Goal: Transaction & Acquisition: Purchase product/service

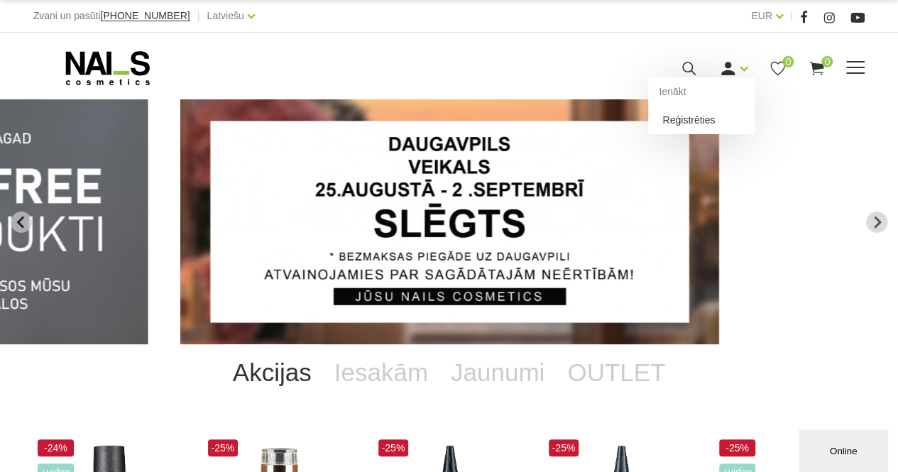
click at [697, 113] on link "Reģistrēties" at bounding box center [701, 120] width 106 height 28
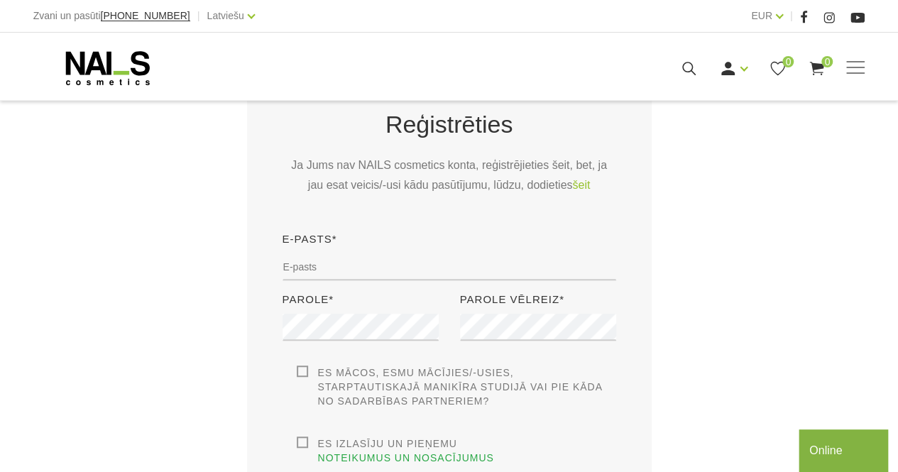
scroll to position [305, 0]
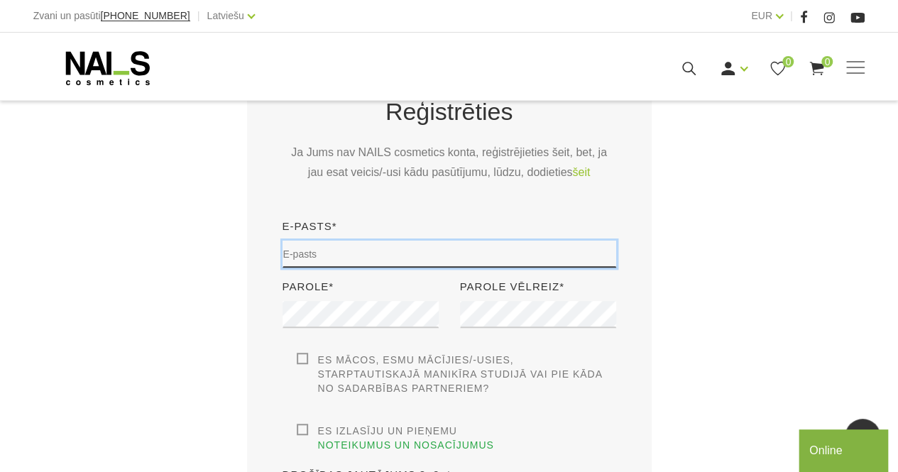
click at [378, 252] on input "email" at bounding box center [448, 254] width 333 height 27
type input "kerijatalberga@gmail.com"
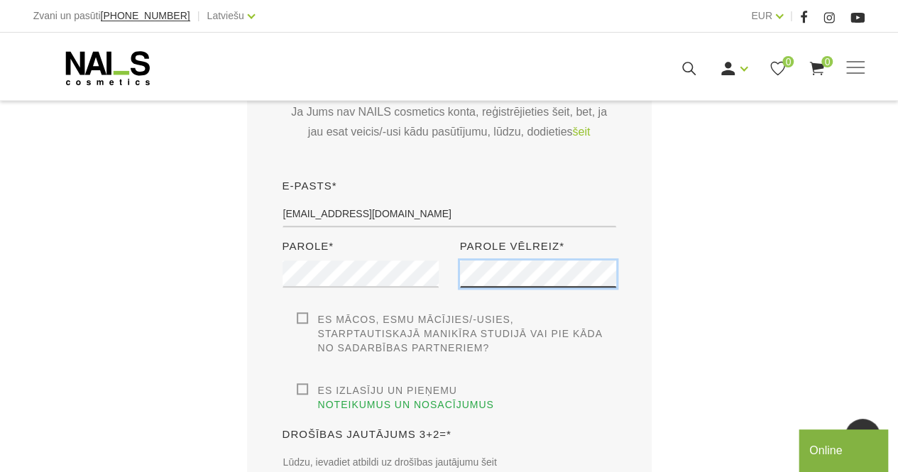
scroll to position [346, 0]
click at [304, 314] on label "Es mācos, esmu mācījies/-usies, Starptautiskajā Manikīra studijā vai pie kāda n…" at bounding box center [456, 332] width 319 height 43
click at [0, 0] on input "Es mācos, esmu mācījies/-usies, Starptautiskajā Manikīra studijā vai pie kāda n…" at bounding box center [0, 0] width 0 height 0
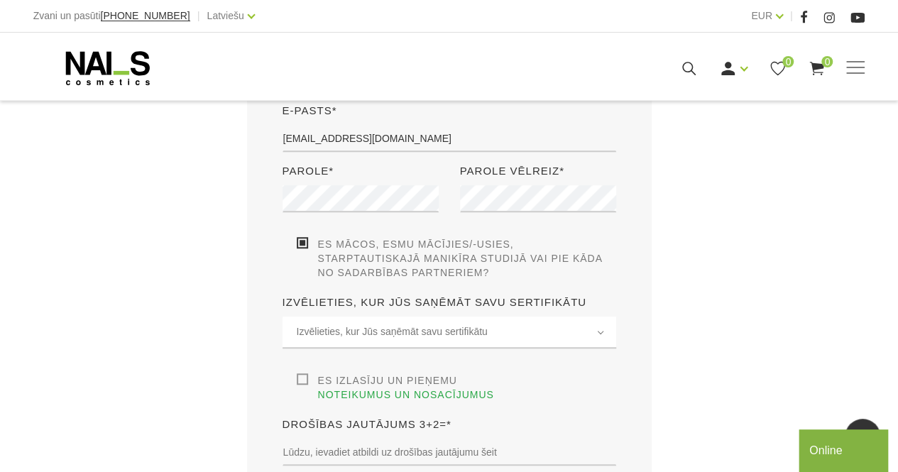
scroll to position [421, 0]
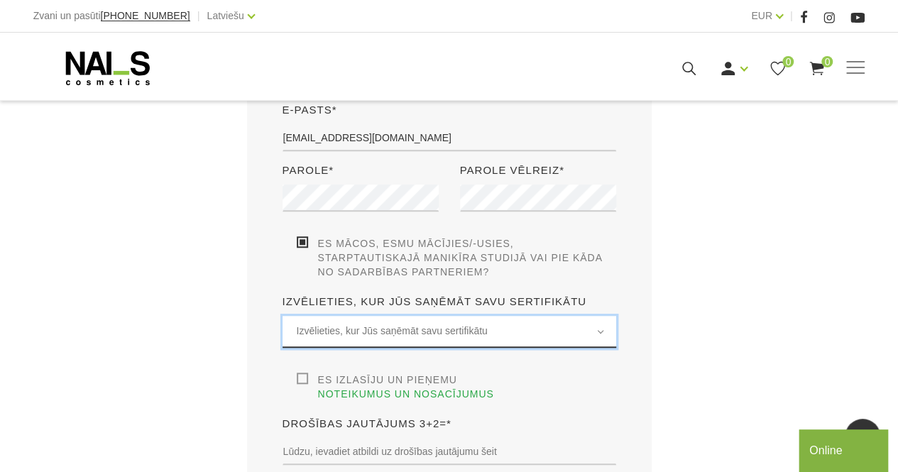
click at [372, 324] on span "Izvēlieties, kur Jūs saņēmāt savu sertifikātu" at bounding box center [449, 331] width 305 height 16
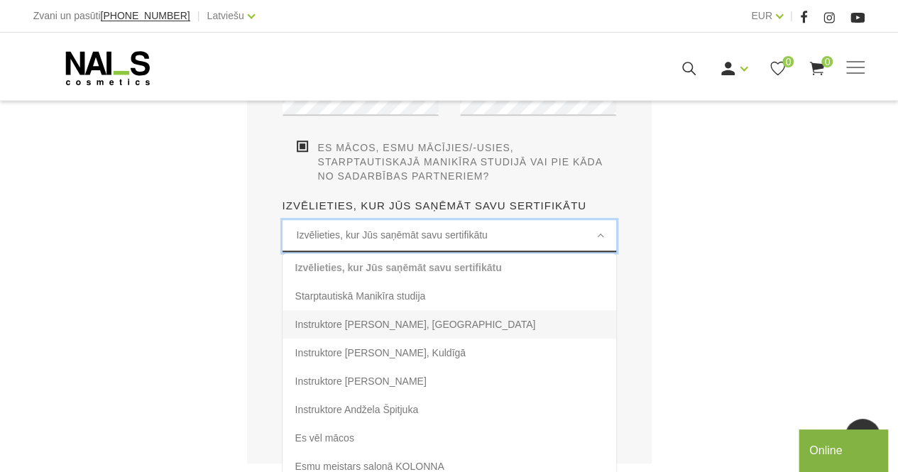
scroll to position [517, 0]
click at [380, 299] on li "Starptautiskā Manikīra studija" at bounding box center [448, 296] width 333 height 28
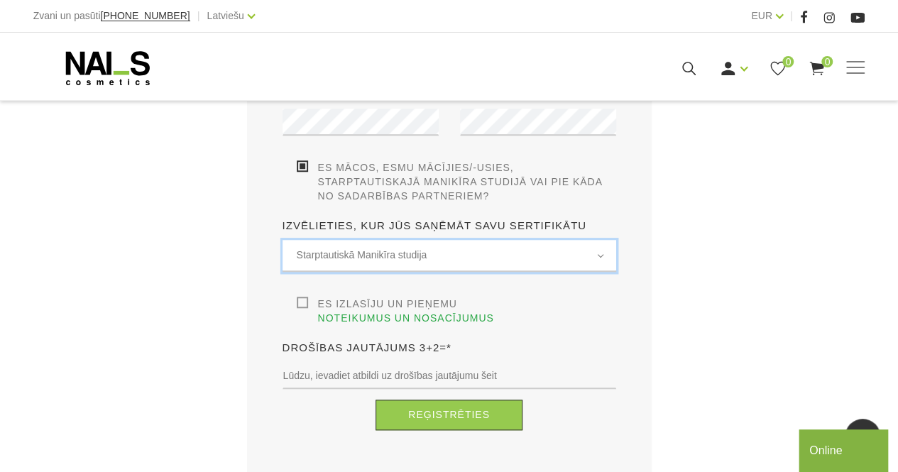
scroll to position [498, 0]
click at [301, 304] on label "Es izlasīju un pieņemu noteikumus un nosacījumus" at bounding box center [456, 310] width 319 height 28
click at [0, 0] on input "Es izlasīju un pieņemu noteikumus un nosacījumus" at bounding box center [0, 0] width 0 height 0
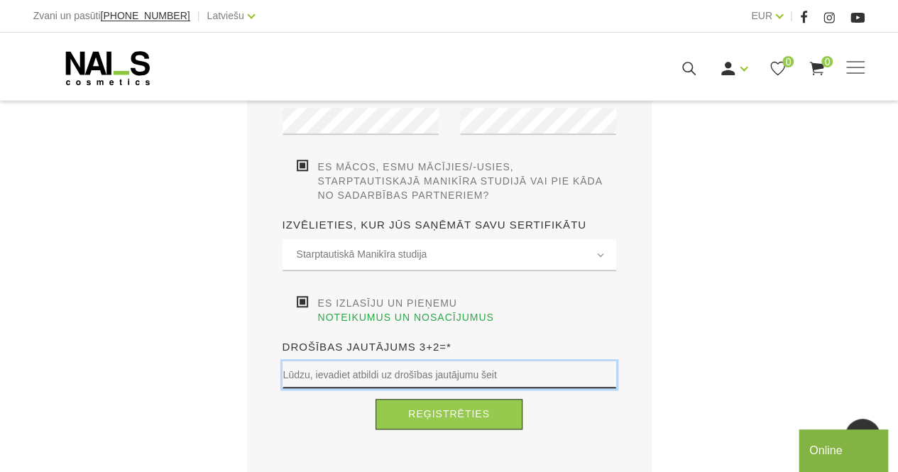
click at [326, 363] on input "text" at bounding box center [448, 374] width 333 height 27
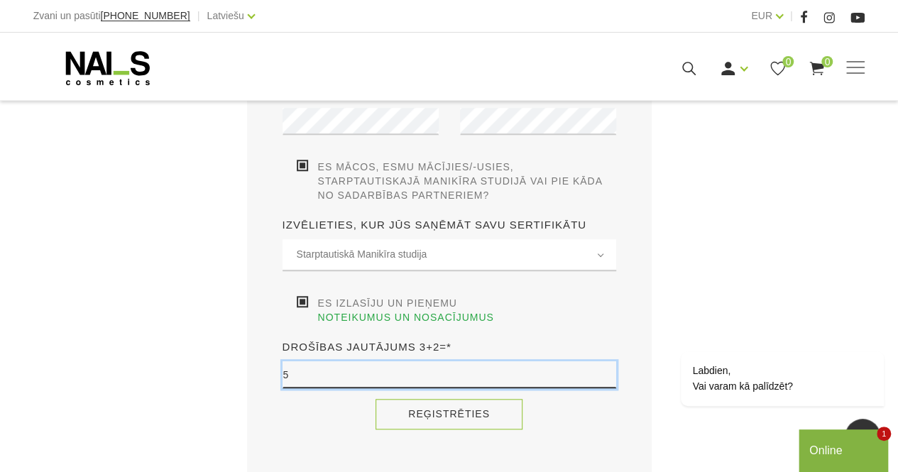
type input "5"
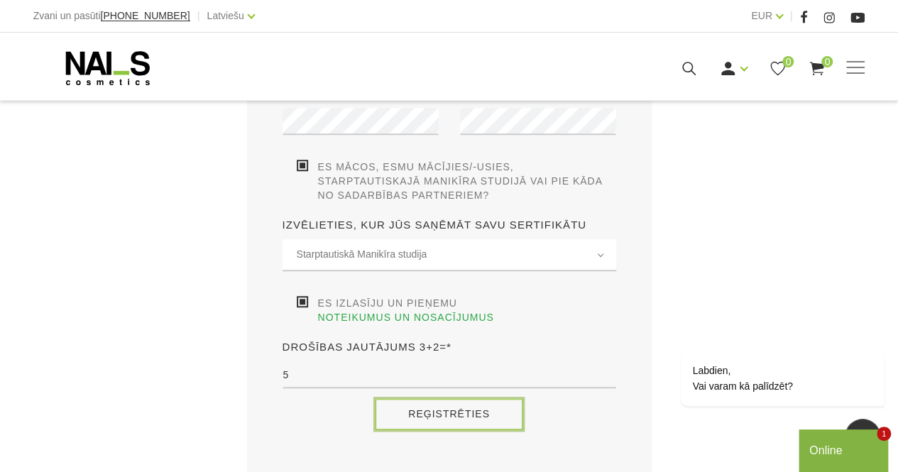
click at [436, 408] on button "Reģistrēties" at bounding box center [448, 414] width 147 height 31
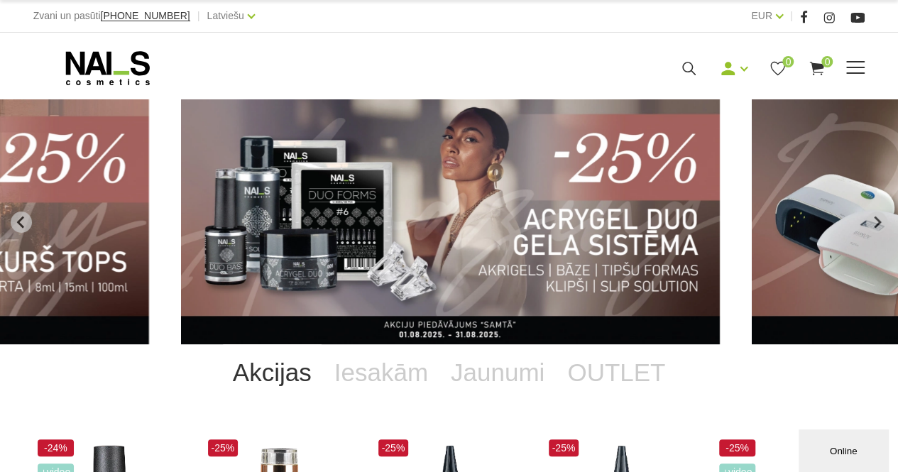
click at [856, 66] on span at bounding box center [855, 68] width 18 height 14
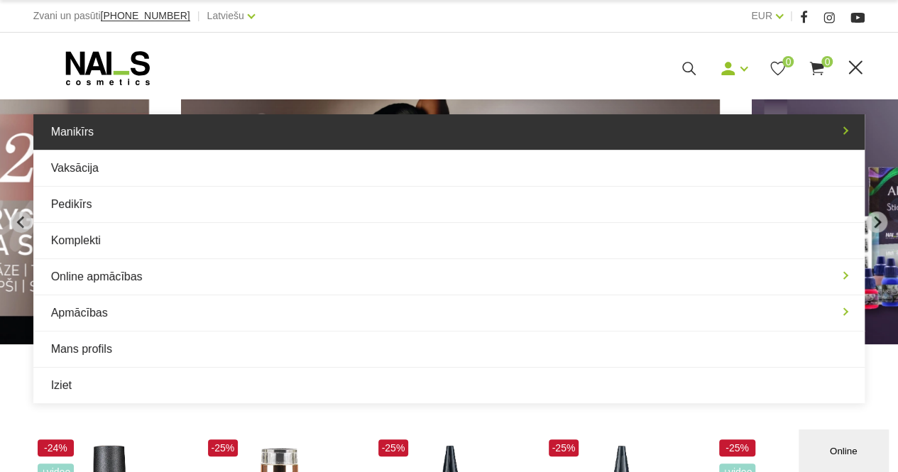
click at [333, 140] on link "Manikīrs" at bounding box center [449, 131] width 832 height 35
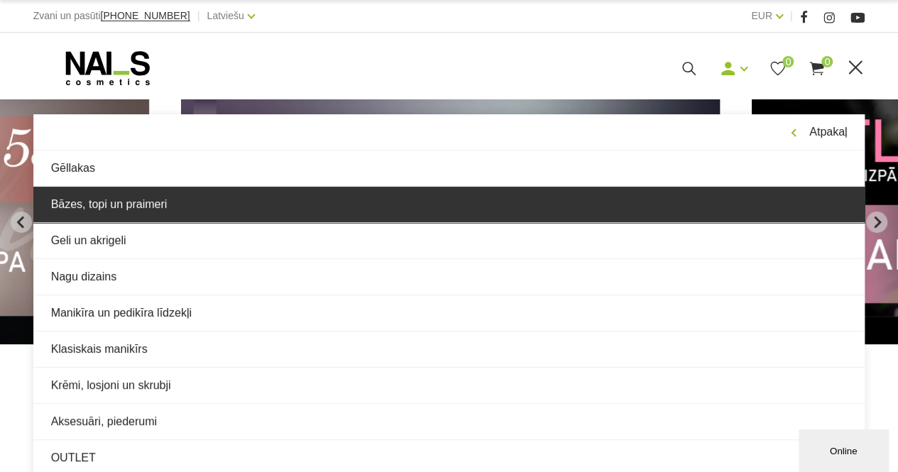
click at [167, 201] on link "Bāzes, topi un praimeri" at bounding box center [449, 204] width 832 height 35
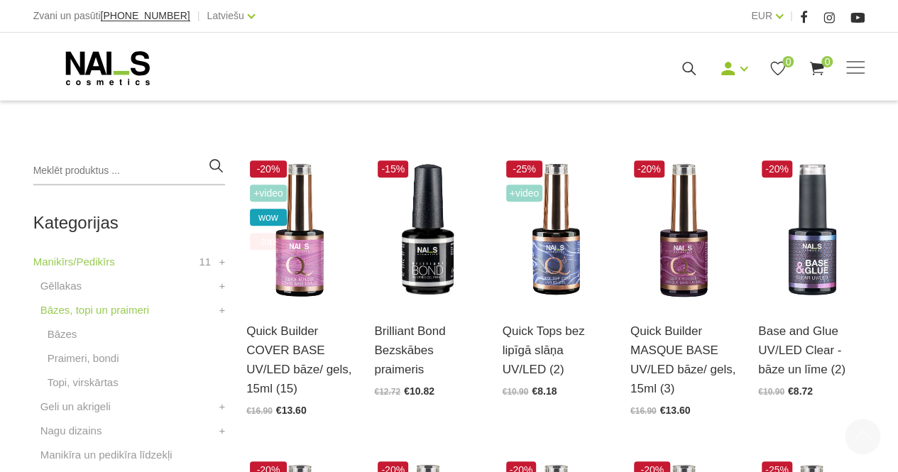
scroll to position [298, 0]
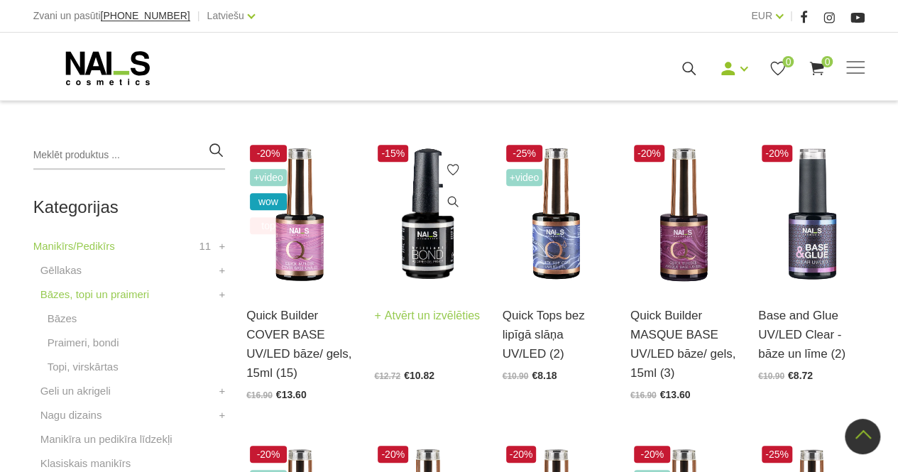
click at [413, 280] on img at bounding box center [427, 214] width 106 height 147
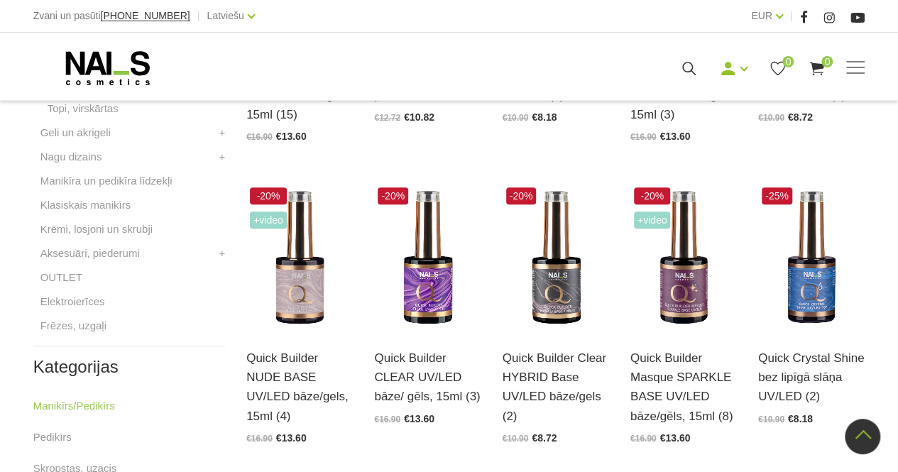
scroll to position [568, 0]
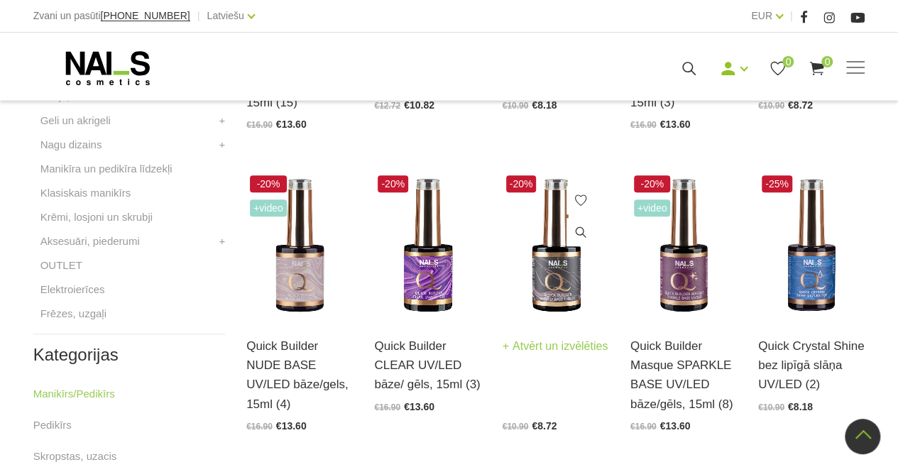
click at [555, 255] on img at bounding box center [555, 245] width 106 height 147
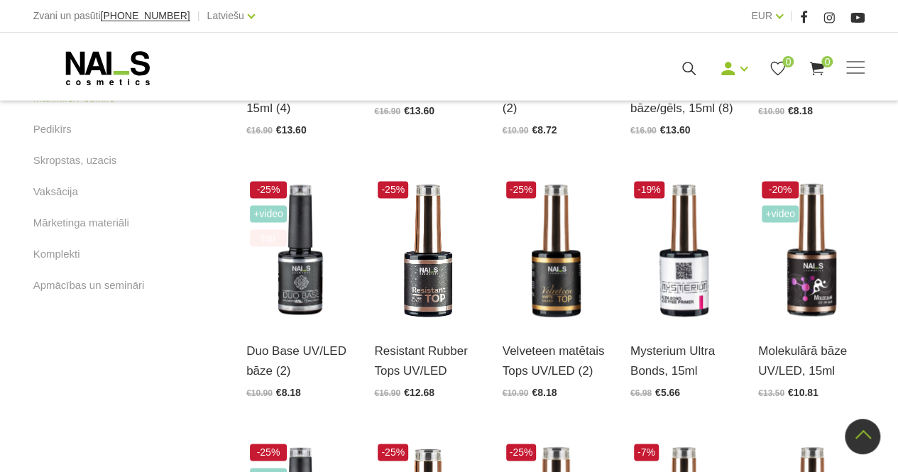
scroll to position [867, 0]
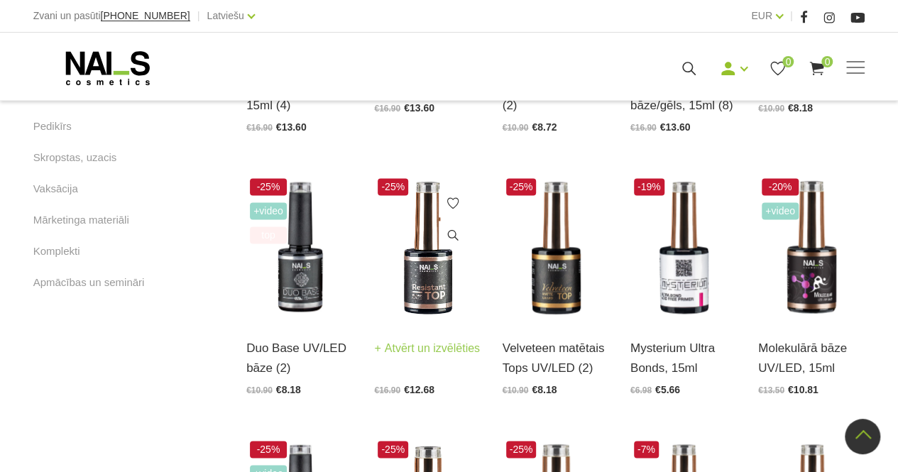
click at [420, 263] on img at bounding box center [427, 248] width 106 height 147
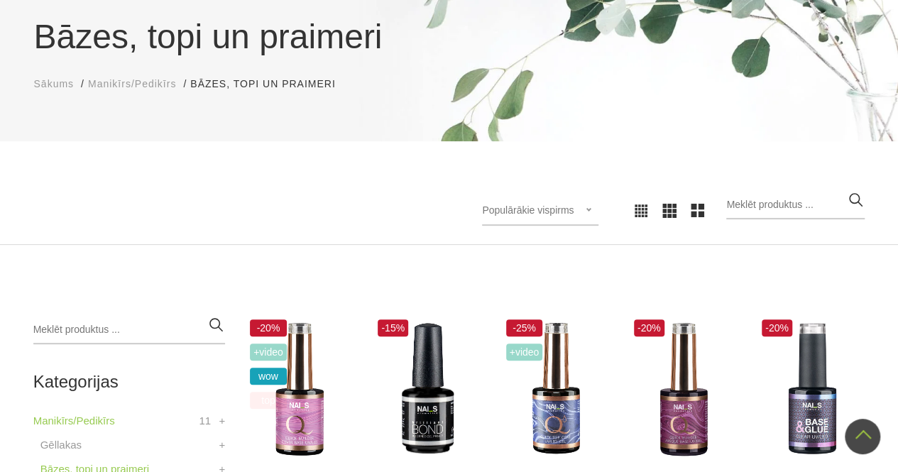
scroll to position [0, 0]
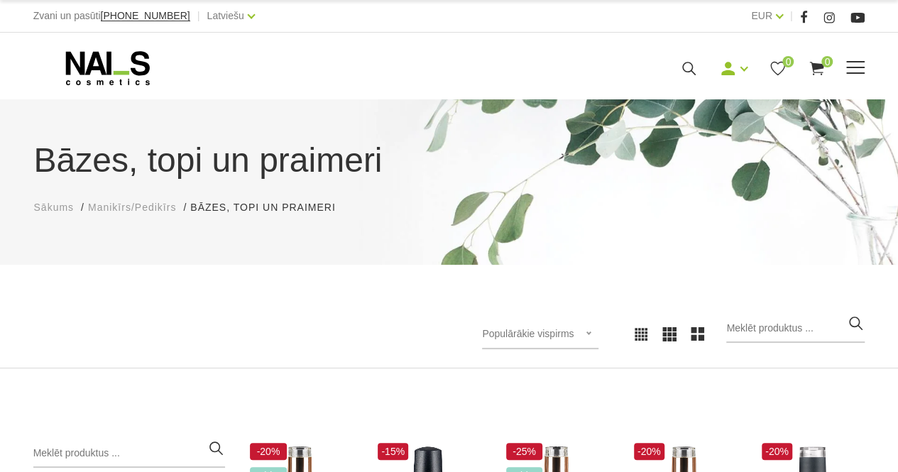
click at [850, 71] on span at bounding box center [855, 68] width 18 height 14
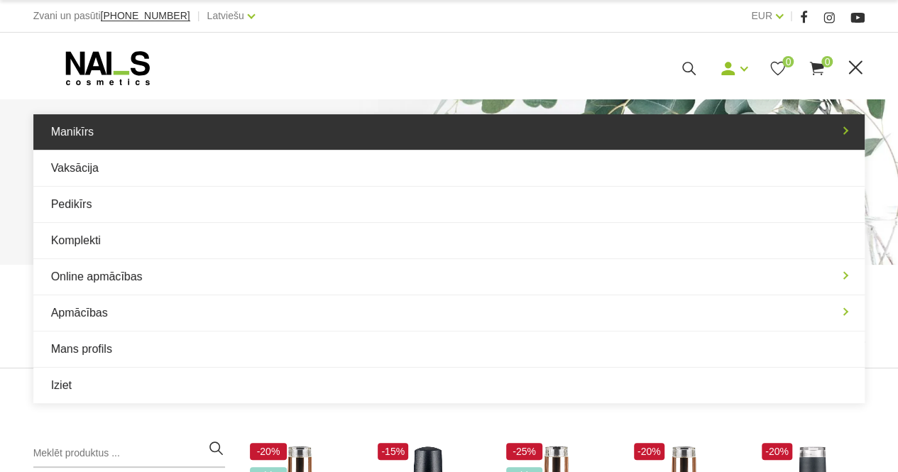
click at [250, 142] on link "Manikīrs" at bounding box center [449, 131] width 832 height 35
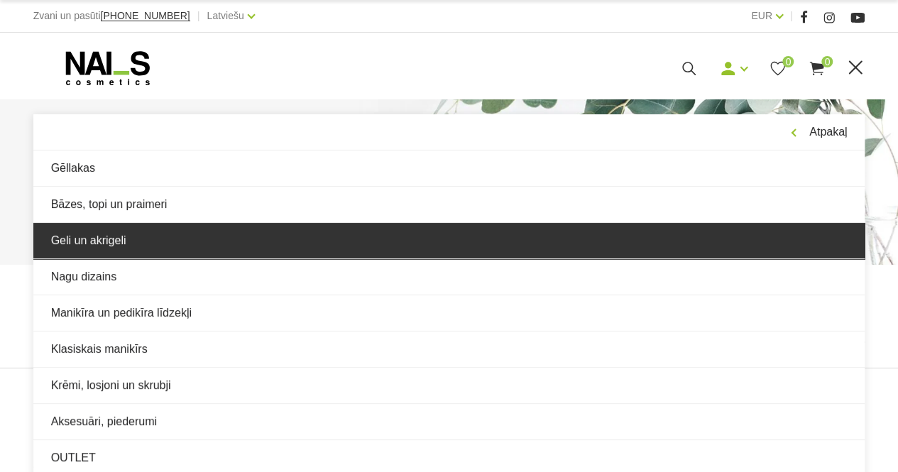
click at [136, 241] on link "Geli un akrigeli" at bounding box center [449, 240] width 832 height 35
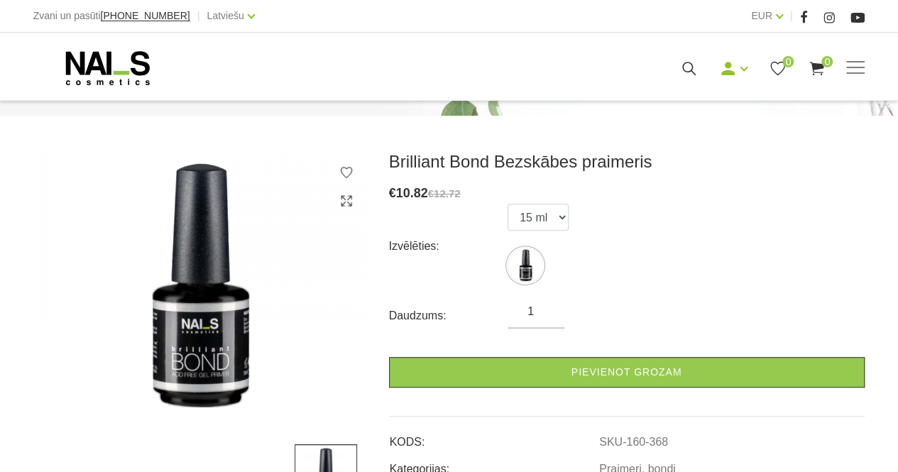
scroll to position [158, 0]
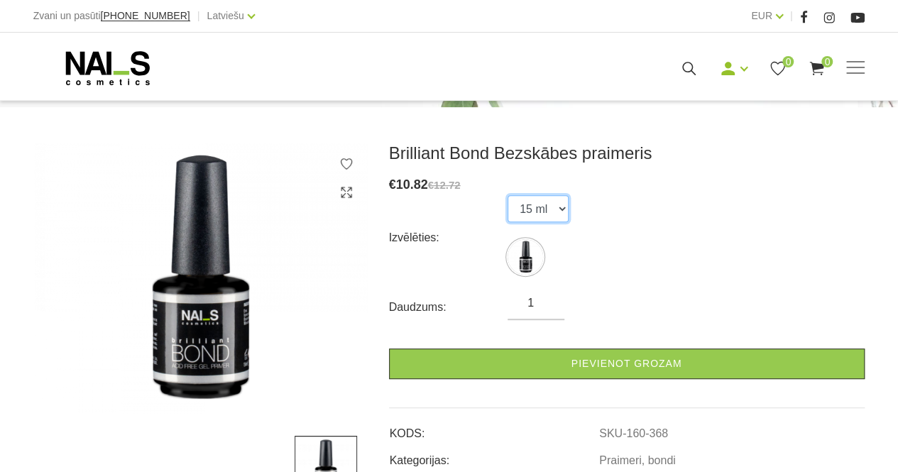
click at [539, 202] on select "15 ml" at bounding box center [537, 208] width 61 height 27
click at [644, 221] on div "Izvēlēties: 15 ml" at bounding box center [626, 237] width 475 height 85
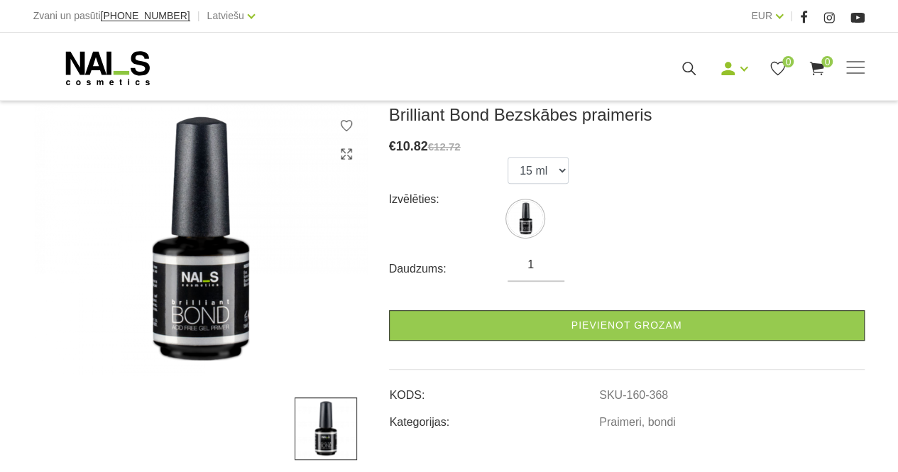
scroll to position [197, 0]
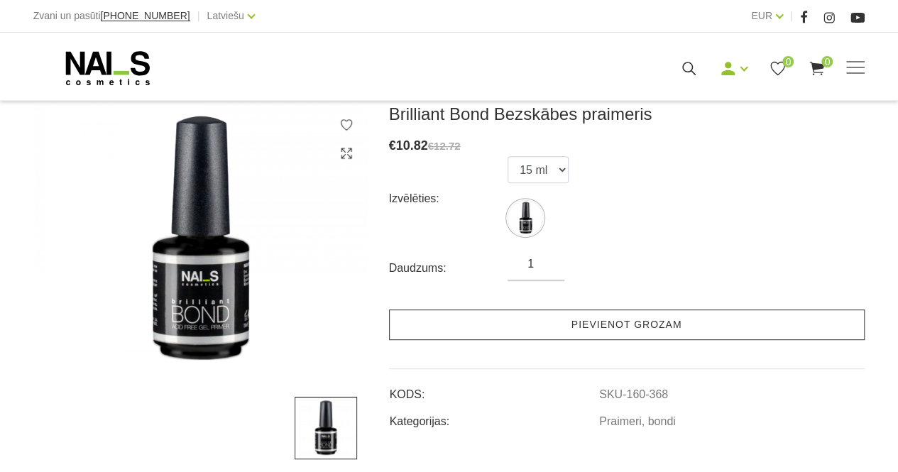
click at [586, 318] on link "Pievienot grozam" at bounding box center [626, 324] width 475 height 31
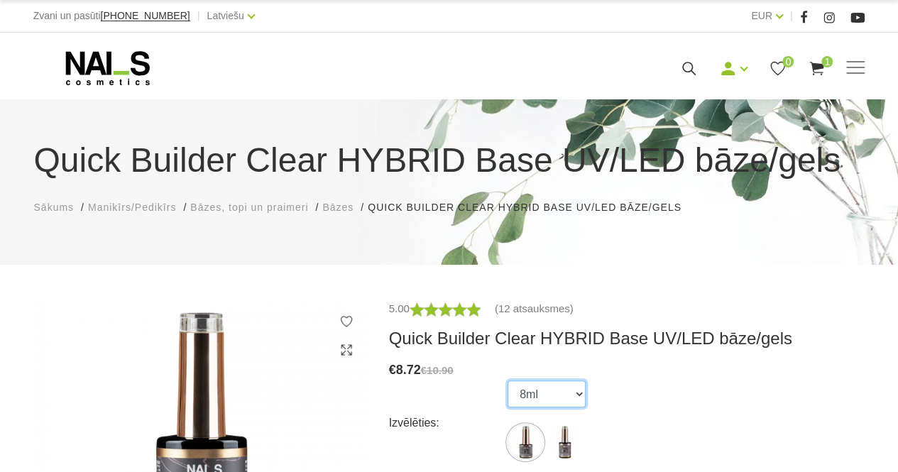
click at [553, 392] on select "8ml 15ml" at bounding box center [546, 393] width 78 height 27
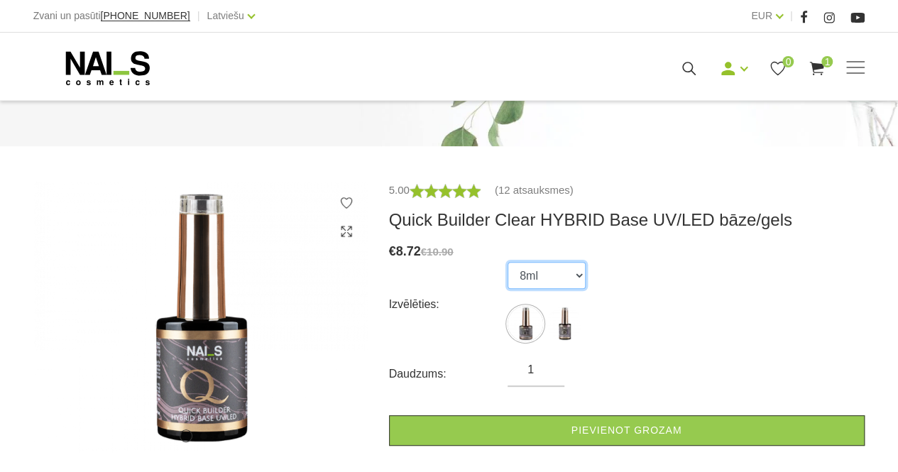
scroll to position [119, 0]
click at [564, 279] on select "8ml 15ml" at bounding box center [546, 274] width 78 height 27
click at [507, 261] on select "8ml 15ml" at bounding box center [546, 274] width 78 height 27
click at [571, 270] on select "8ml 15ml" at bounding box center [546, 274] width 78 height 27
click at [507, 261] on select "8ml 15ml" at bounding box center [546, 274] width 78 height 27
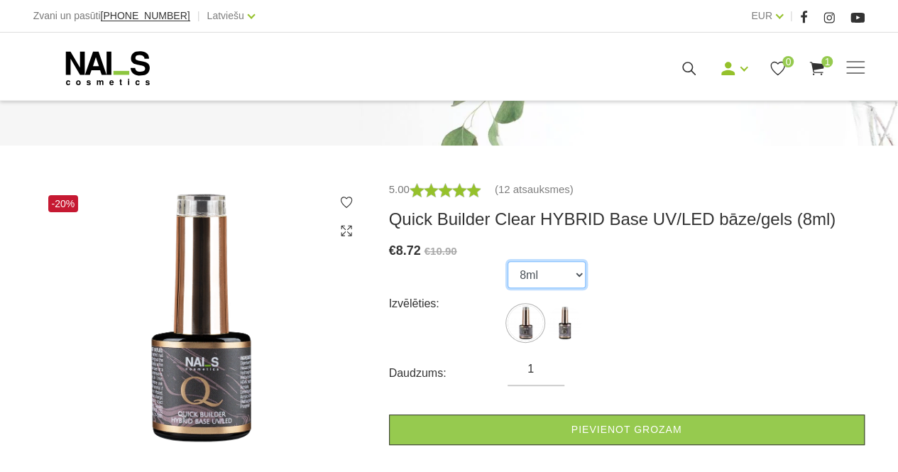
click at [547, 272] on select "8ml 15ml" at bounding box center [546, 274] width 78 height 27
select select "5598"
click at [507, 261] on select "8ml 15ml" at bounding box center [546, 274] width 78 height 27
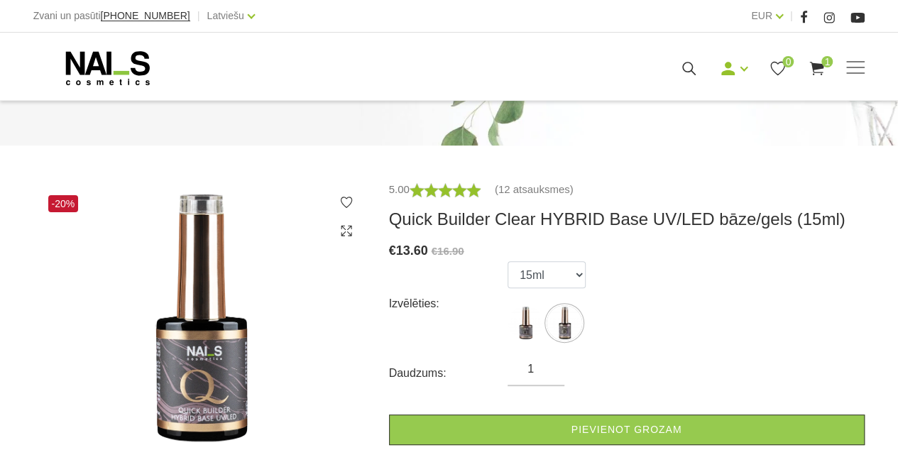
click at [631, 306] on div "Izvēlēties: 8ml 15ml" at bounding box center [626, 303] width 475 height 85
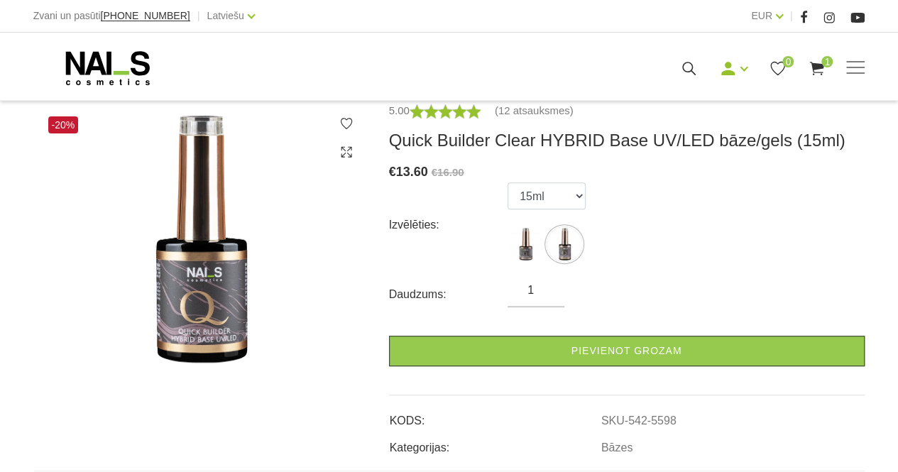
scroll to position [199, 0]
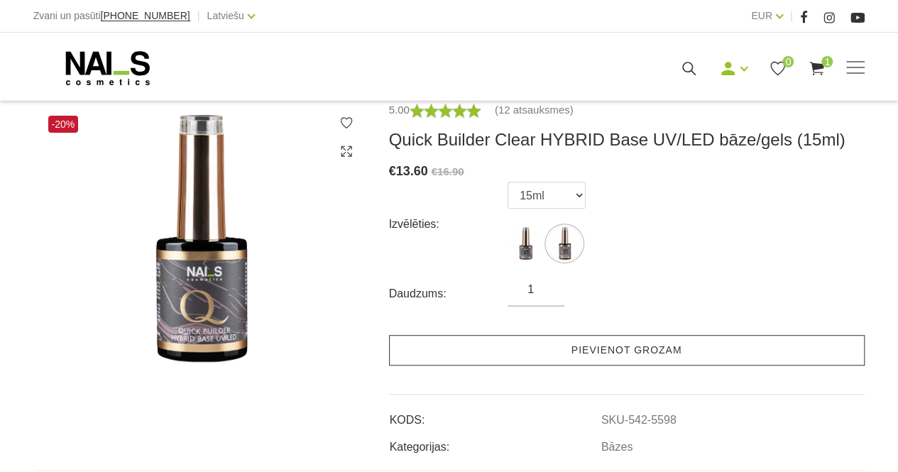
click at [600, 349] on link "Pievienot grozam" at bounding box center [626, 350] width 475 height 31
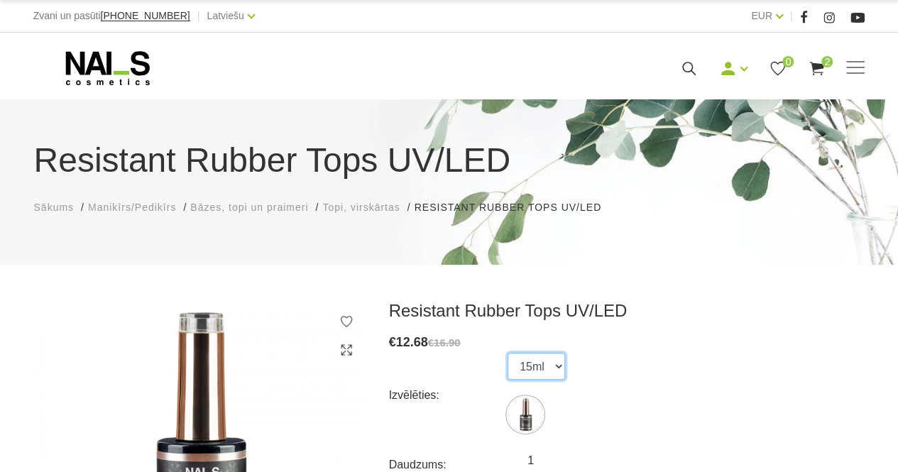
click at [548, 370] on select "15ml" at bounding box center [535, 366] width 57 height 27
click at [662, 381] on div "Izvēlēties: 15ml" at bounding box center [626, 395] width 475 height 85
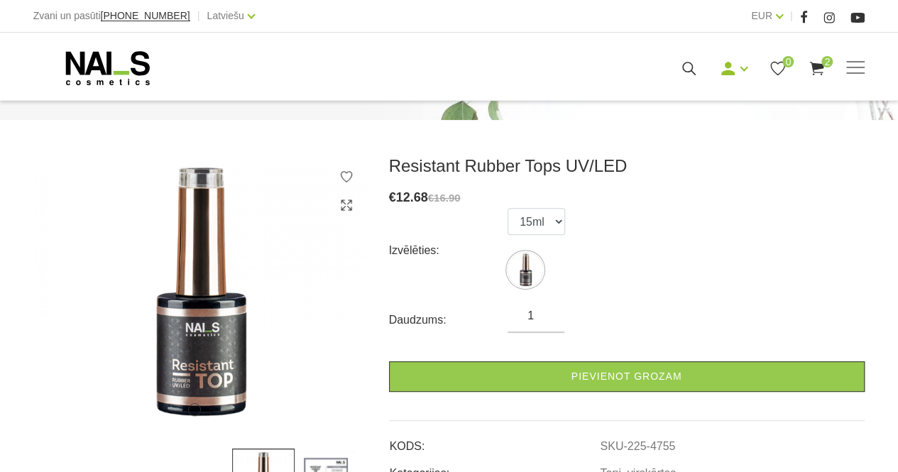
scroll to position [175, 0]
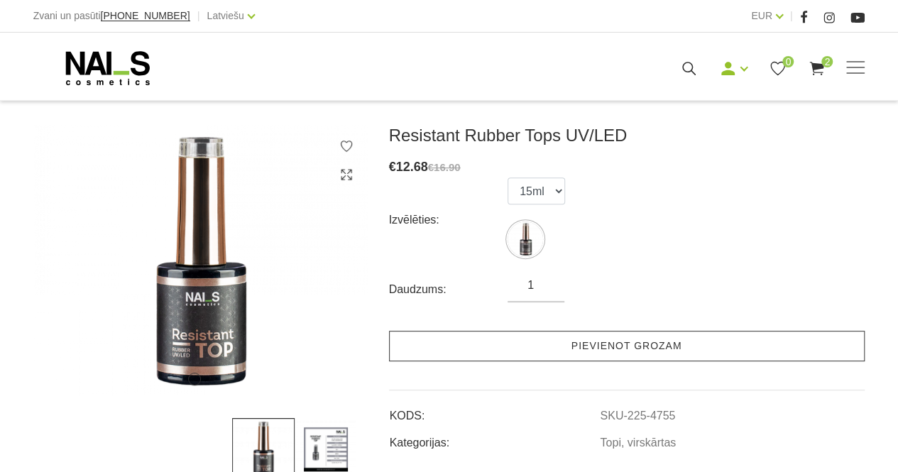
click at [643, 347] on link "Pievienot grozam" at bounding box center [626, 346] width 475 height 31
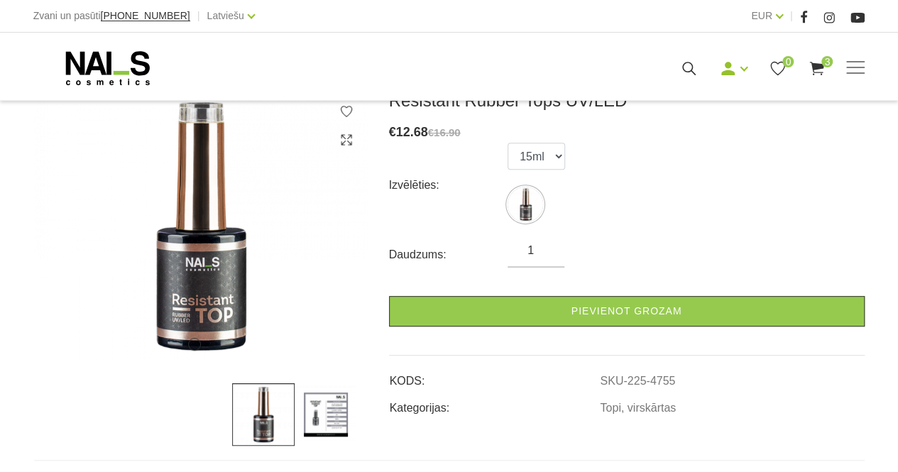
scroll to position [0, 0]
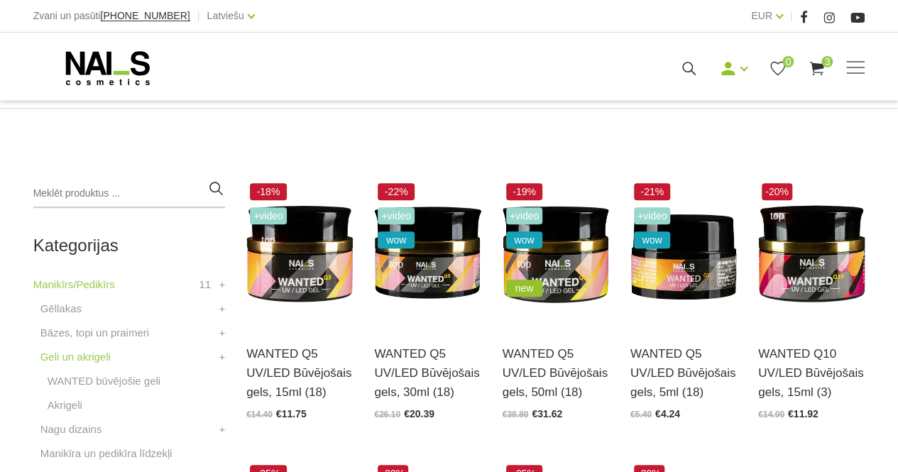
scroll to position [313, 0]
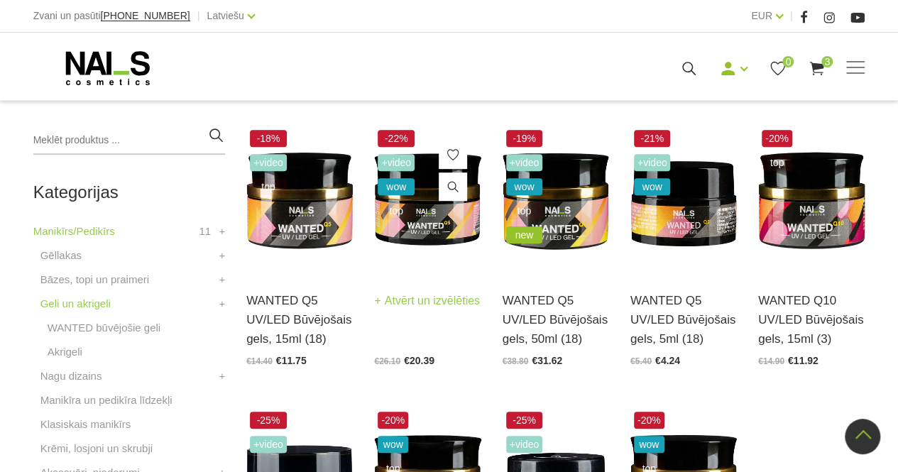
click at [411, 222] on img at bounding box center [427, 199] width 106 height 147
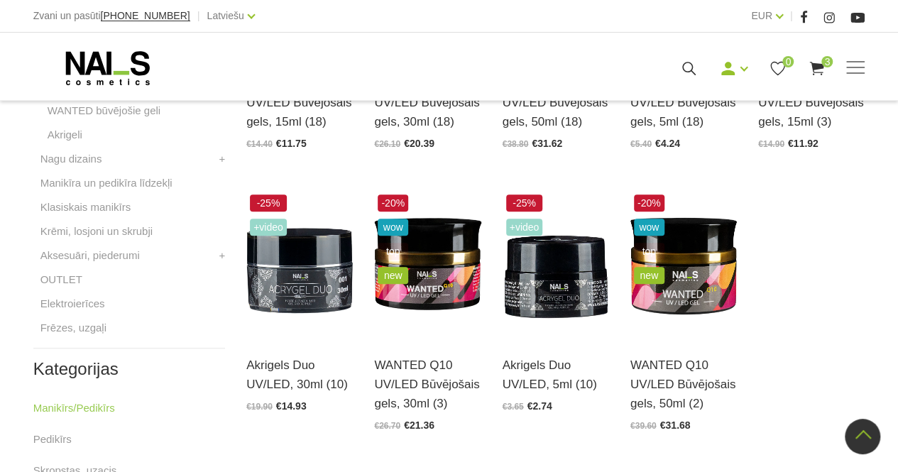
scroll to position [534, 0]
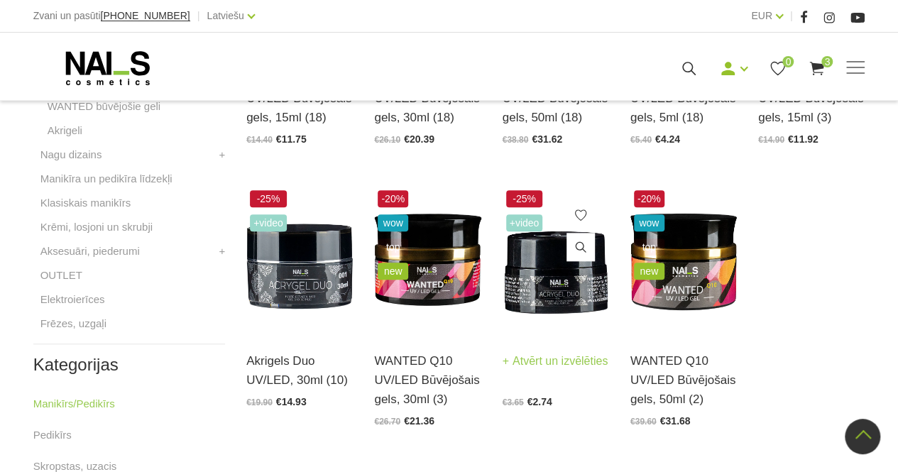
click at [552, 299] on img at bounding box center [555, 260] width 106 height 147
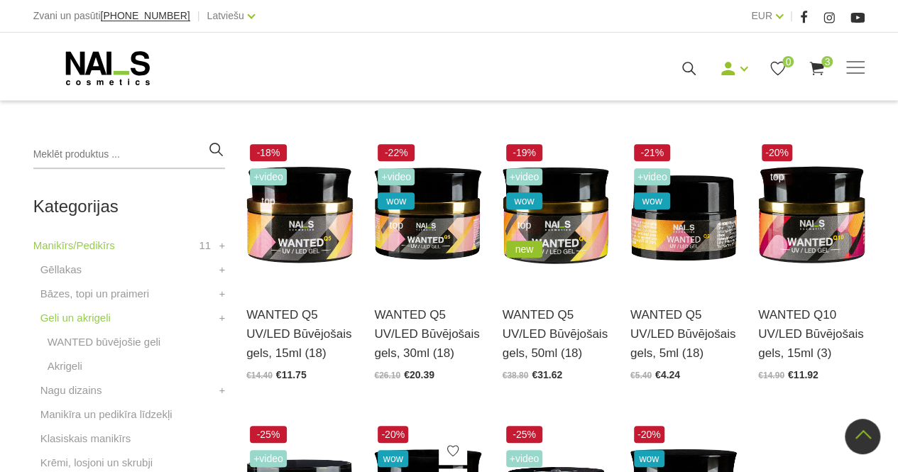
scroll to position [298, 0]
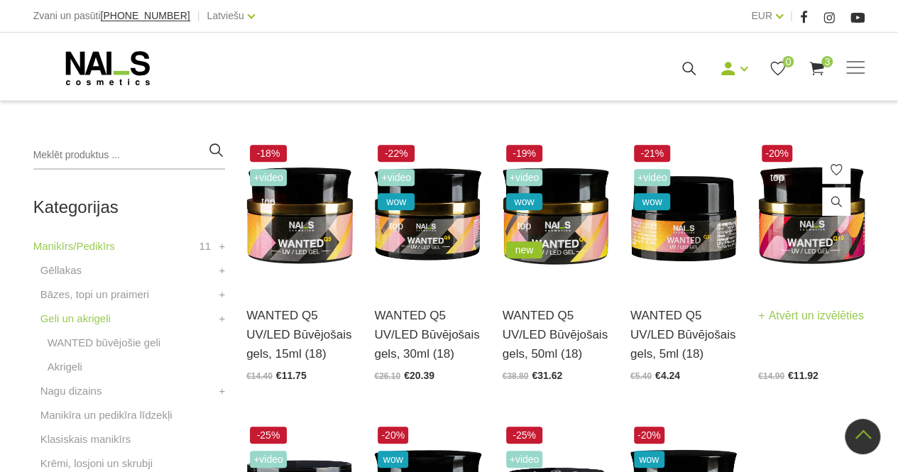
click at [805, 192] on img at bounding box center [811, 214] width 106 height 147
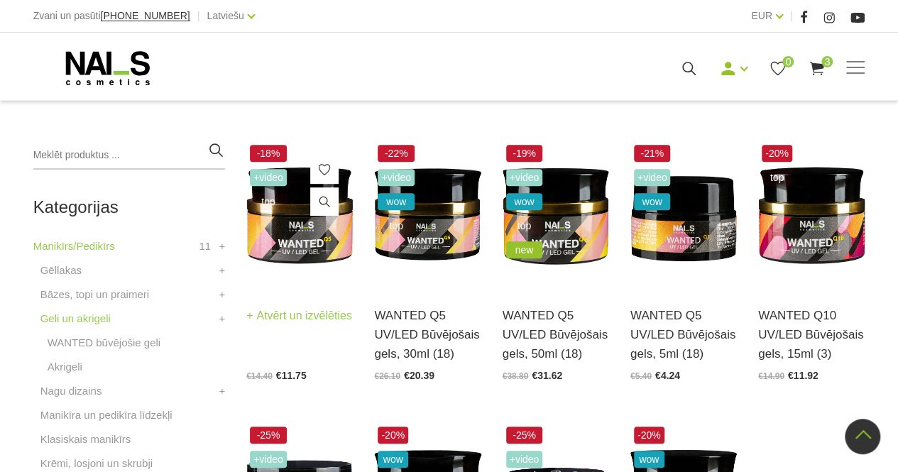
click at [285, 247] on img at bounding box center [299, 214] width 106 height 147
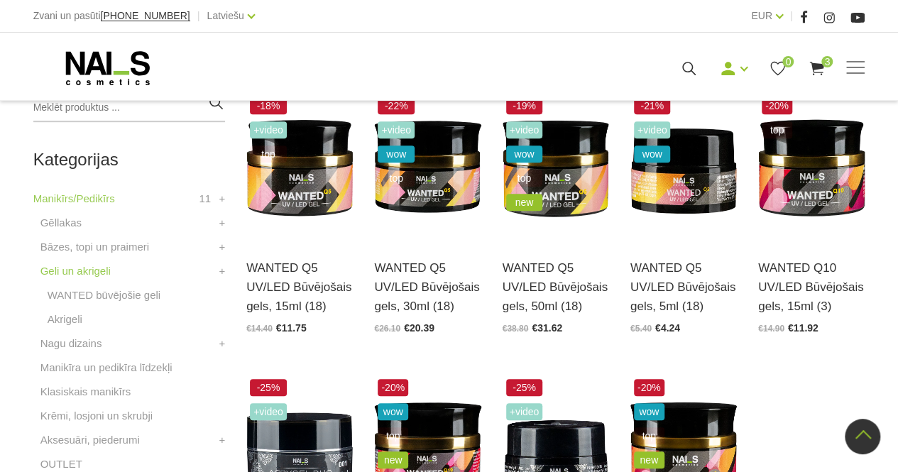
scroll to position [348, 0]
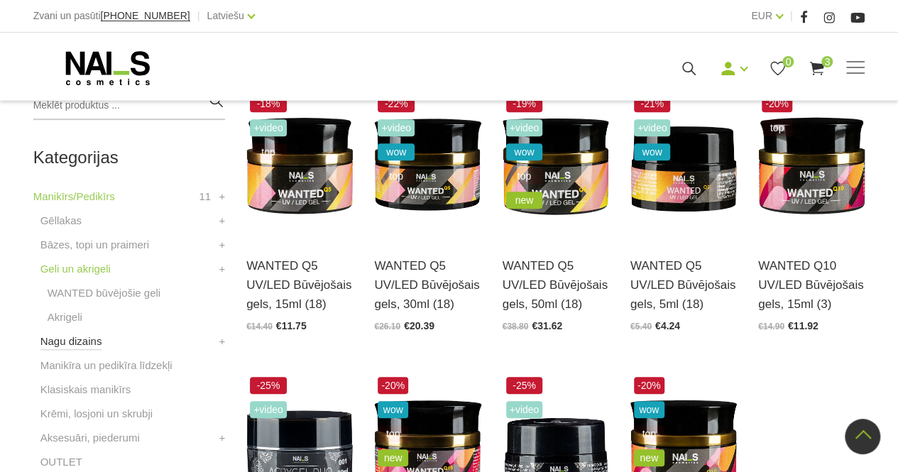
click at [92, 340] on link "Nagu dizains" at bounding box center [71, 341] width 62 height 17
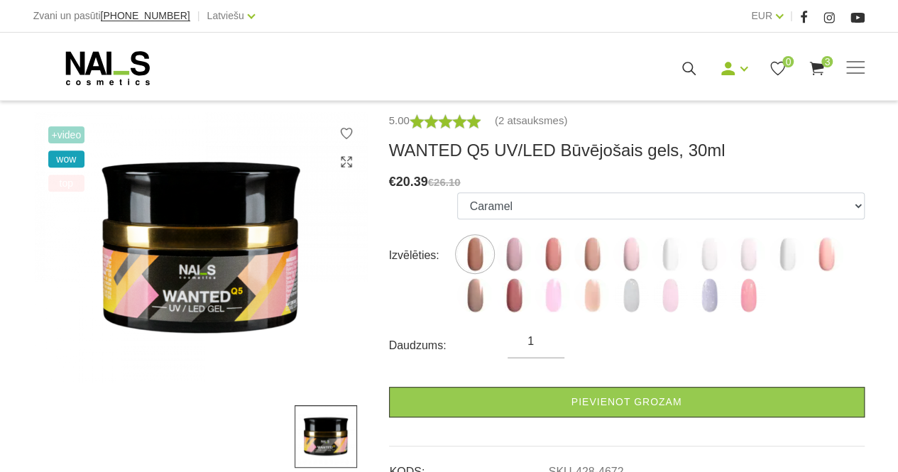
scroll to position [189, 0]
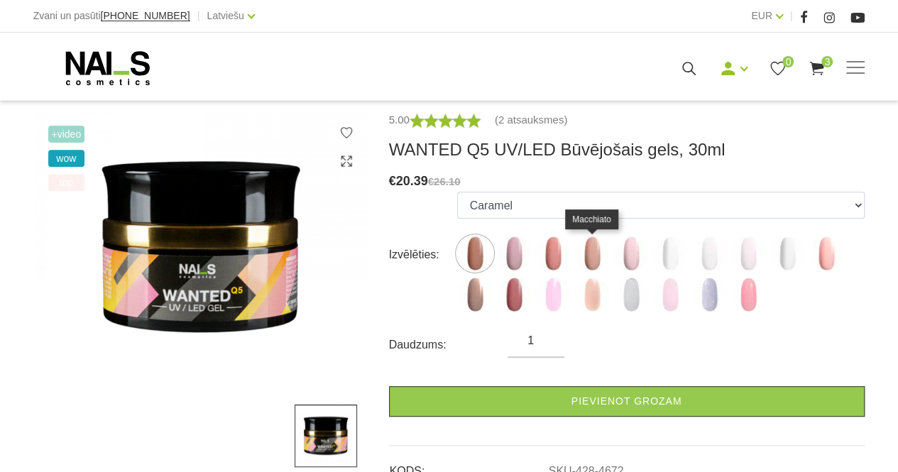
click at [589, 258] on img at bounding box center [591, 253] width 35 height 35
select select "4675"
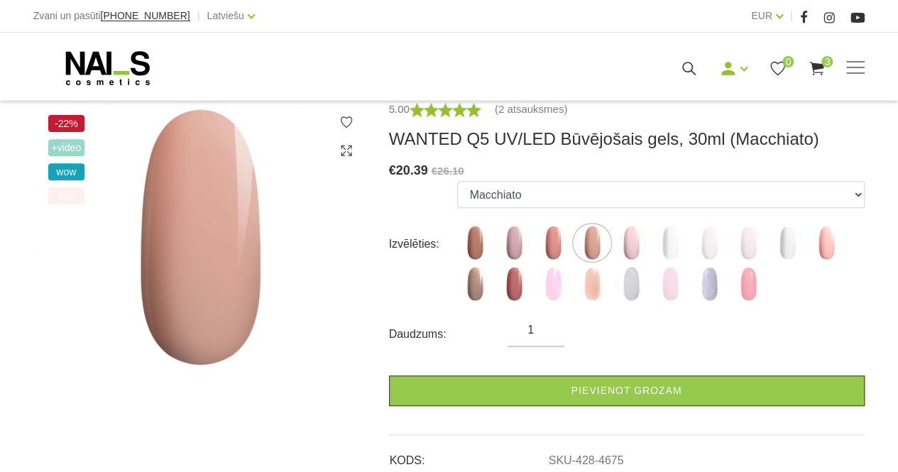
scroll to position [203, 0]
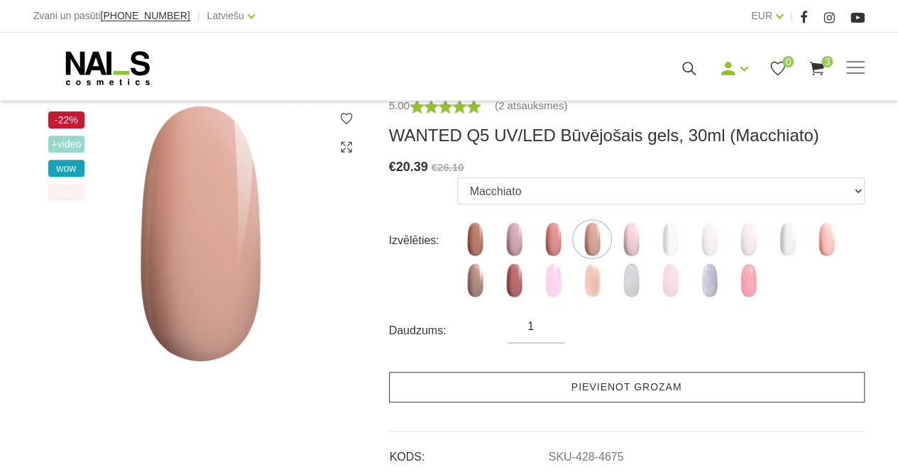
click at [655, 392] on link "Pievienot grozam" at bounding box center [626, 387] width 475 height 31
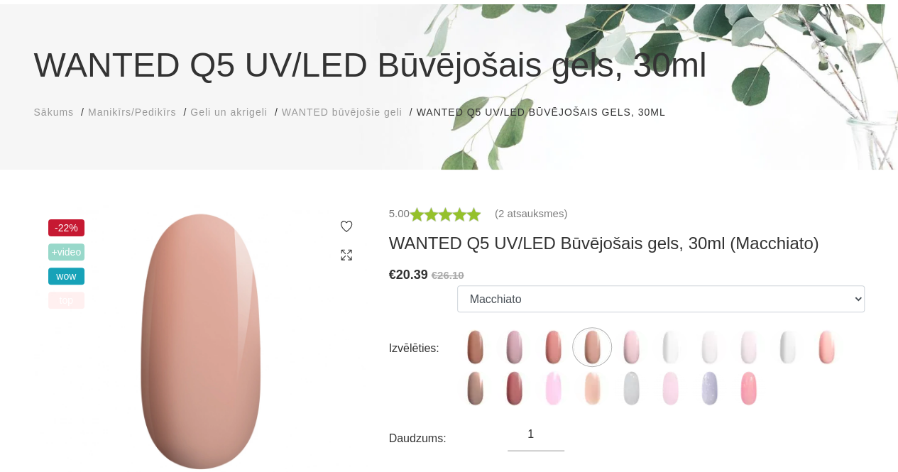
scroll to position [0, 0]
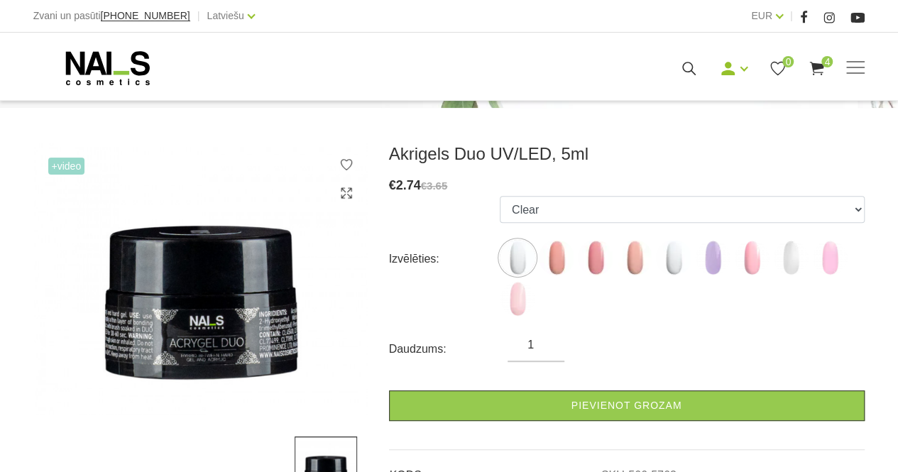
scroll to position [153, 0]
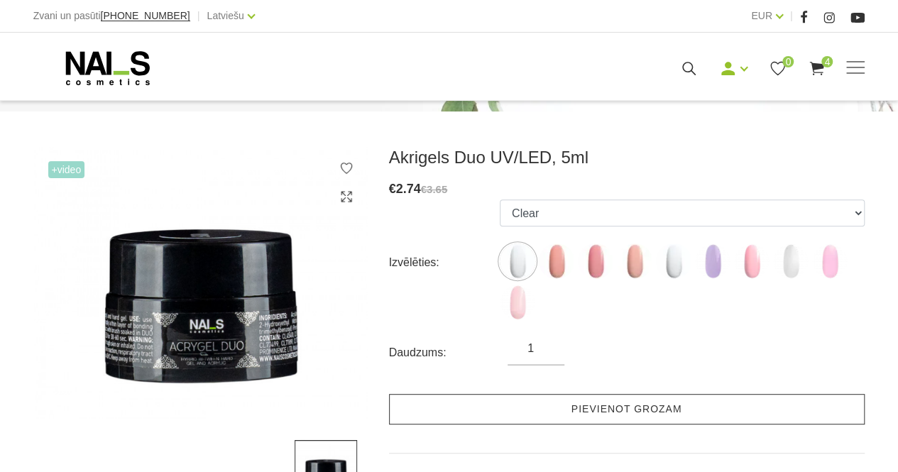
click at [613, 414] on link "Pievienot grozam" at bounding box center [626, 409] width 475 height 31
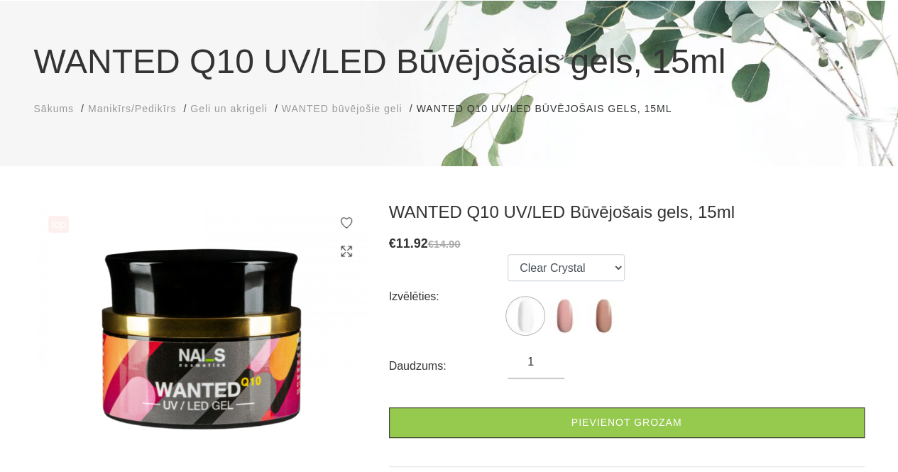
scroll to position [95, 0]
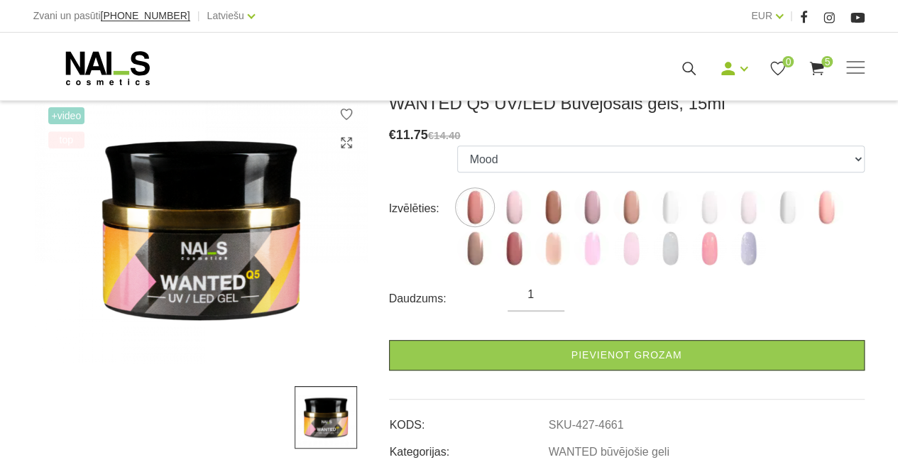
scroll to position [199, 0]
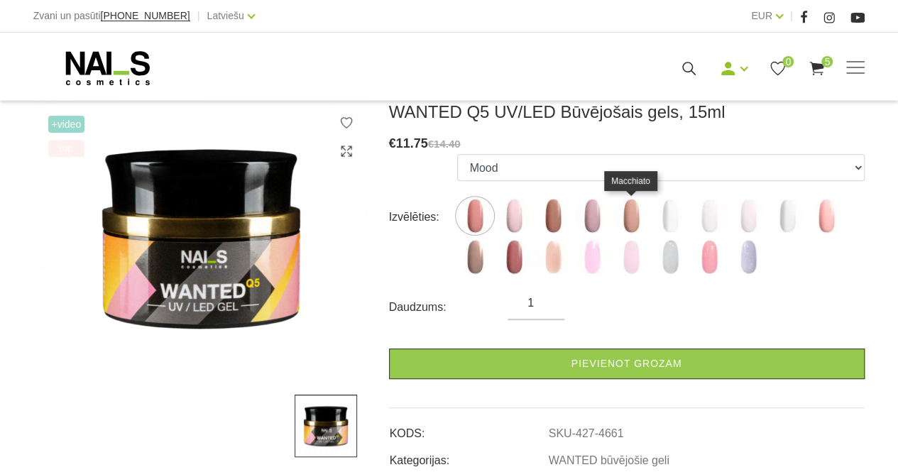
click at [627, 213] on img at bounding box center [630, 215] width 35 height 35
select select "4665"
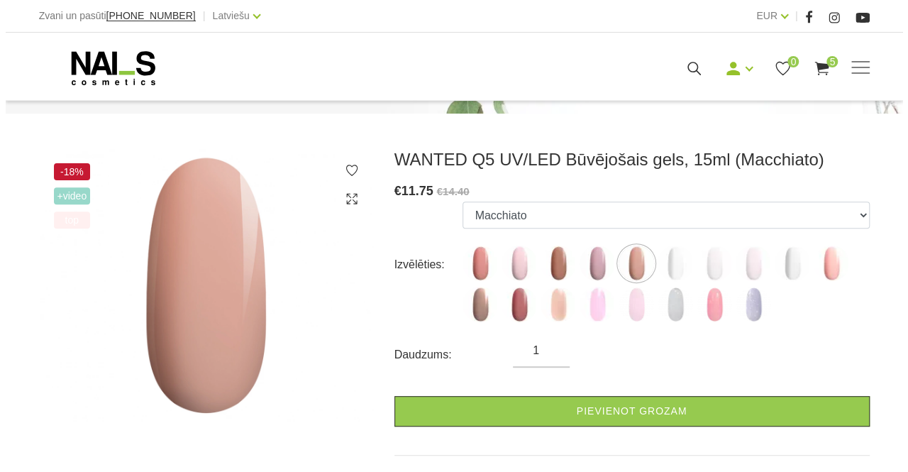
scroll to position [150, 0]
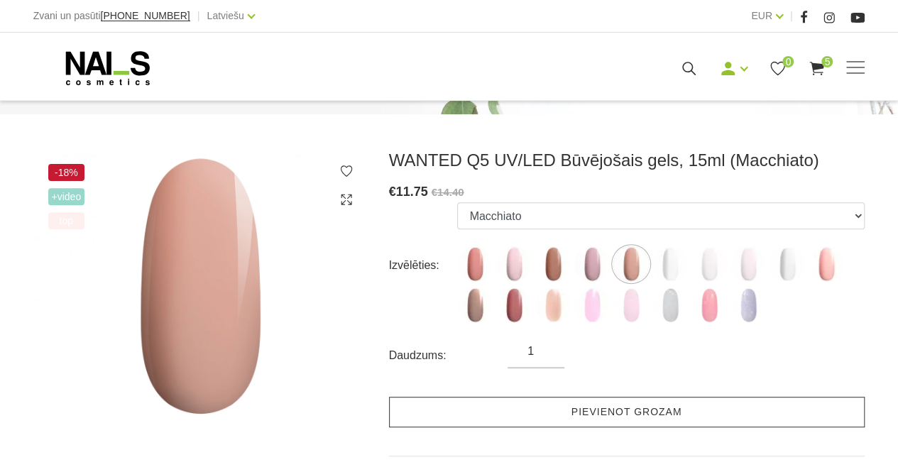
click at [580, 422] on link "Pievienot grozam" at bounding box center [626, 412] width 475 height 31
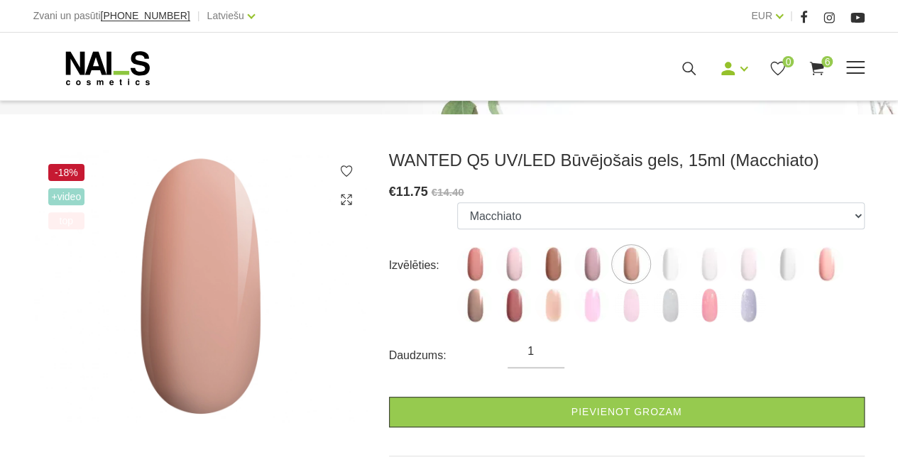
click at [814, 72] on use at bounding box center [817, 68] width 14 height 13
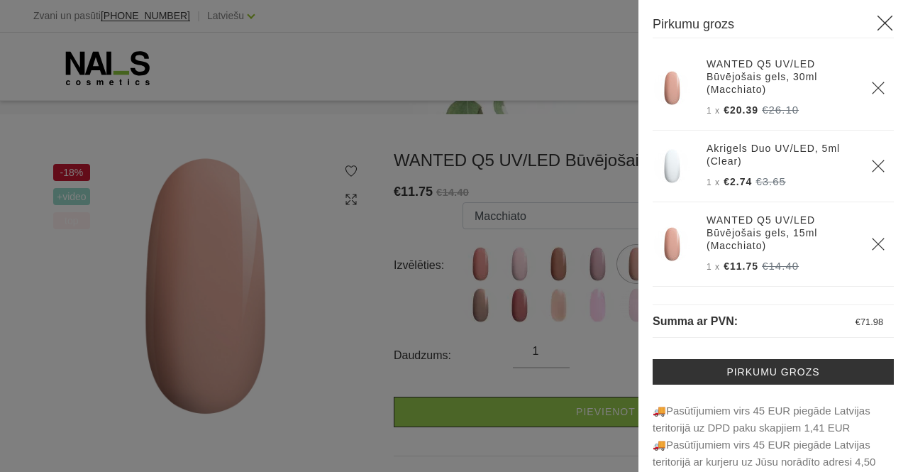
scroll to position [236, 0]
click at [872, 90] on use "Delete" at bounding box center [878, 88] width 12 height 12
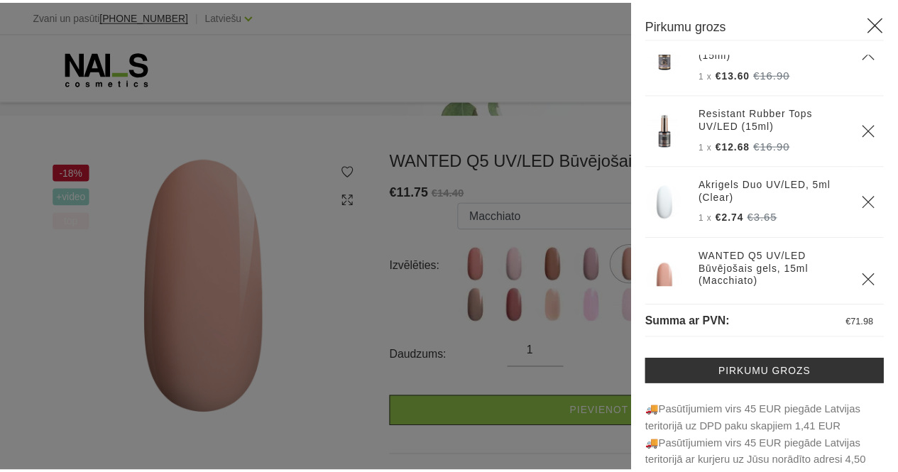
scroll to position [150, 0]
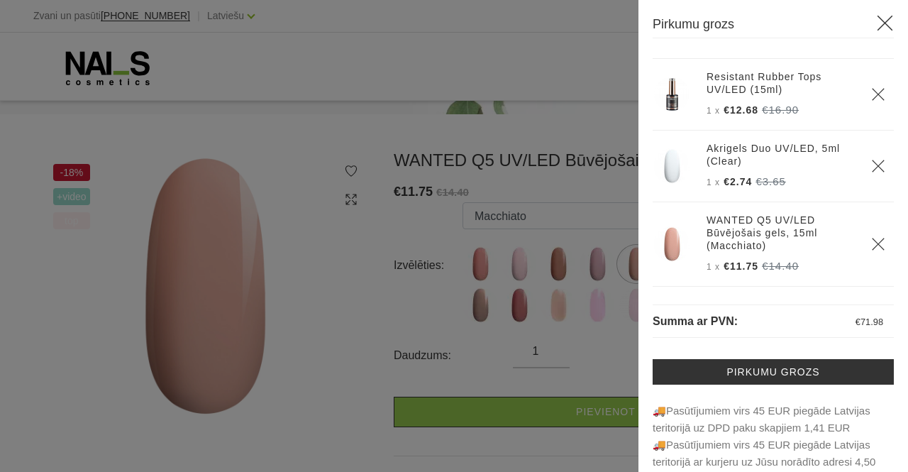
click at [525, 67] on div at bounding box center [454, 236] width 908 height 472
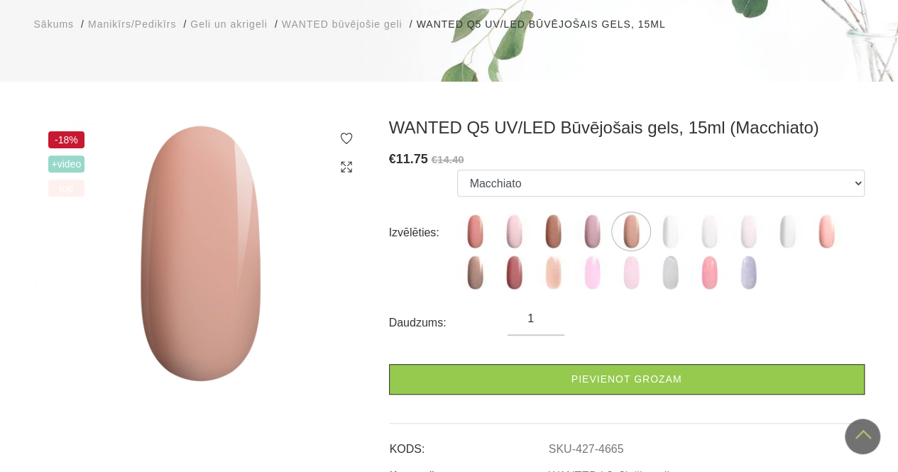
scroll to position [0, 0]
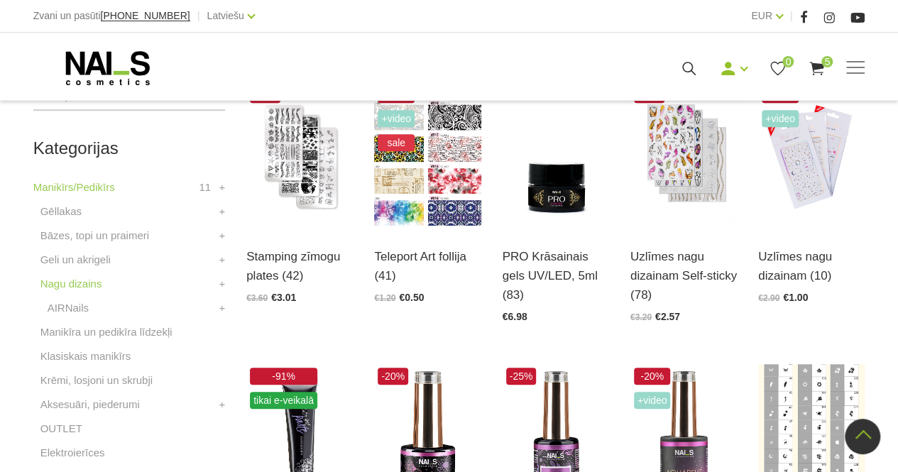
scroll to position [354, 0]
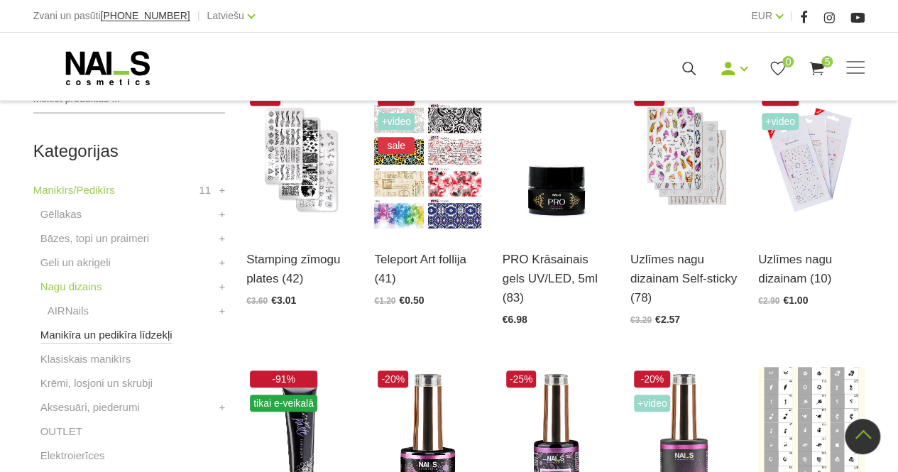
click at [94, 331] on link "Manikīra un pedikīra līdzekļi" at bounding box center [106, 334] width 132 height 17
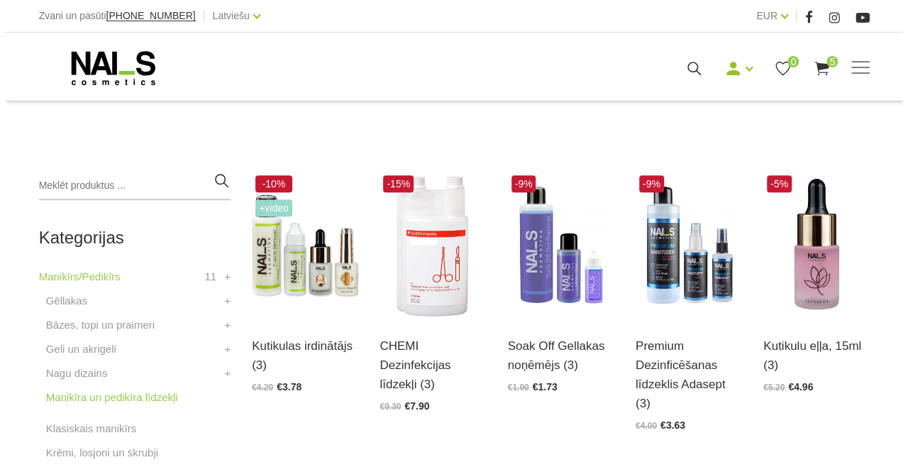
scroll to position [268, 0]
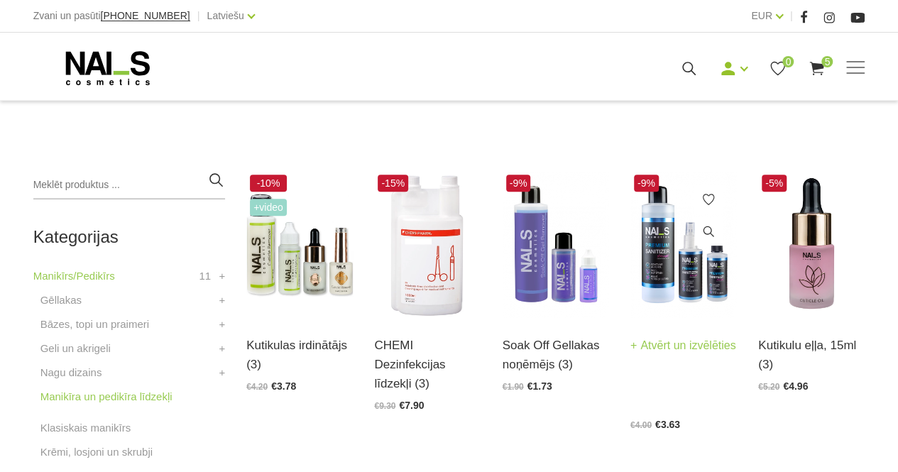
click at [656, 265] on img at bounding box center [683, 244] width 106 height 147
click at [816, 73] on icon at bounding box center [816, 69] width 18 height 18
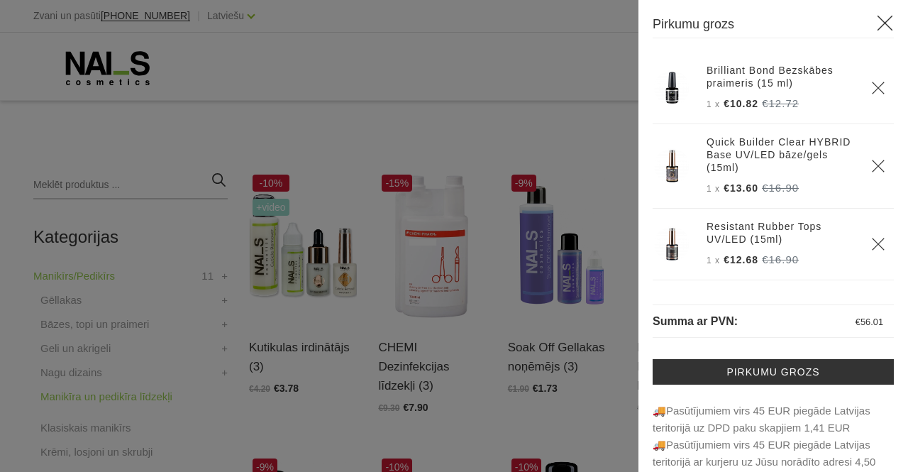
scroll to position [236, 0]
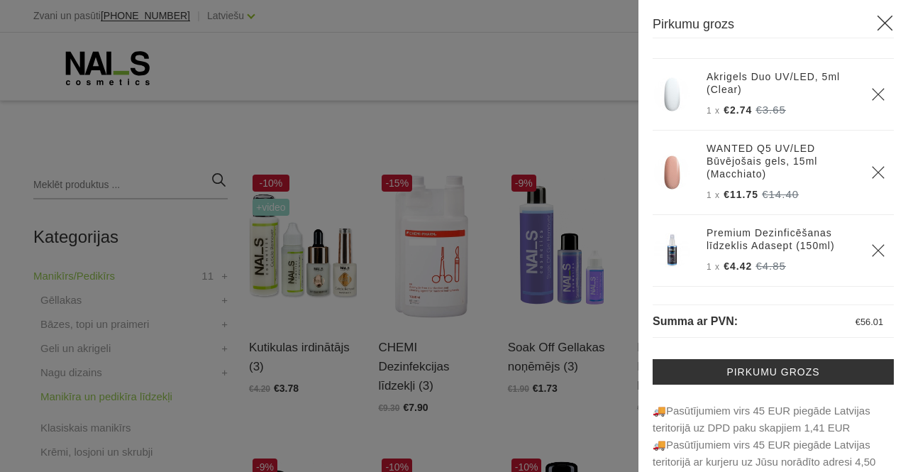
click at [565, 112] on div at bounding box center [454, 236] width 908 height 472
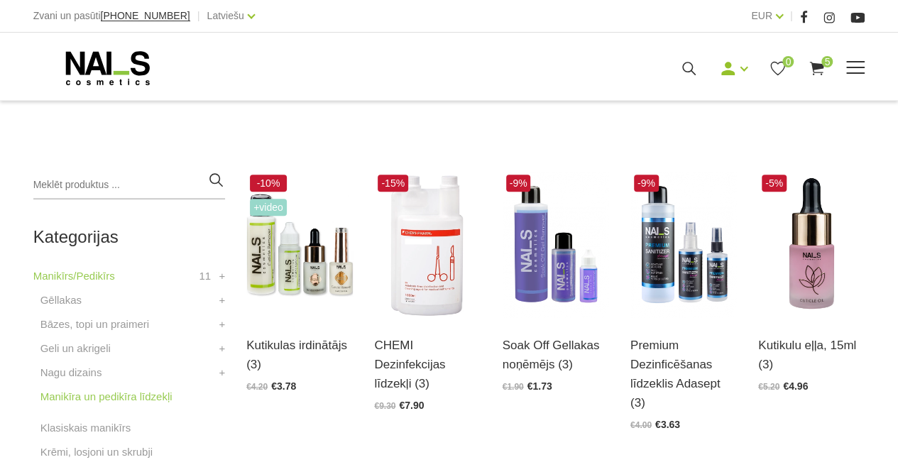
click at [814, 73] on icon at bounding box center [816, 69] width 18 height 18
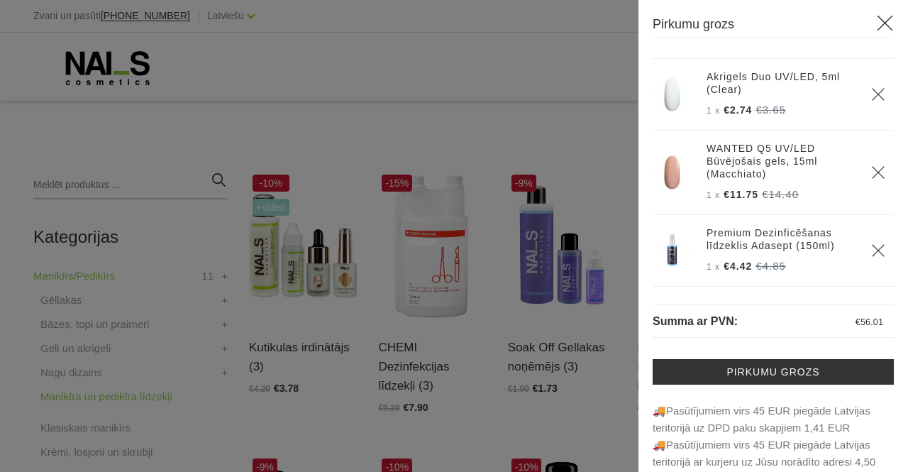
click at [565, 137] on div at bounding box center [454, 236] width 908 height 472
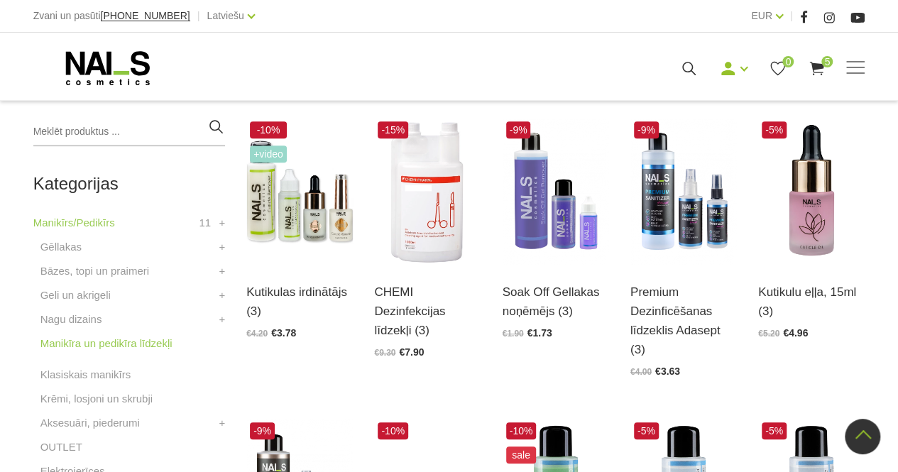
scroll to position [319, 0]
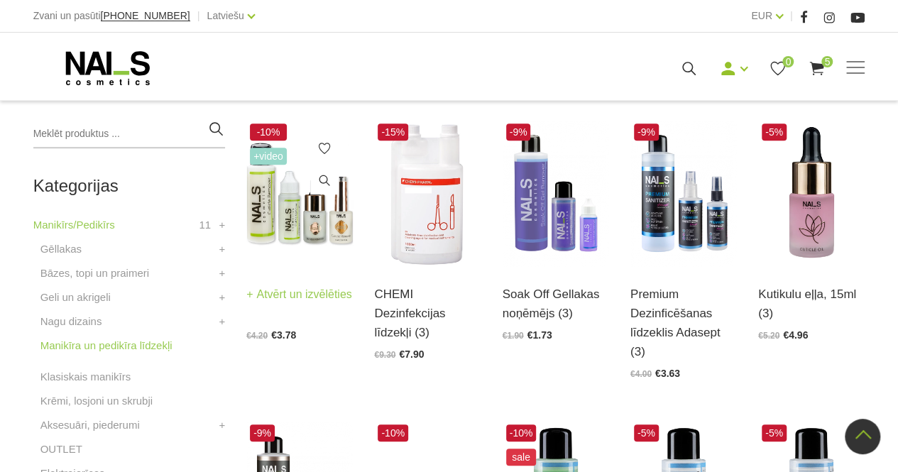
click at [294, 177] on img at bounding box center [299, 193] width 106 height 147
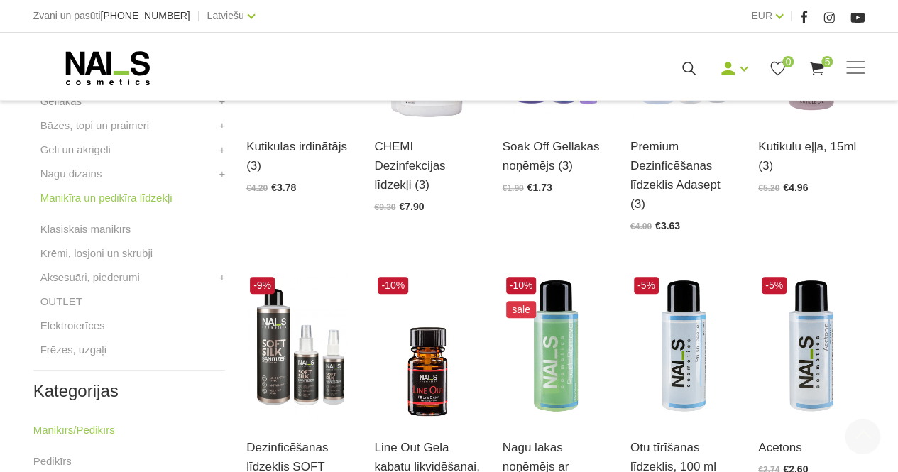
scroll to position [468, 0]
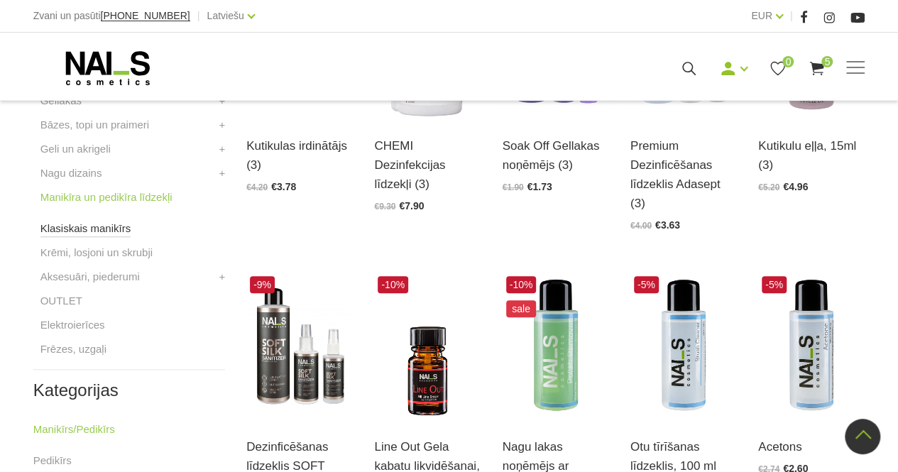
click at [88, 222] on link "Klasiskais manikīrs" at bounding box center [85, 228] width 91 height 17
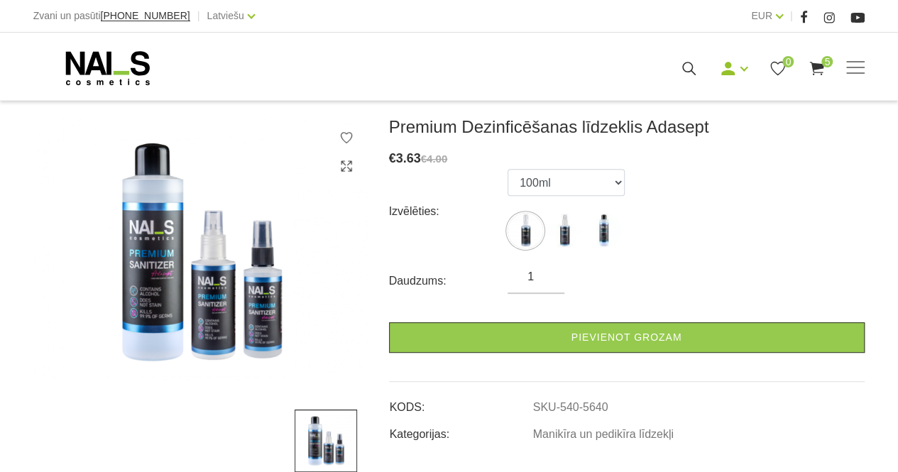
scroll to position [189, 0]
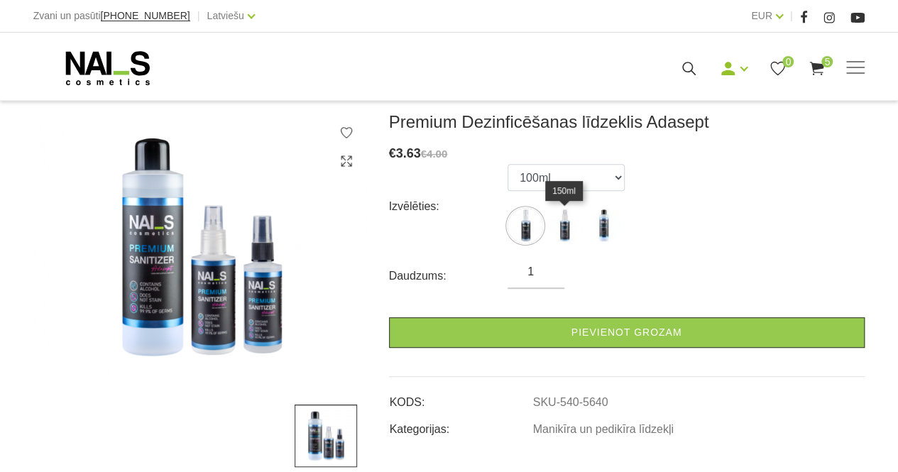
click at [561, 229] on img at bounding box center [563, 225] width 35 height 35
select select "5641"
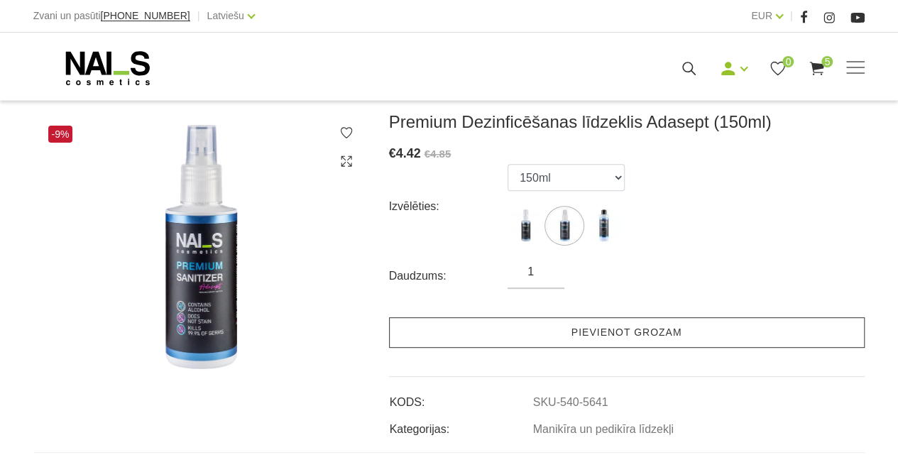
click at [500, 326] on link "Pievienot grozam" at bounding box center [626, 332] width 475 height 31
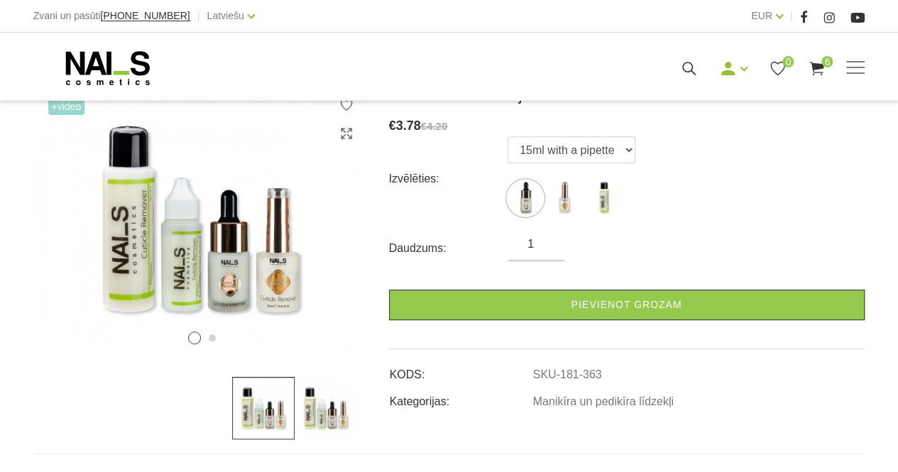
scroll to position [217, 0]
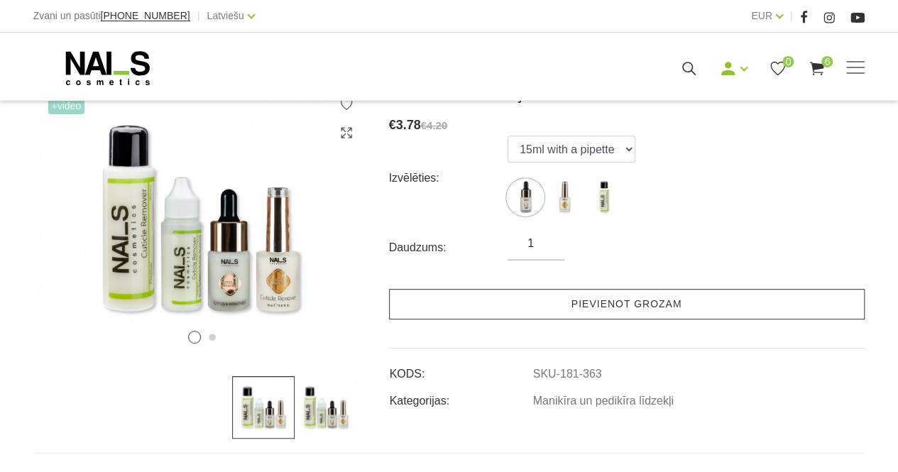
click at [609, 301] on link "Pievienot grozam" at bounding box center [626, 304] width 475 height 31
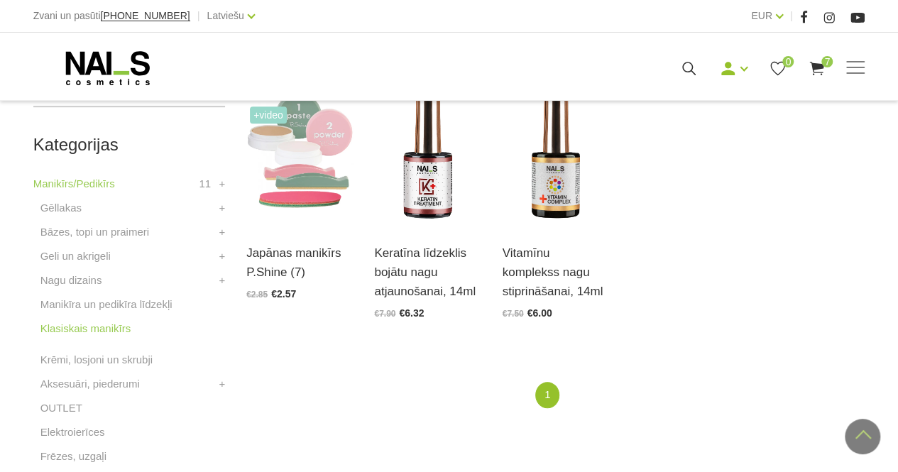
scroll to position [361, 0]
click at [106, 360] on link "Krēmi, losjoni un skrubji" at bounding box center [96, 358] width 112 height 17
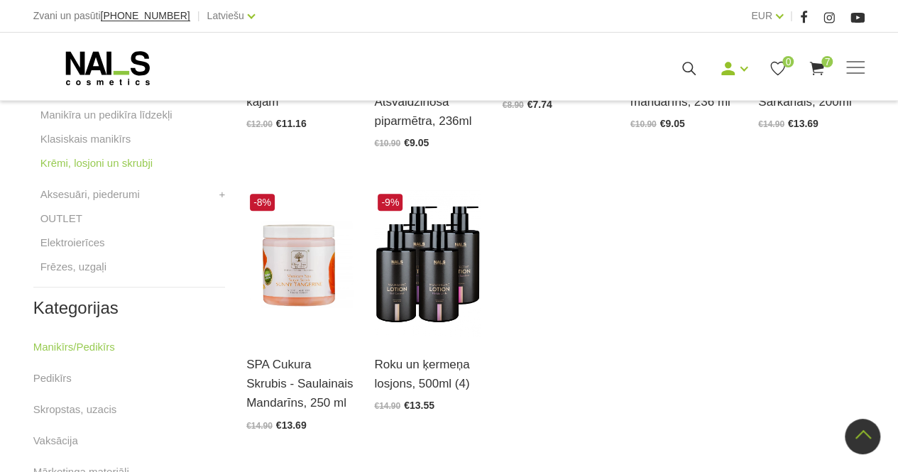
scroll to position [556, 0]
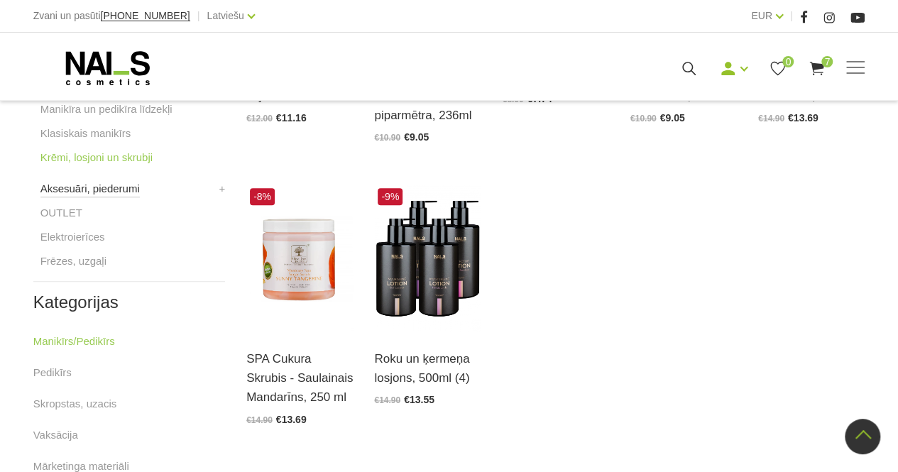
click at [95, 189] on link "Aksesuāri, piederumi" at bounding box center [89, 188] width 99 height 17
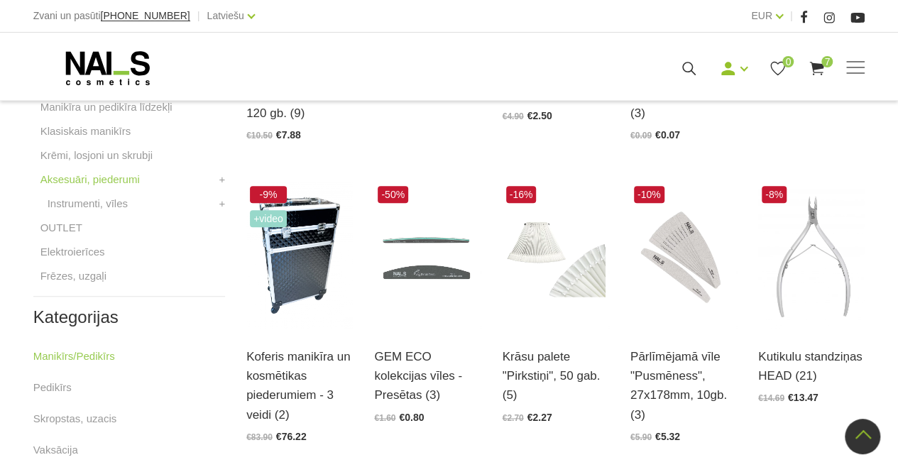
scroll to position [556, 0]
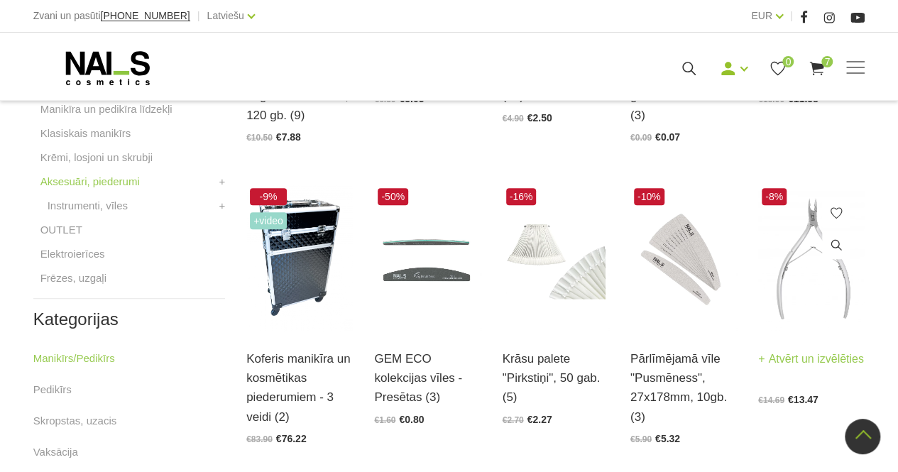
click at [800, 265] on img at bounding box center [811, 257] width 106 height 147
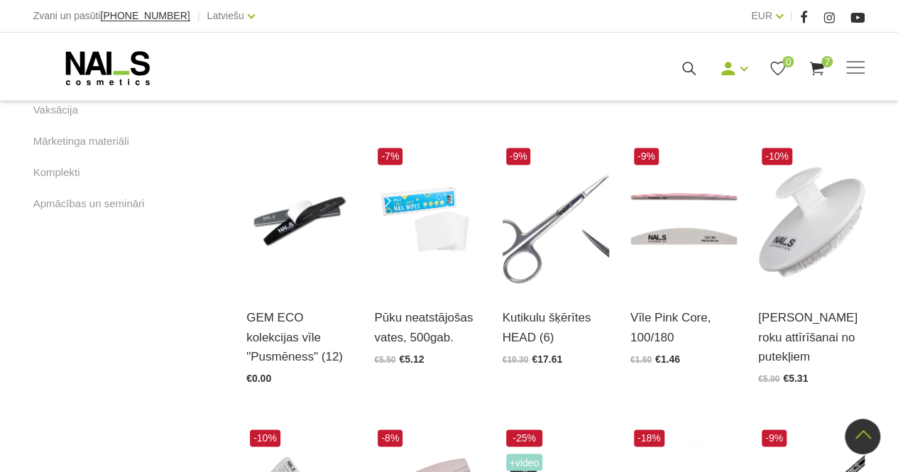
scroll to position [898, 0]
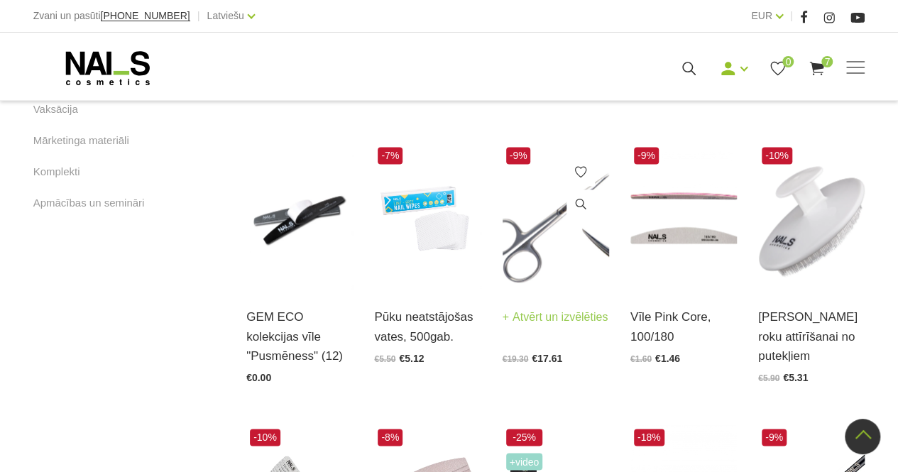
click at [538, 249] on img at bounding box center [555, 216] width 106 height 147
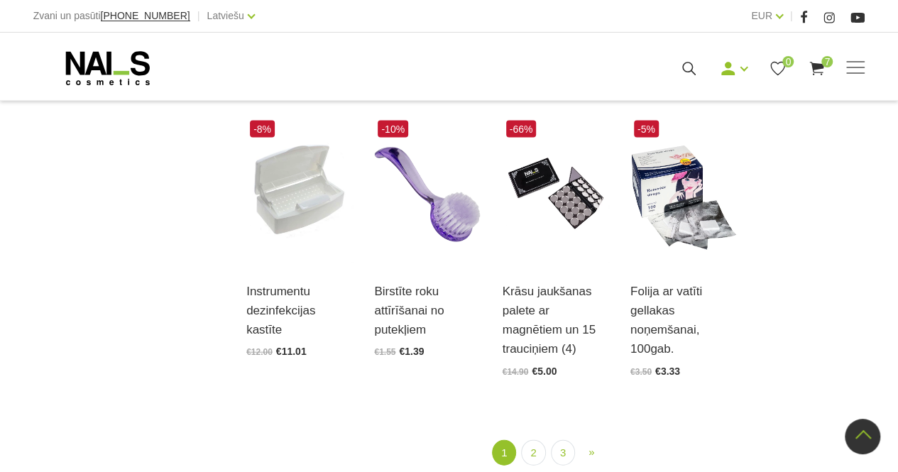
scroll to position [1489, 0]
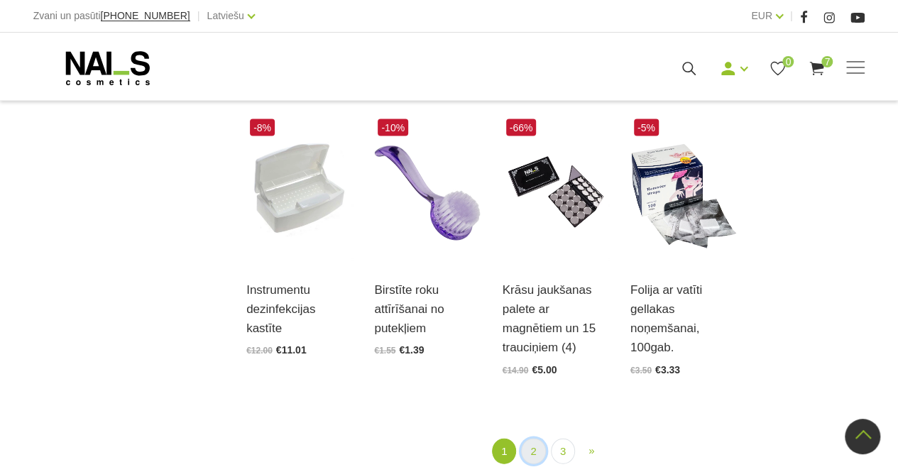
click at [536, 447] on link "2" at bounding box center [533, 451] width 24 height 26
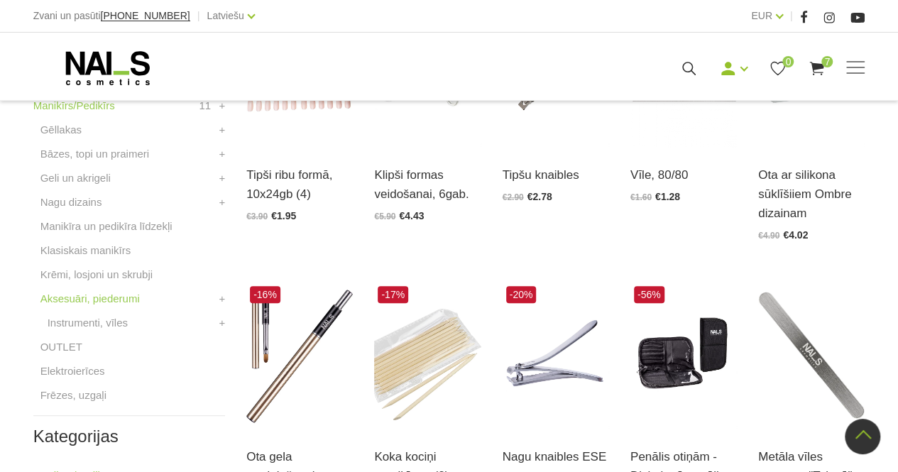
scroll to position [536, 0]
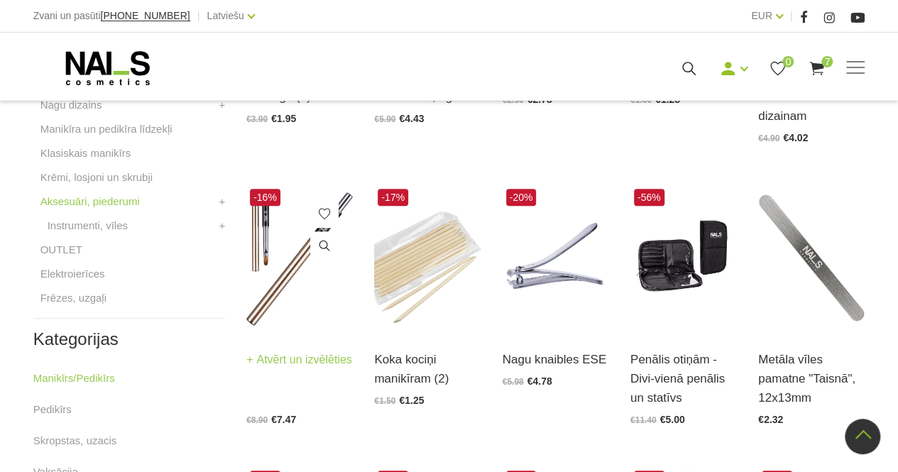
click at [277, 246] on img at bounding box center [299, 258] width 106 height 147
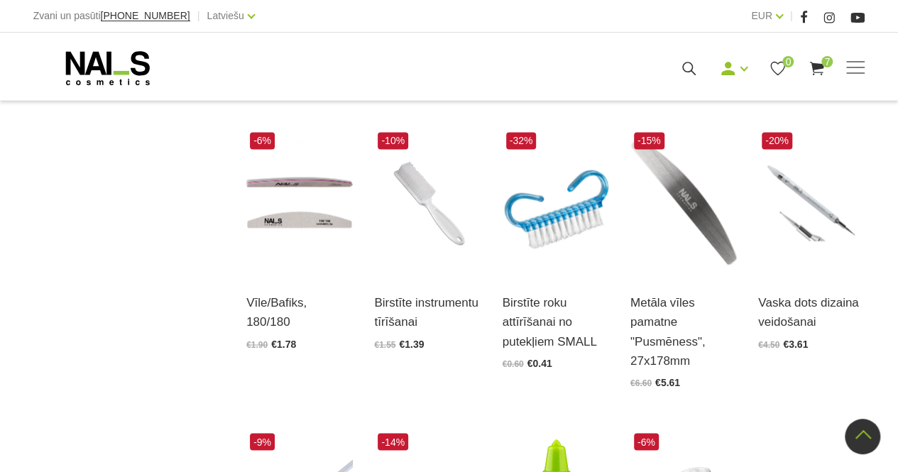
scroll to position [1157, 0]
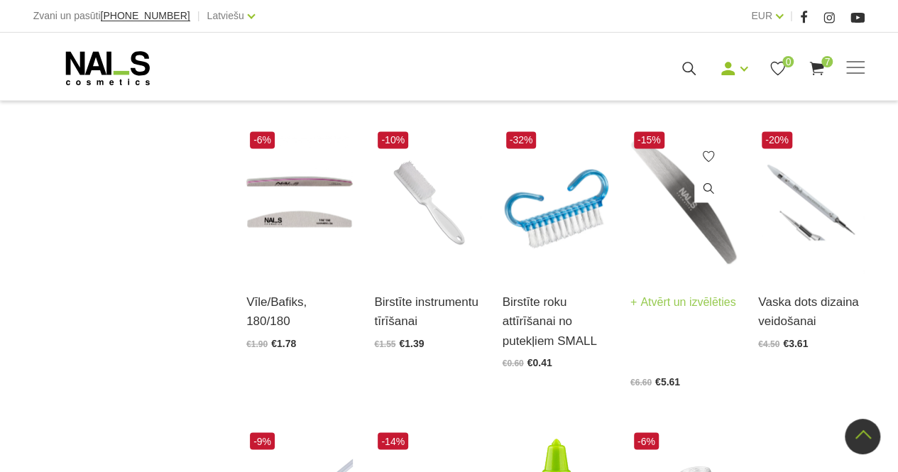
click at [667, 216] on img at bounding box center [683, 201] width 106 height 147
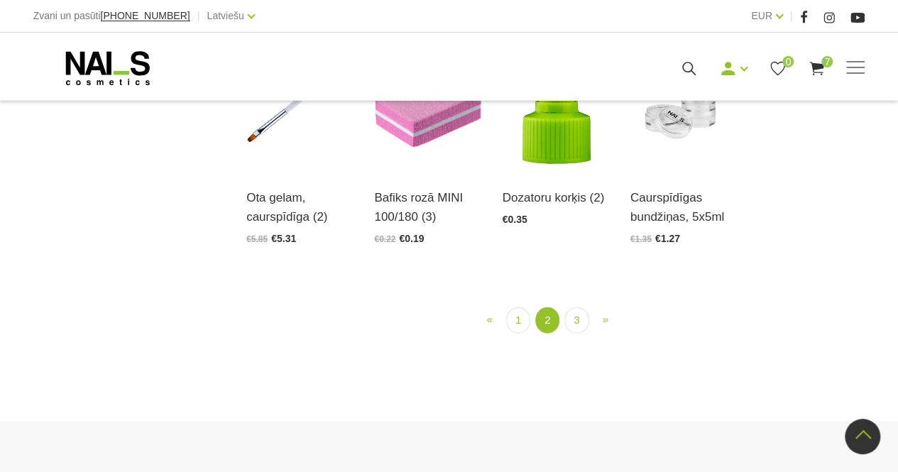
scroll to position [1564, 0]
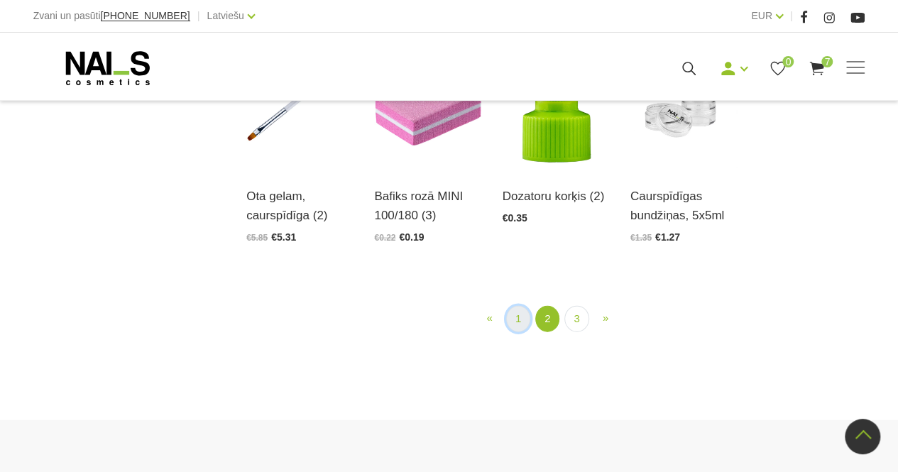
click at [520, 321] on link "1" at bounding box center [518, 319] width 24 height 26
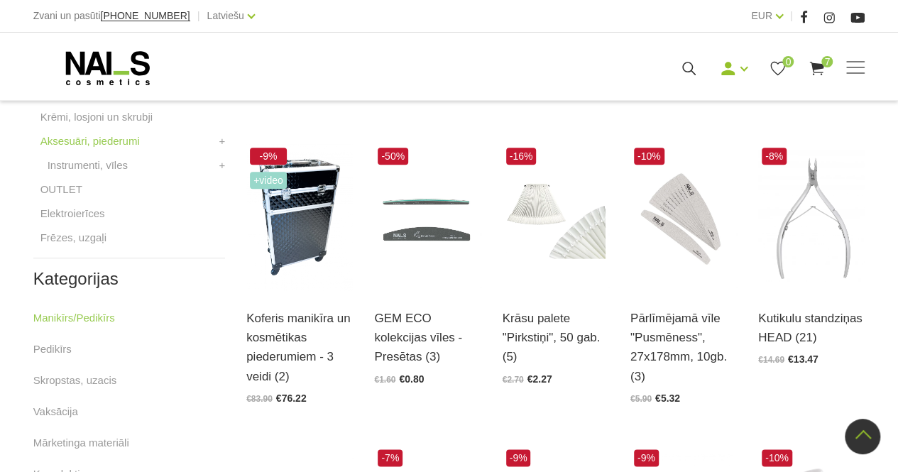
scroll to position [600, 0]
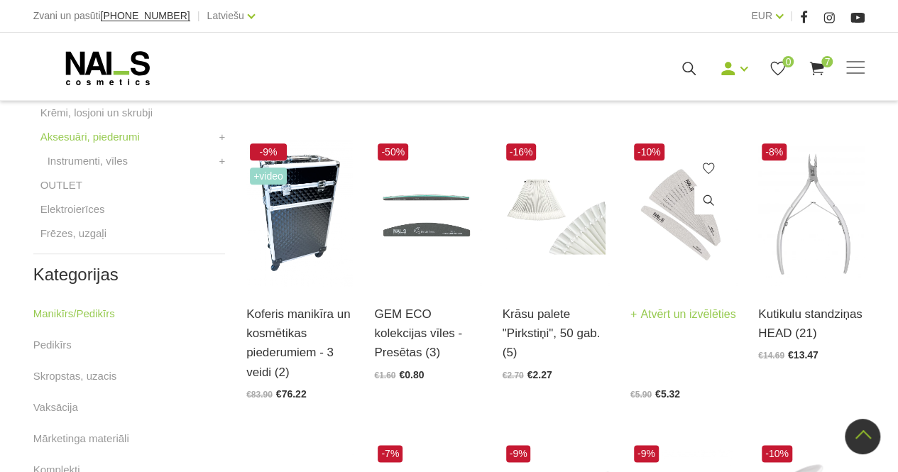
click at [651, 206] on img at bounding box center [683, 213] width 106 height 147
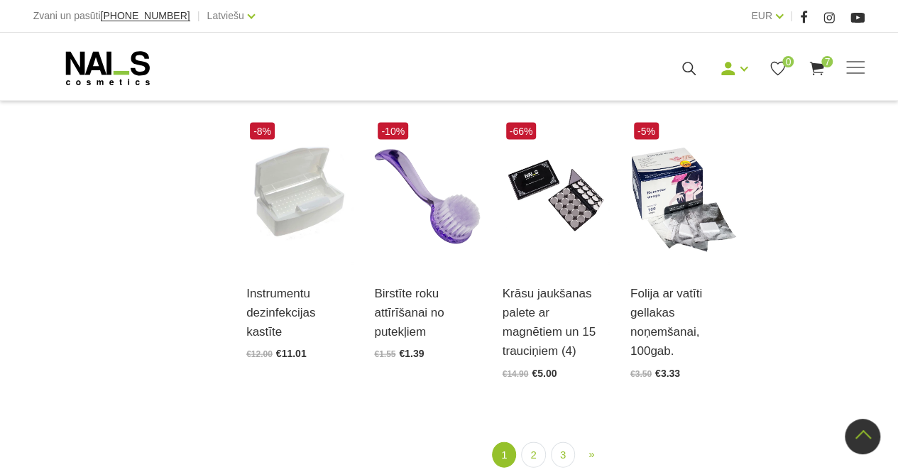
scroll to position [1538, 0]
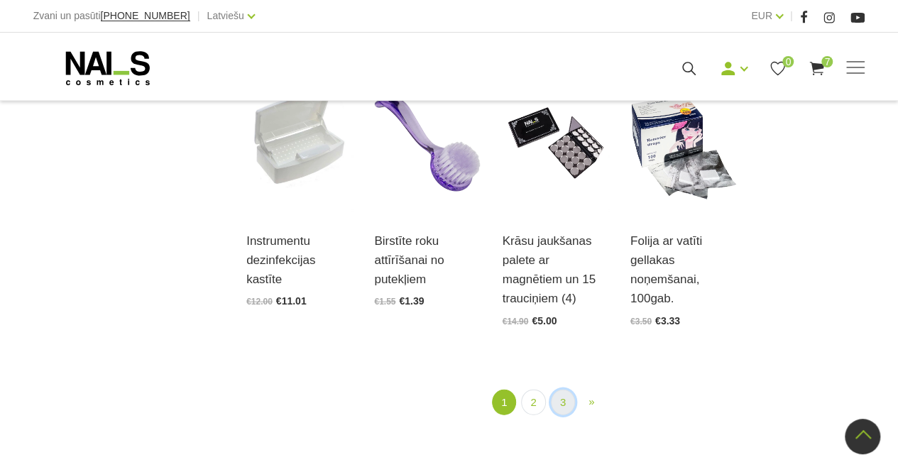
click at [565, 402] on link "3" at bounding box center [563, 403] width 24 height 26
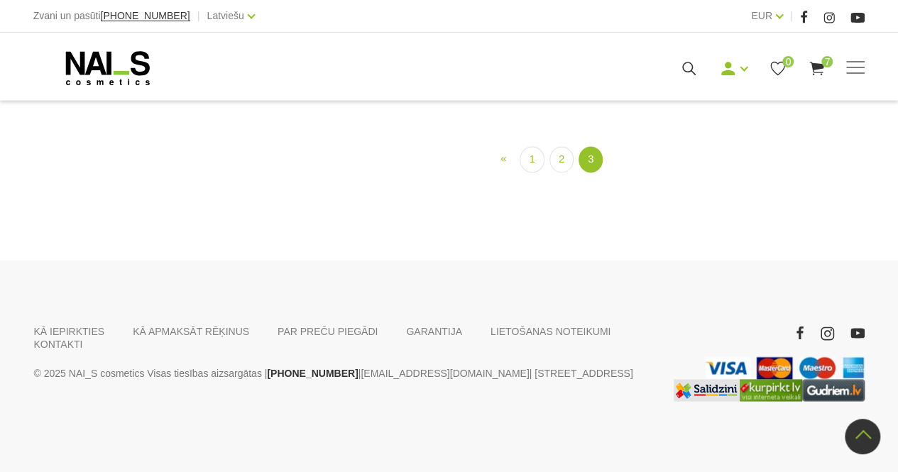
scroll to position [1149, 0]
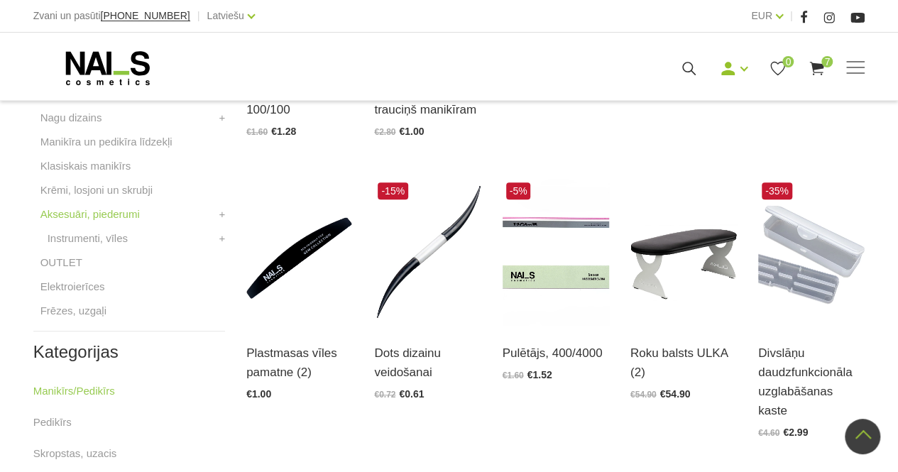
scroll to position [527, 0]
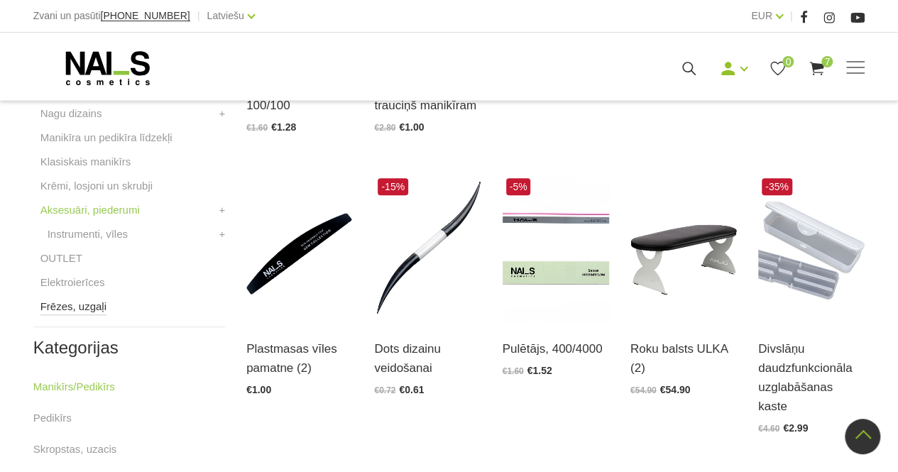
click at [84, 303] on link "Frēzes, uzgaļi" at bounding box center [73, 306] width 66 height 17
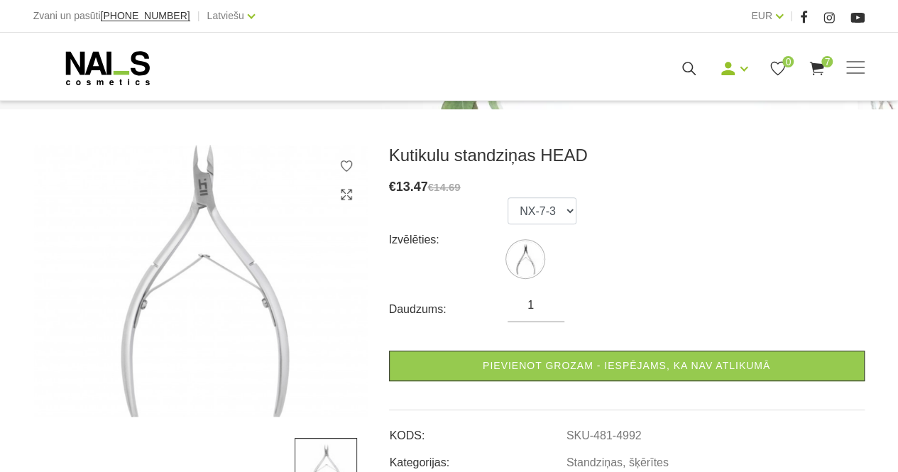
scroll to position [158, 0]
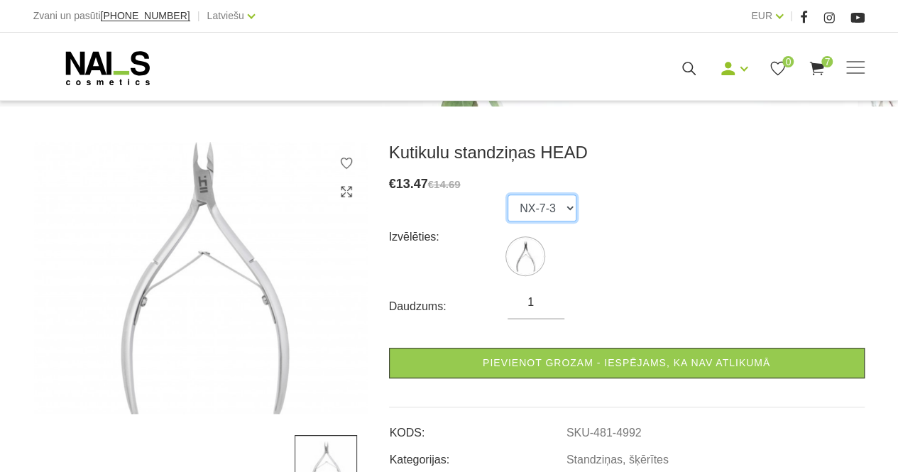
click at [550, 197] on select "NX-7-3" at bounding box center [541, 207] width 69 height 27
click at [650, 255] on div "Izvēlēties: NX-7-3" at bounding box center [626, 236] width 475 height 85
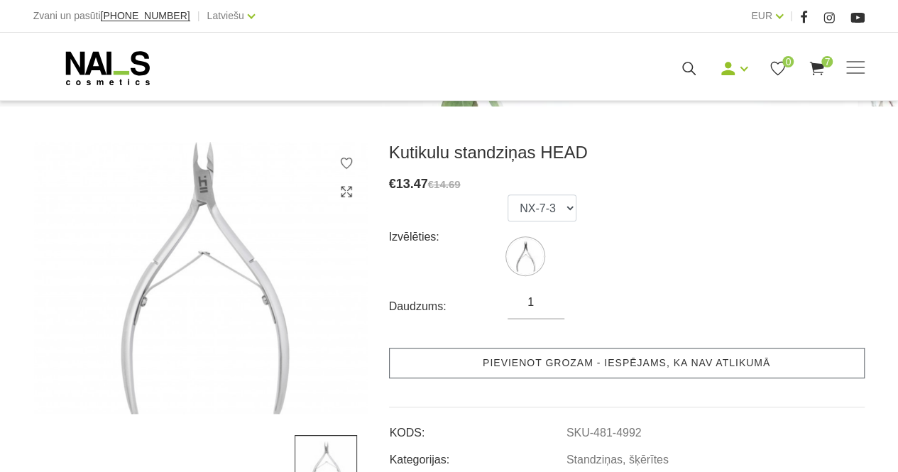
click at [576, 357] on link "Pievienot grozam - iespējams, ka nav atlikumā" at bounding box center [626, 363] width 475 height 31
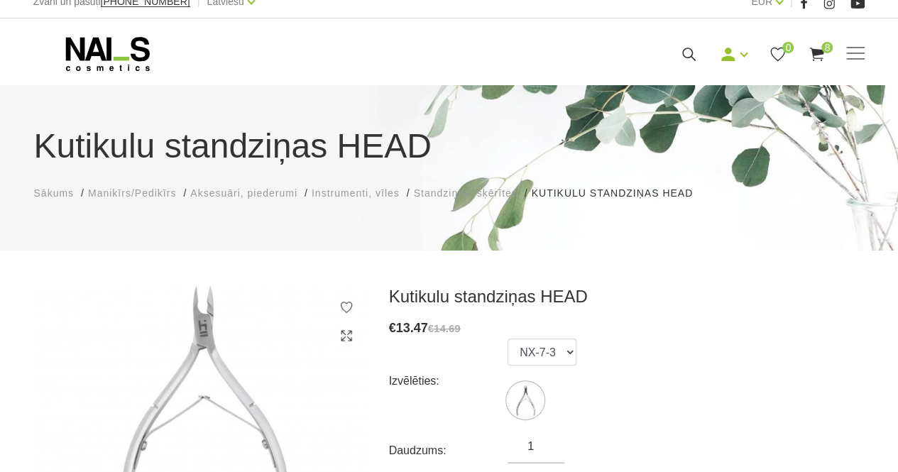
scroll to position [0, 0]
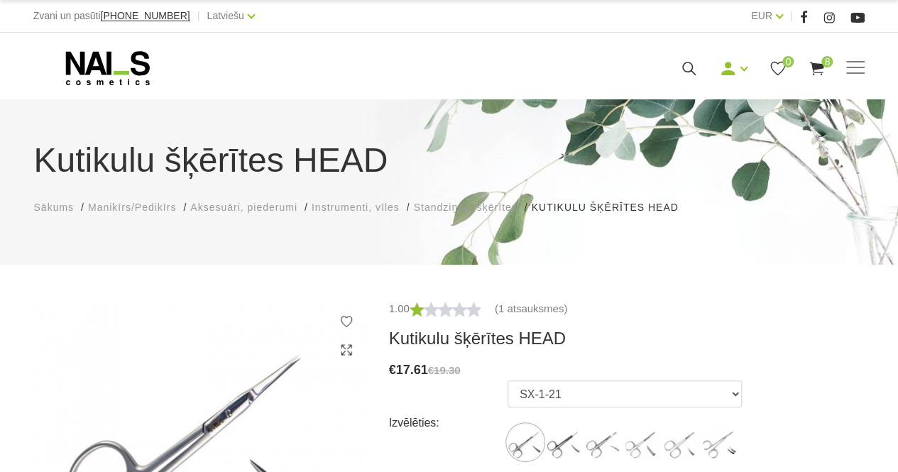
scroll to position [89, 0]
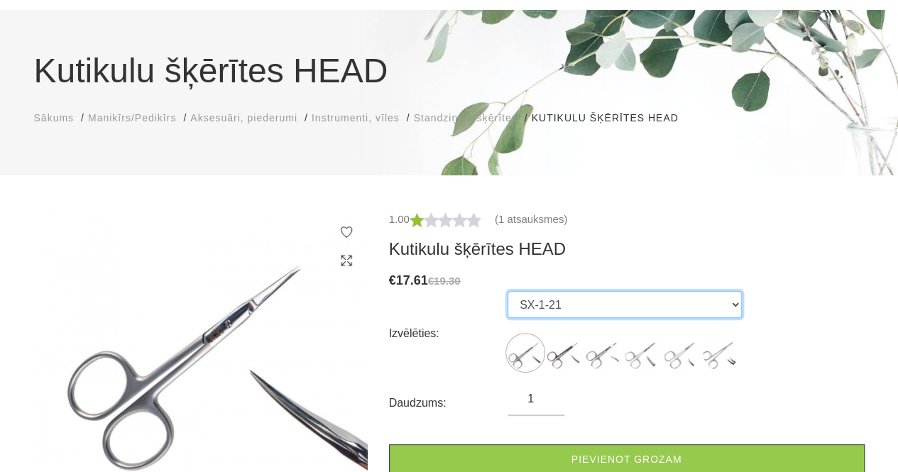
click at [703, 303] on select "SX-1-21 SX-2-18 SX-4-18 SXL-3-21 for Left-handed SX-5-18 SX-702" at bounding box center [624, 304] width 234 height 27
click at [507, 291] on select "SX-1-21 SX-2-18 SX-4-18 SXL-3-21 for Left-handed SX-5-18 SX-702" at bounding box center [624, 304] width 234 height 27
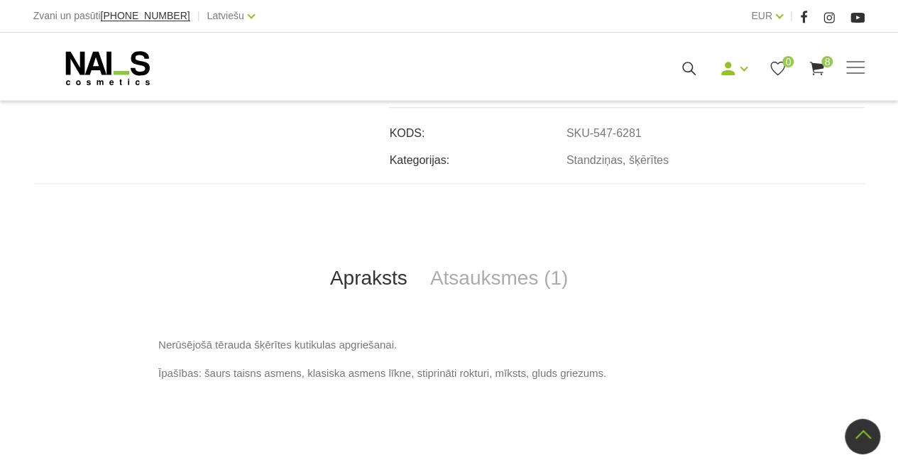
scroll to position [507, 0]
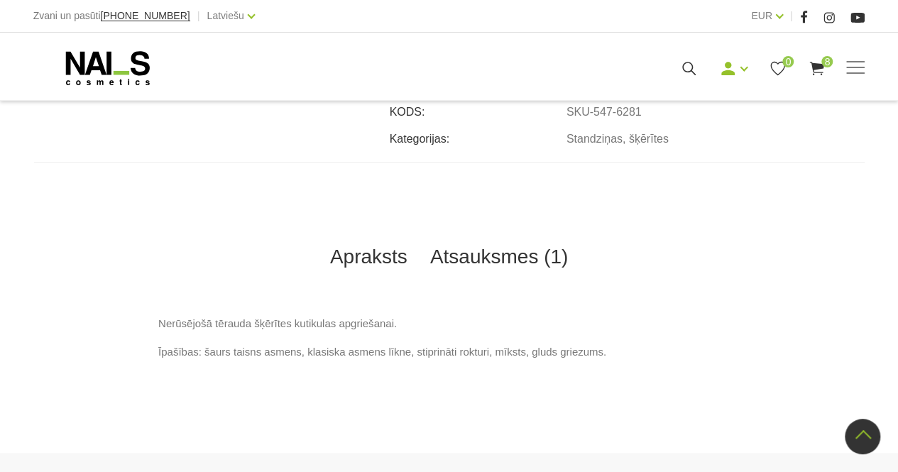
click at [470, 248] on link "Atsauksmes (1)" at bounding box center [499, 256] width 161 height 47
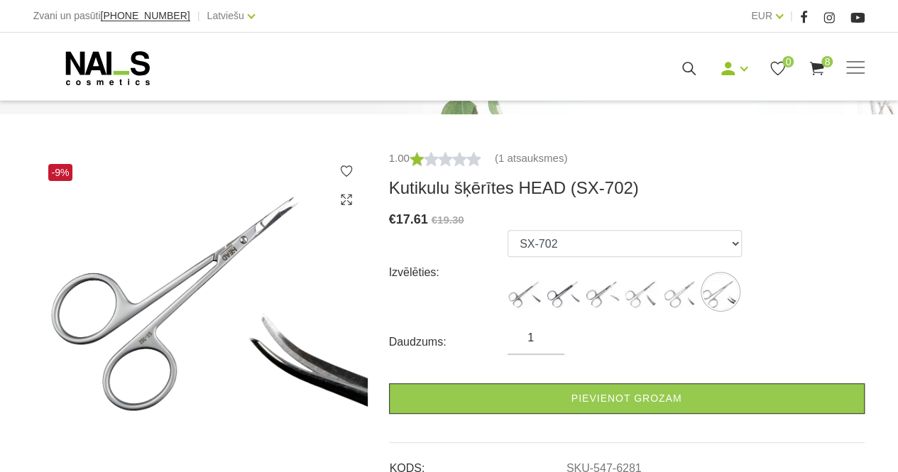
scroll to position [150, 0]
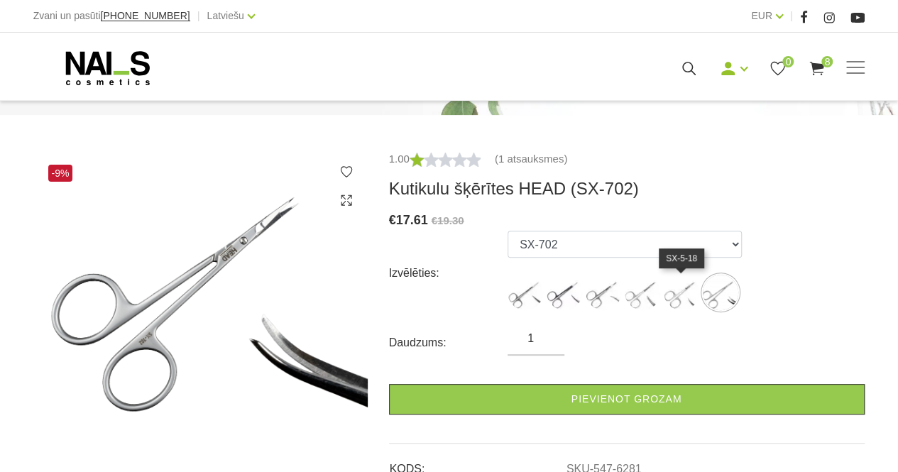
click at [695, 289] on img at bounding box center [680, 292] width 35 height 35
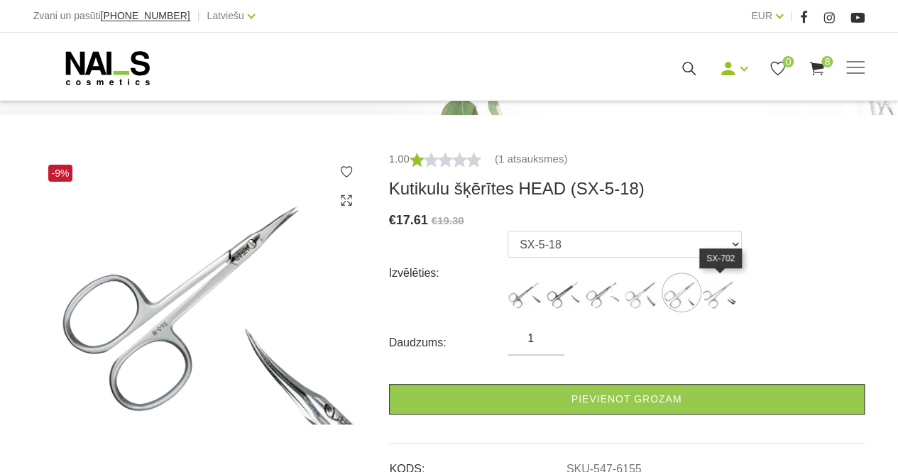
click at [734, 289] on img at bounding box center [719, 292] width 35 height 35
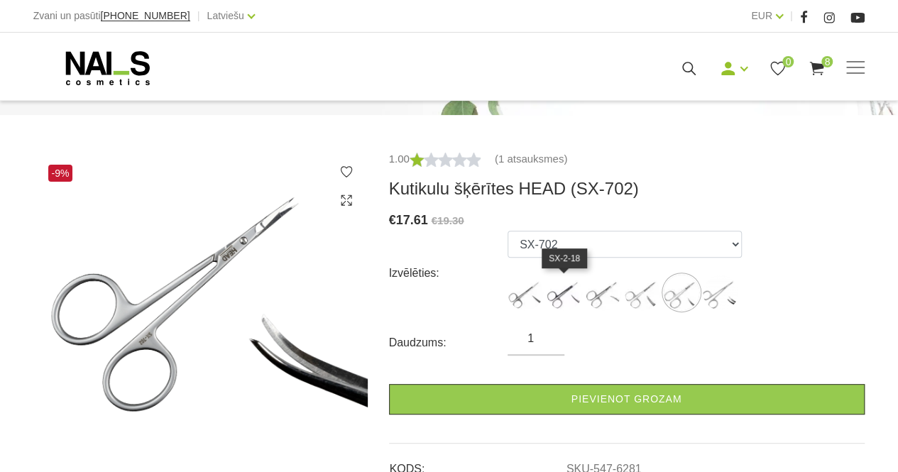
click at [553, 292] on img at bounding box center [563, 292] width 35 height 35
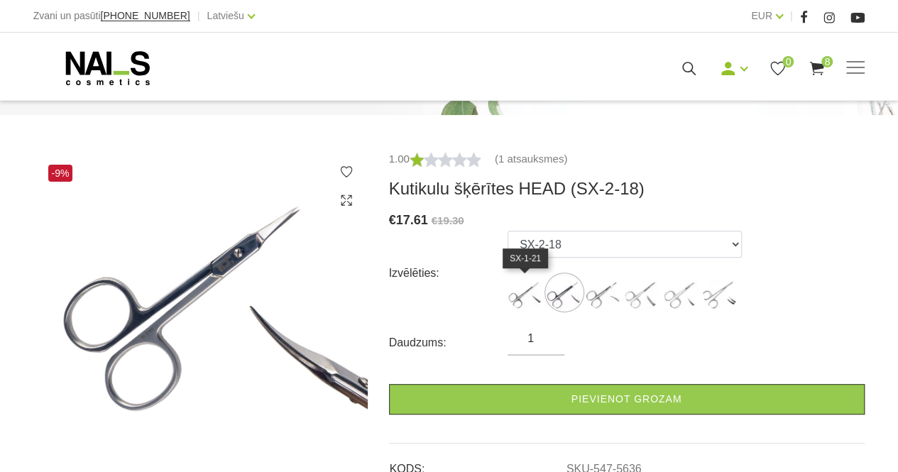
click at [526, 294] on img at bounding box center [524, 292] width 35 height 35
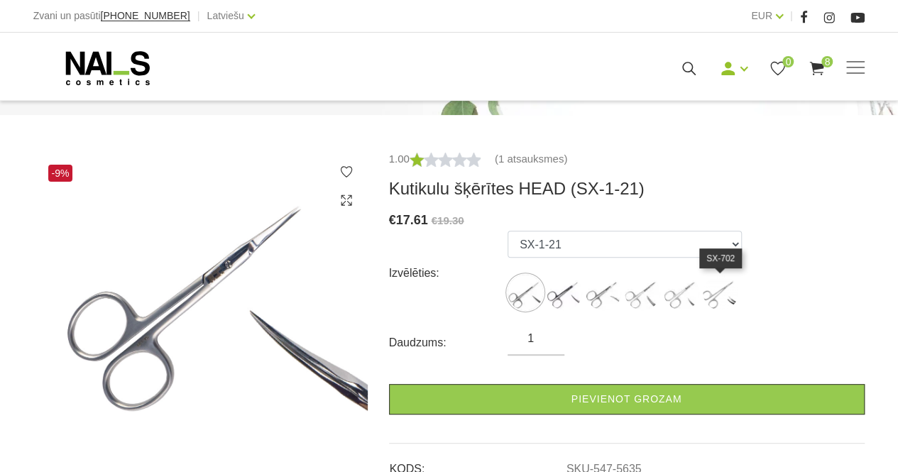
click at [717, 299] on img at bounding box center [719, 292] width 35 height 35
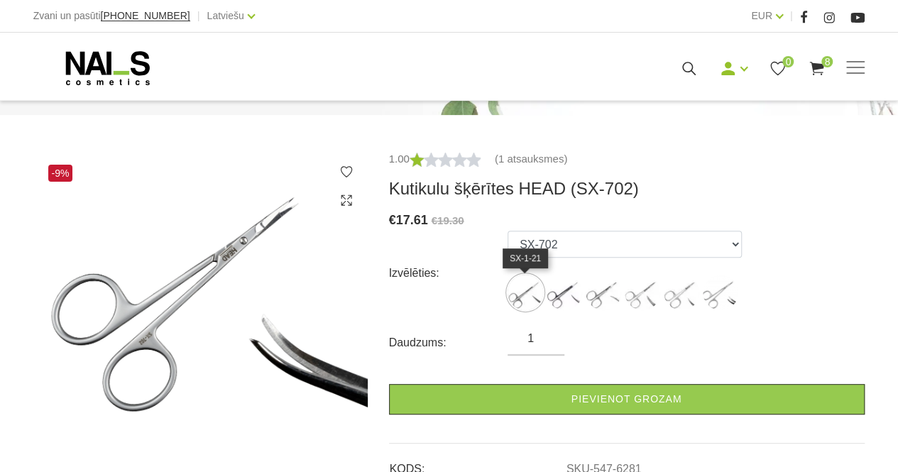
click at [522, 290] on img at bounding box center [524, 292] width 35 height 35
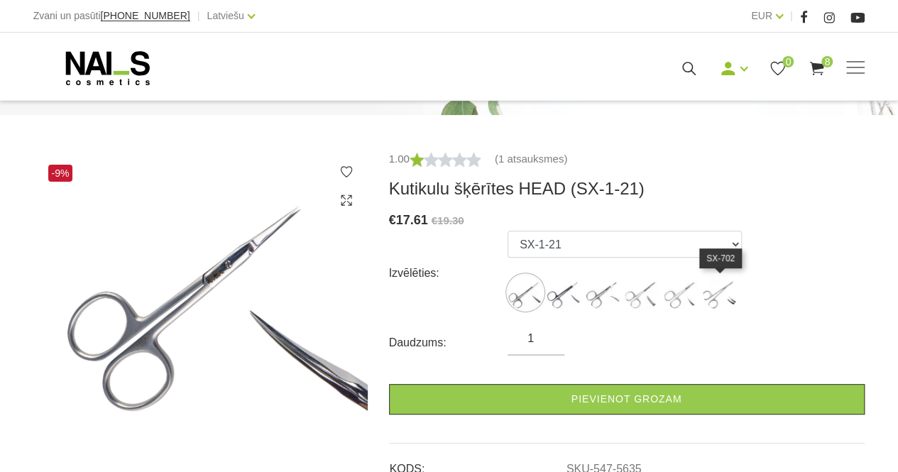
click at [720, 292] on img at bounding box center [719, 292] width 35 height 35
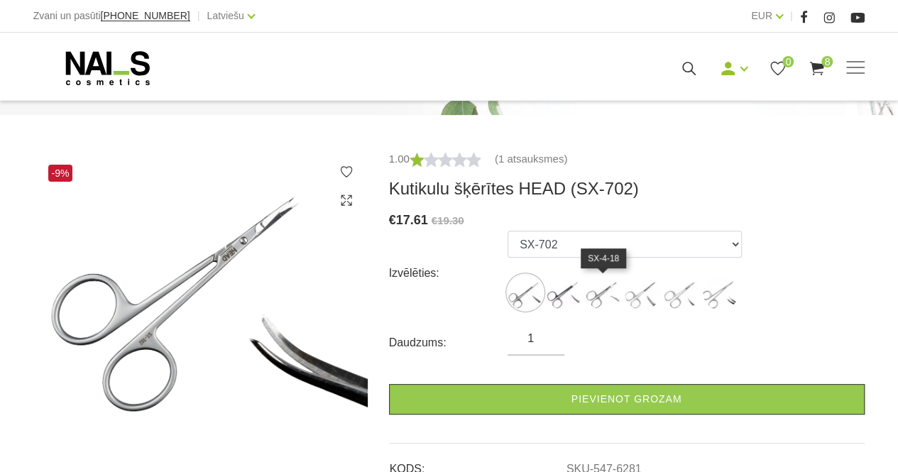
click at [590, 297] on img at bounding box center [602, 292] width 35 height 35
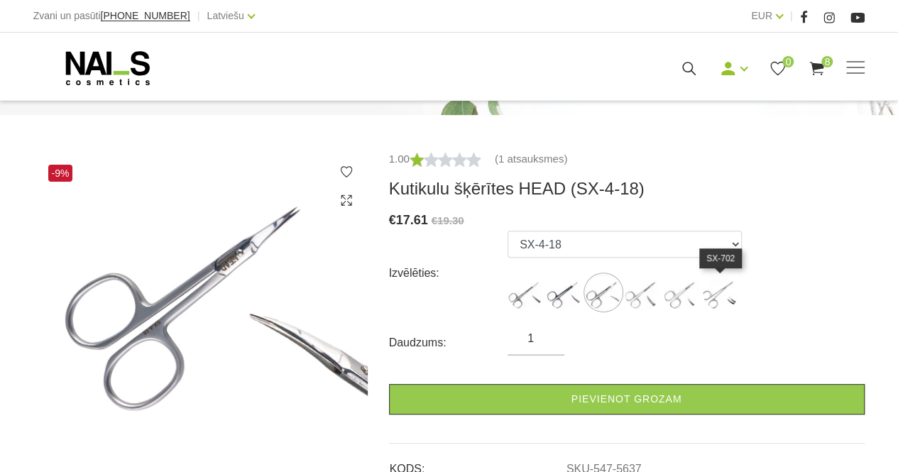
click at [712, 295] on img at bounding box center [719, 292] width 35 height 35
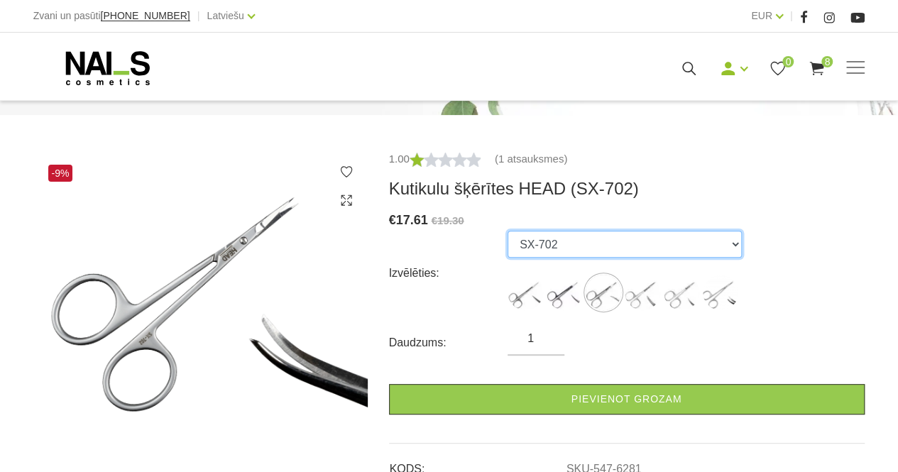
click at [709, 241] on select "SX-1-21 SX-2-18 SX-4-18 SXL-3-21 for Left-handed SX-5-18 SX-702" at bounding box center [624, 244] width 234 height 27
click at [507, 231] on select "SX-1-21 SX-2-18 SX-4-18 SXL-3-21 for Left-handed SX-5-18 SX-702" at bounding box center [624, 244] width 234 height 27
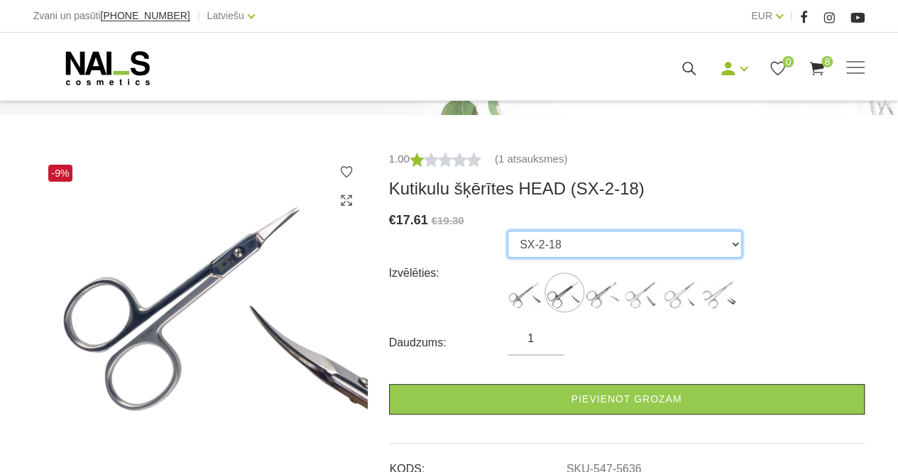
click at [675, 255] on select "SX-1-21 SX-2-18 SX-4-18 SXL-3-21 for Left-handed SX-5-18 SX-702" at bounding box center [624, 244] width 234 height 27
click at [507, 231] on select "SX-1-21 SX-2-18 SX-4-18 SXL-3-21 for Left-handed SX-5-18 SX-702" at bounding box center [624, 244] width 234 height 27
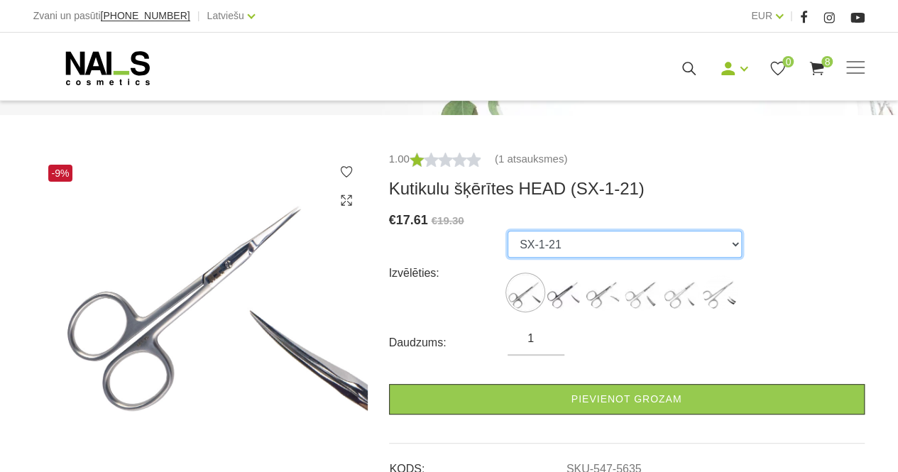
click at [639, 243] on select "SX-1-21 SX-2-18 SX-4-18 SXL-3-21 for Left-handed SX-5-18 SX-702" at bounding box center [624, 244] width 234 height 27
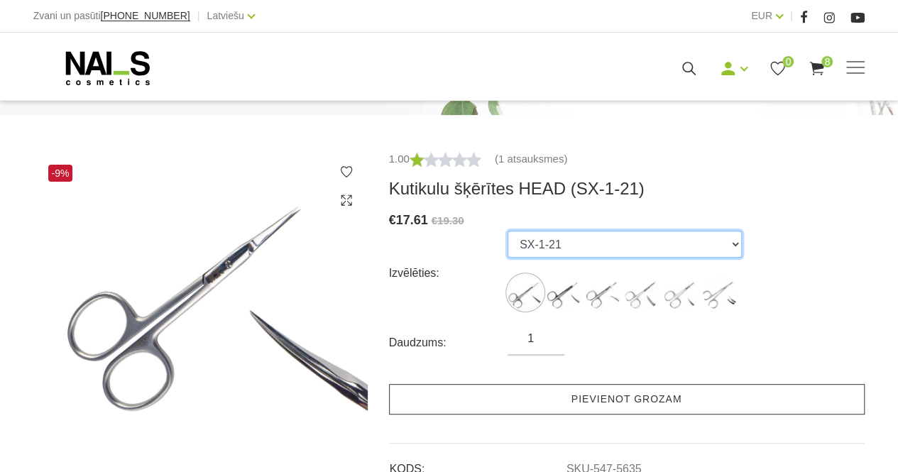
select select "6281"
click at [507, 231] on select "SX-1-21 SX-2-18 SX-4-18 SXL-3-21 for Left-handed SX-5-18 SX-702" at bounding box center [624, 244] width 234 height 27
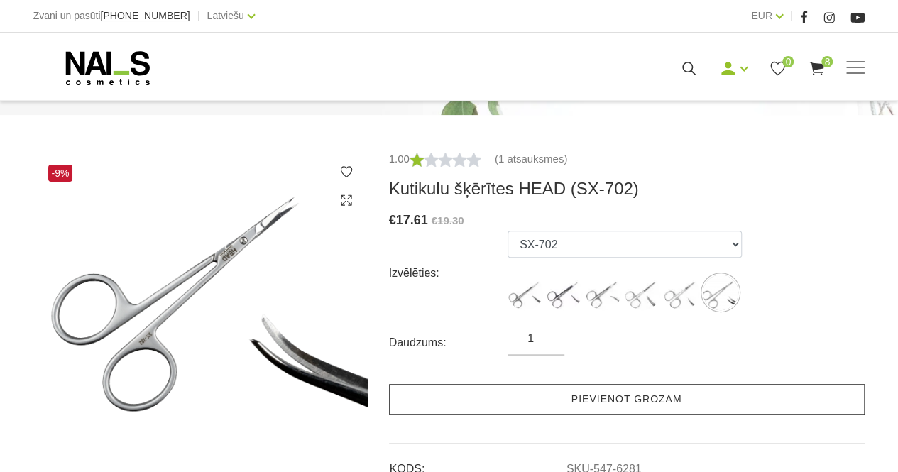
click at [569, 405] on link "Pievienot grozam" at bounding box center [626, 399] width 475 height 31
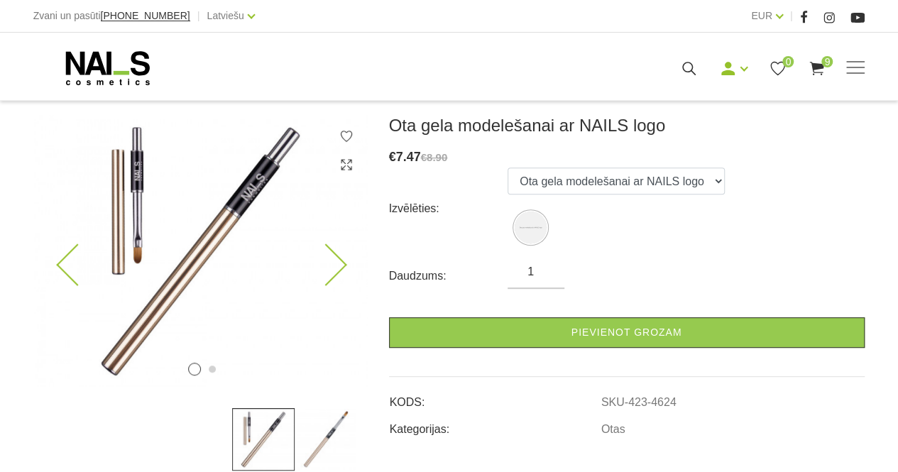
scroll to position [187, 0]
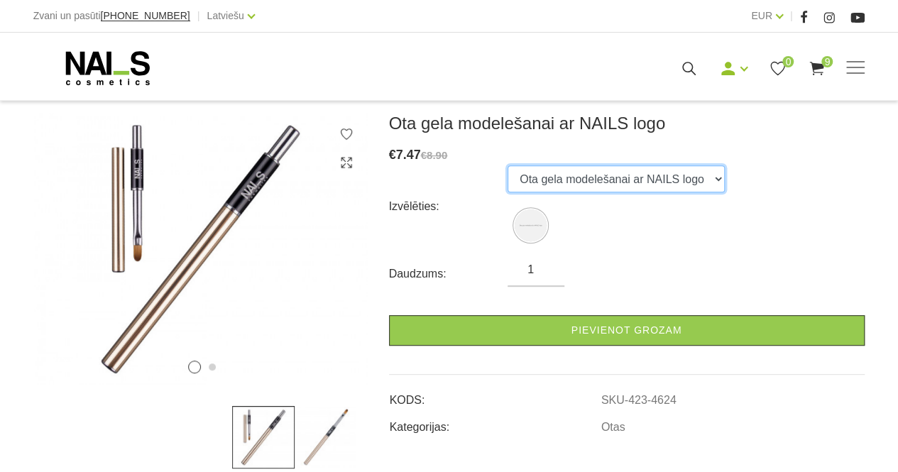
click at [560, 177] on select "Ota gela modelešanai ar NAILS logo" at bounding box center [615, 178] width 217 height 27
click at [633, 246] on ul "Ota gela modelešanai ar NAILS logo" at bounding box center [615, 206] width 217 height 82
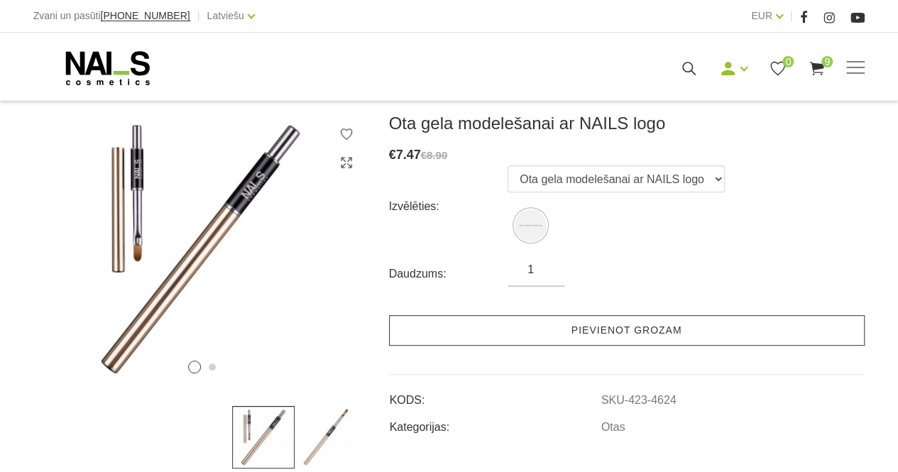
click at [585, 334] on link "Pievienot grozam" at bounding box center [626, 330] width 475 height 31
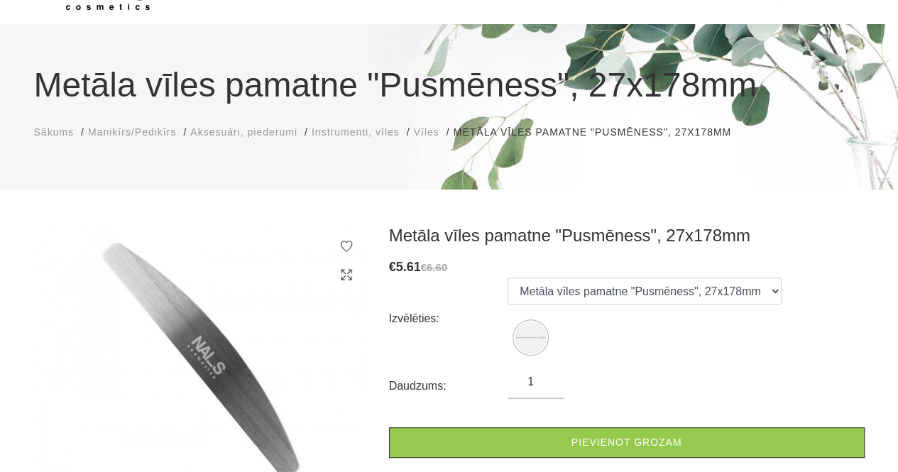
scroll to position [78, 0]
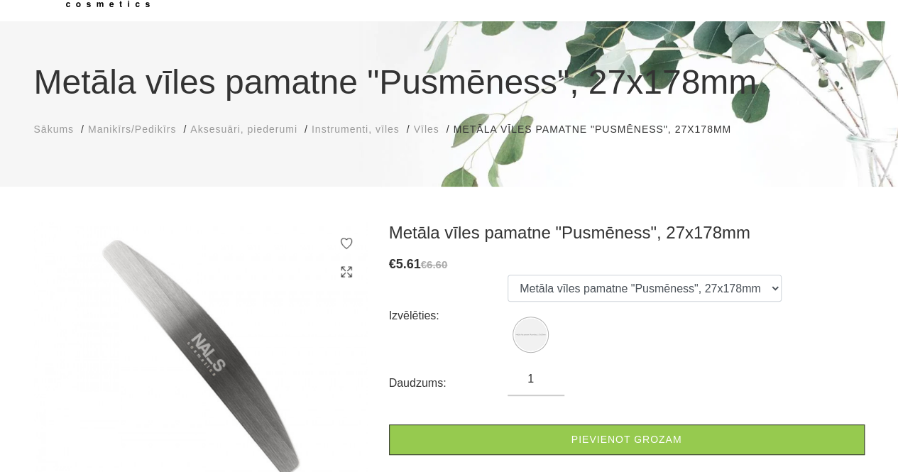
click at [594, 302] on ul "Metāla vīles pamatne "Pusmēness", 27x178mm" at bounding box center [644, 316] width 274 height 82
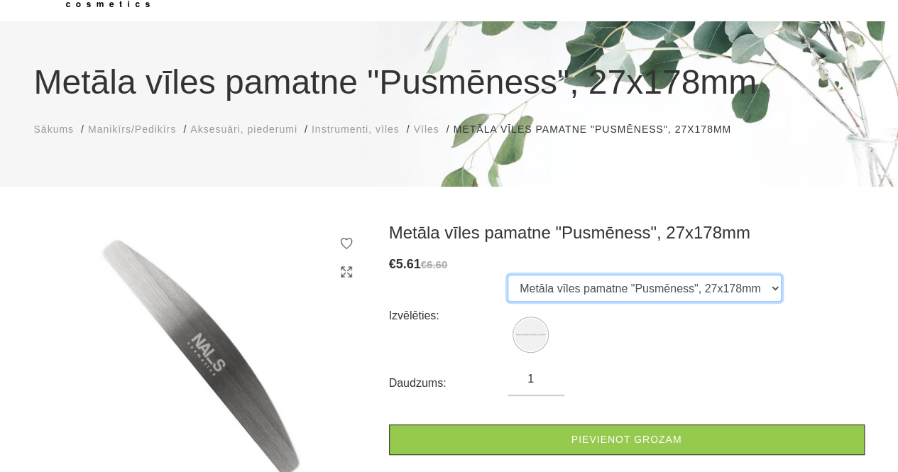
click at [590, 295] on select "Metāla vīles pamatne "Pusmēness", 27x178mm" at bounding box center [644, 288] width 274 height 27
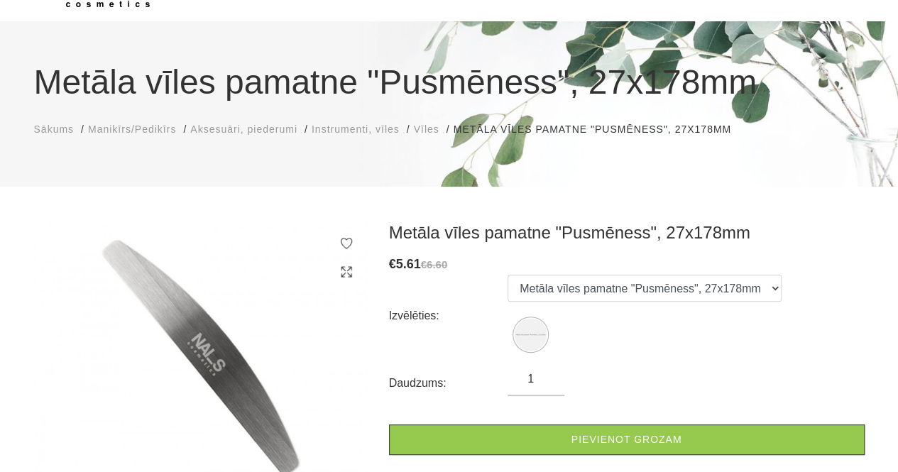
click at [677, 370] on div "Daudzums: 1" at bounding box center [626, 383] width 475 height 26
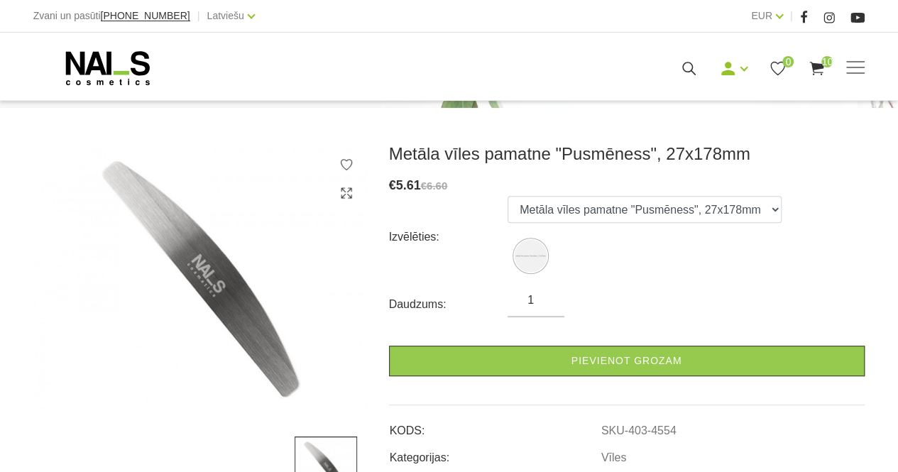
scroll to position [158, 0]
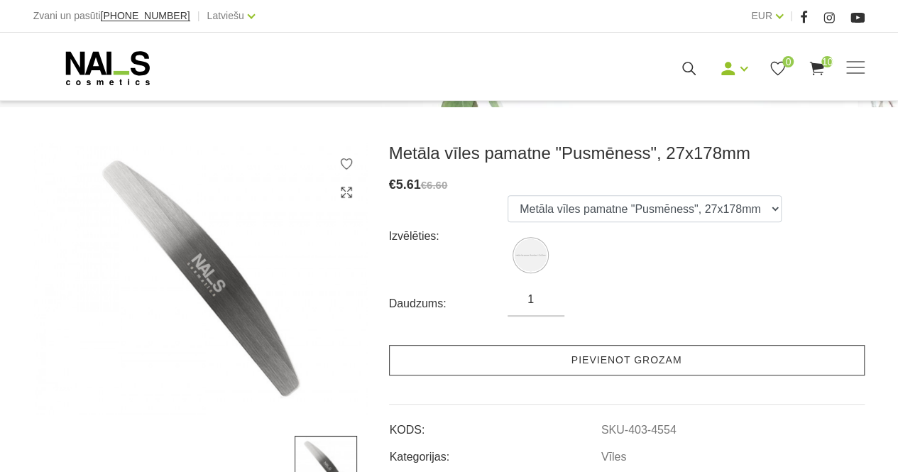
click at [638, 349] on link "Pievienot grozam" at bounding box center [626, 360] width 475 height 31
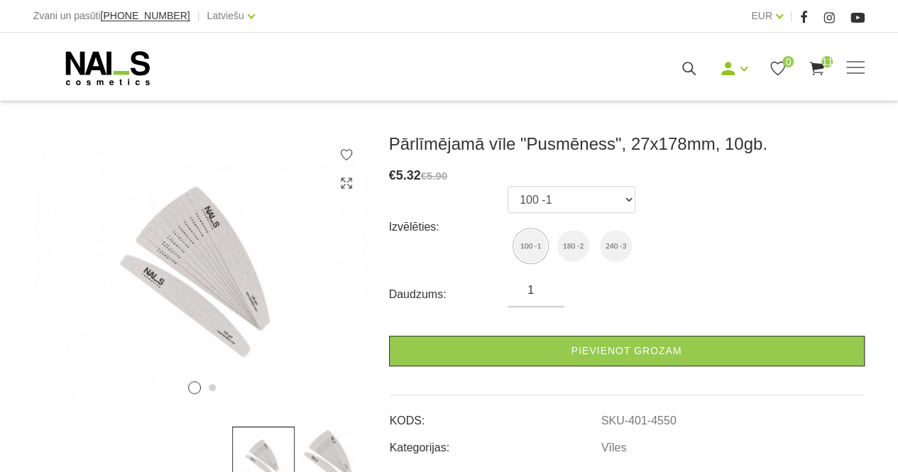
scroll to position [167, 0]
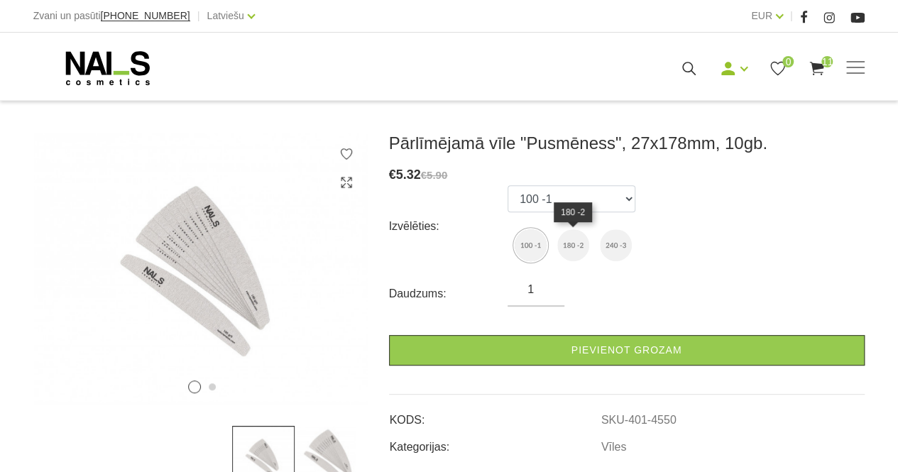
click at [575, 255] on img at bounding box center [573, 245] width 32 height 32
select select "4551"
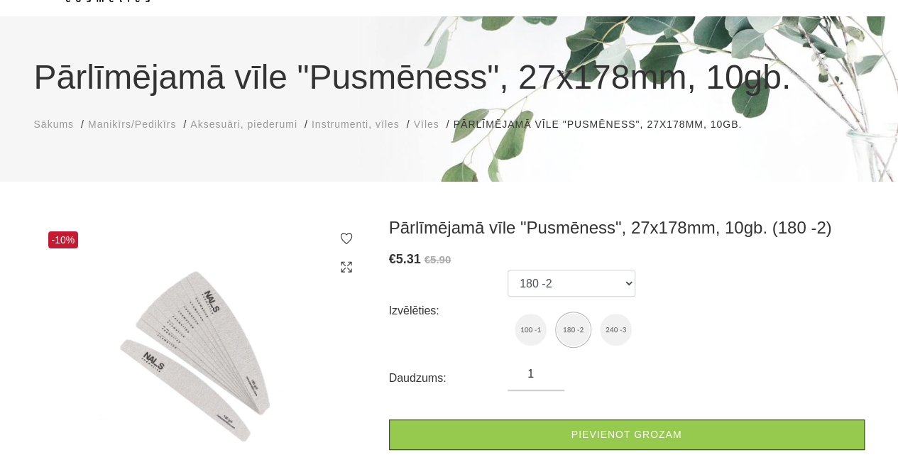
scroll to position [86, 0]
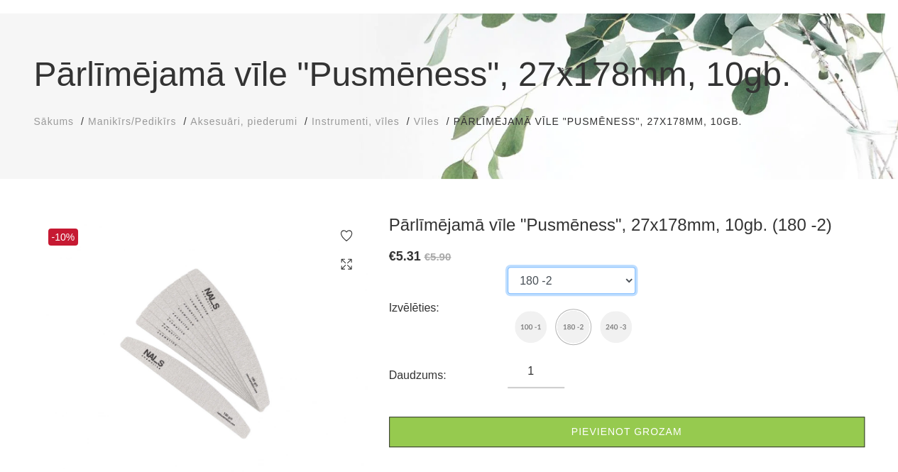
click at [609, 273] on select "100 -1 180 -2 240 -3" at bounding box center [571, 280] width 128 height 27
click at [681, 286] on div "Izvēlēties: 100 -1 180 -2 240 -3" at bounding box center [626, 308] width 475 height 82
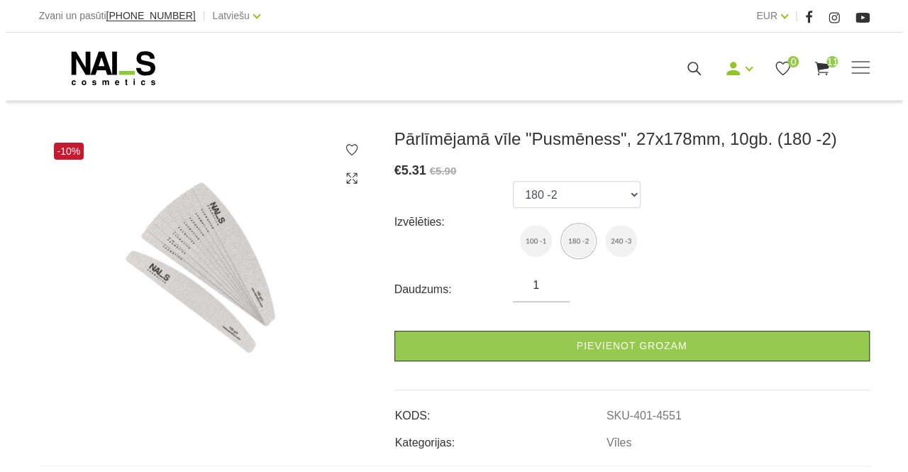
scroll to position [172, 0]
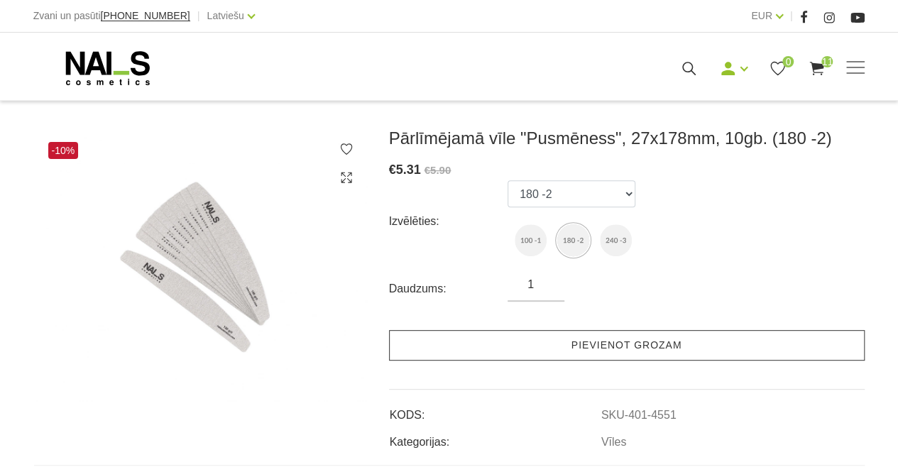
click at [455, 348] on link "Pievienot grozam" at bounding box center [626, 345] width 475 height 31
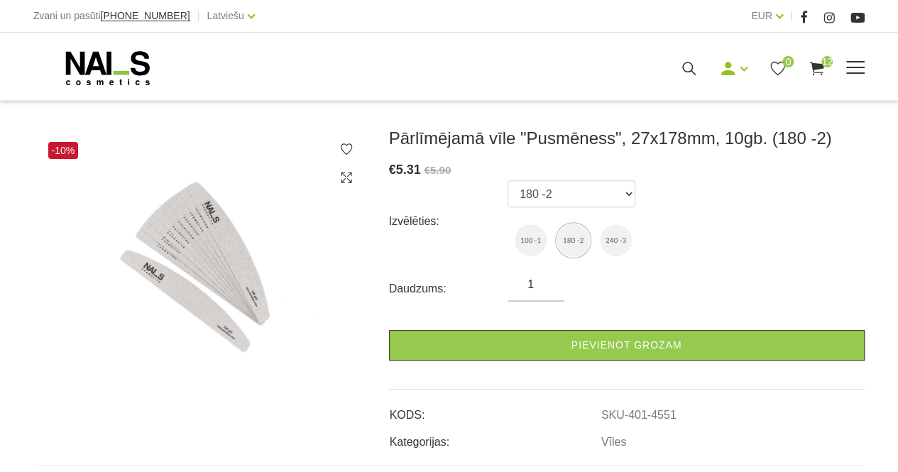
click at [819, 67] on use at bounding box center [817, 68] width 14 height 13
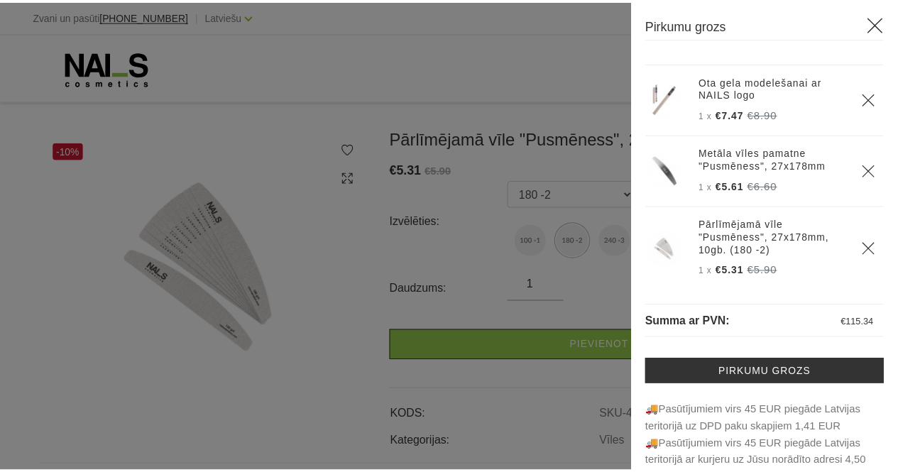
scroll to position [692, 0]
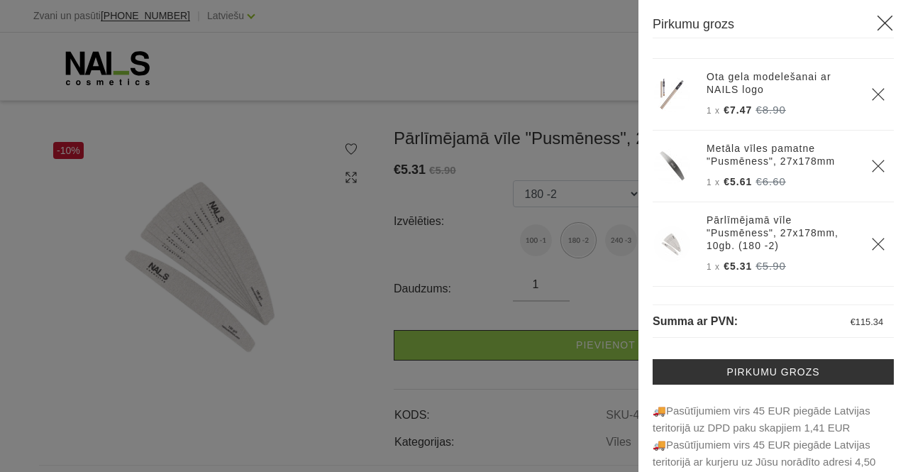
click at [513, 91] on div at bounding box center [454, 236] width 908 height 472
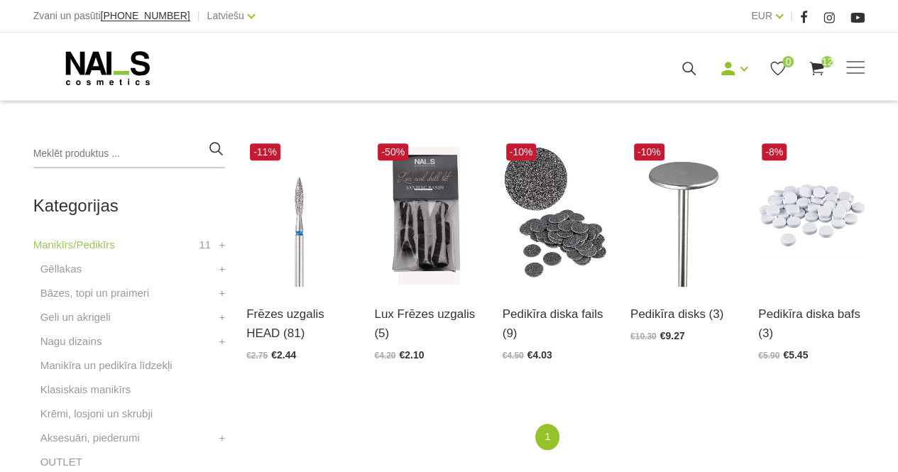
scroll to position [309, 0]
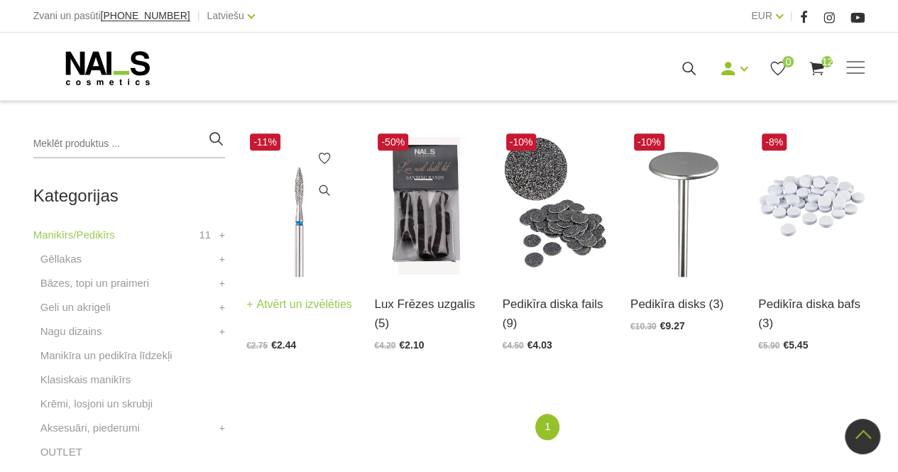
click at [299, 215] on img at bounding box center [299, 203] width 106 height 147
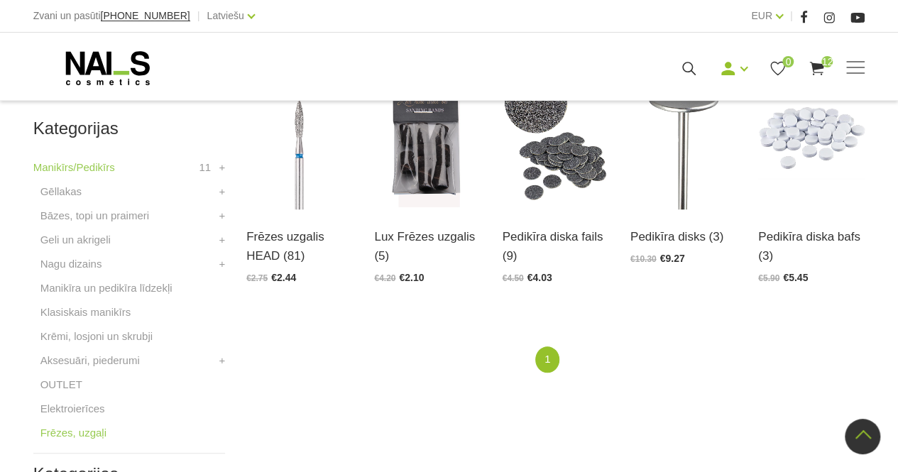
scroll to position [376, 0]
click at [60, 191] on link "Gēllakas" at bounding box center [60, 192] width 41 height 17
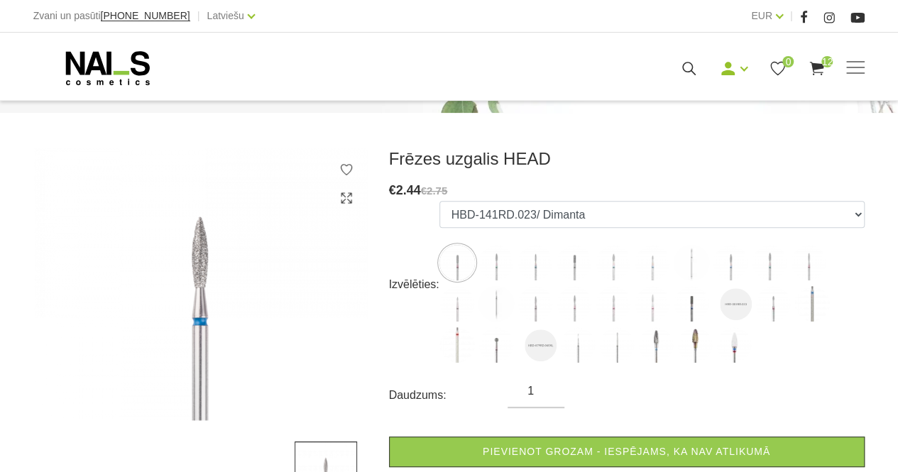
scroll to position [155, 0]
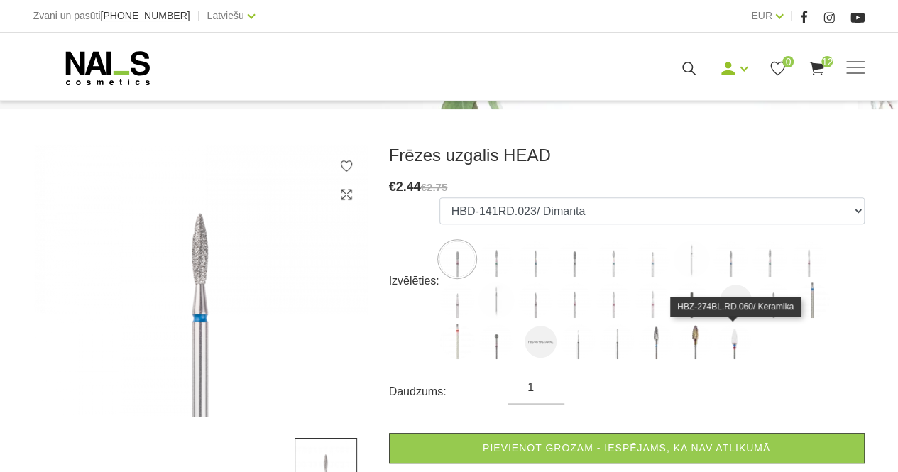
click at [730, 342] on img at bounding box center [733, 341] width 35 height 35
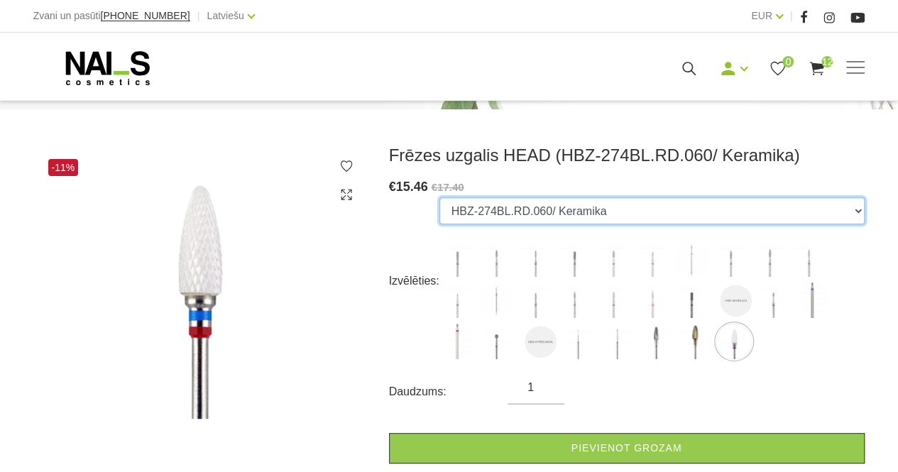
click at [764, 203] on select "HBD-141RD.023/ Dimanta HBD-243BL.021XL/ Dimanta HBD-243BL.014X/ Dimanta HBD-141…" at bounding box center [651, 210] width 425 height 27
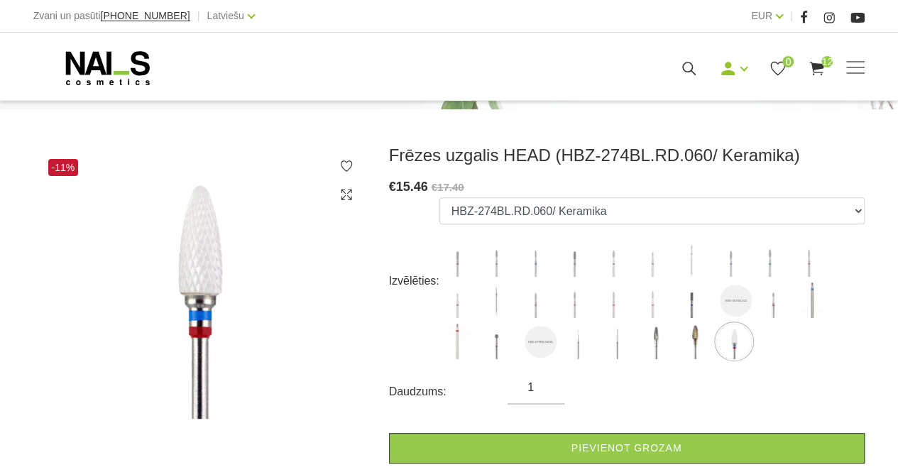
click at [828, 382] on div "Daudzums: 1" at bounding box center [626, 392] width 475 height 26
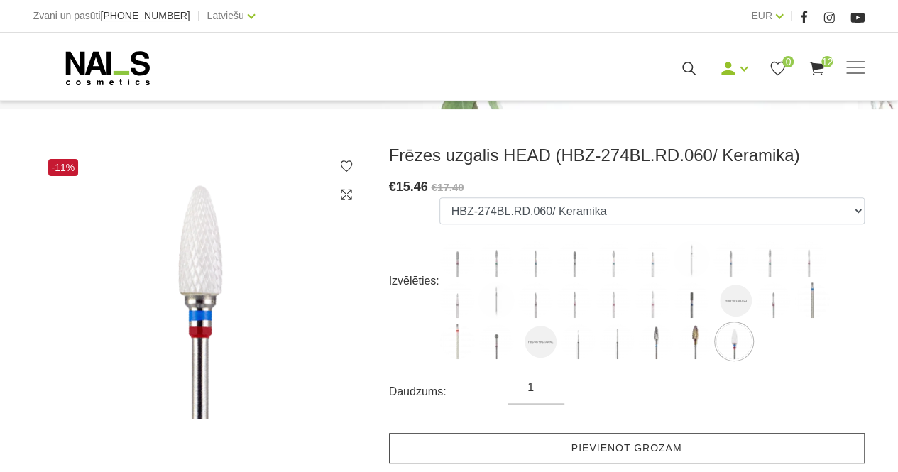
click at [587, 453] on link "Pievienot grozam" at bounding box center [626, 448] width 475 height 31
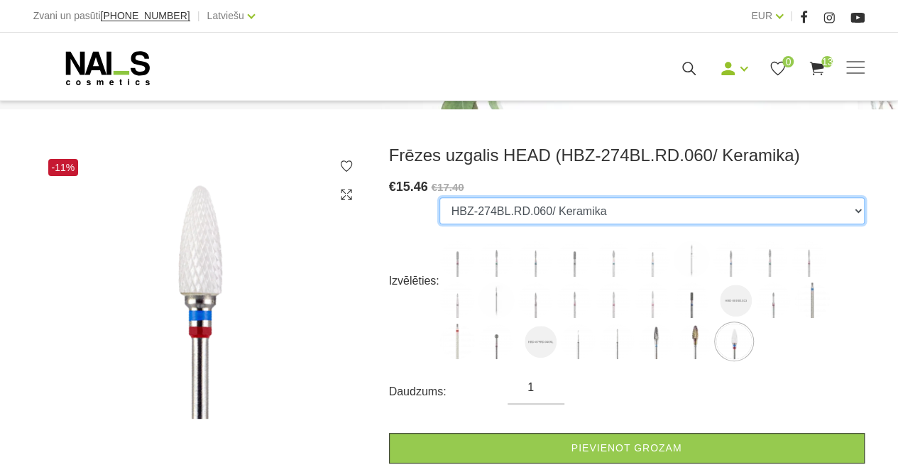
click at [656, 197] on select "HBD-141RD.023/ Dimanta HBD-243BL.021XL/ Dimanta HBD-243BL.014X/ Dimanta HBD-141…" at bounding box center [651, 210] width 425 height 27
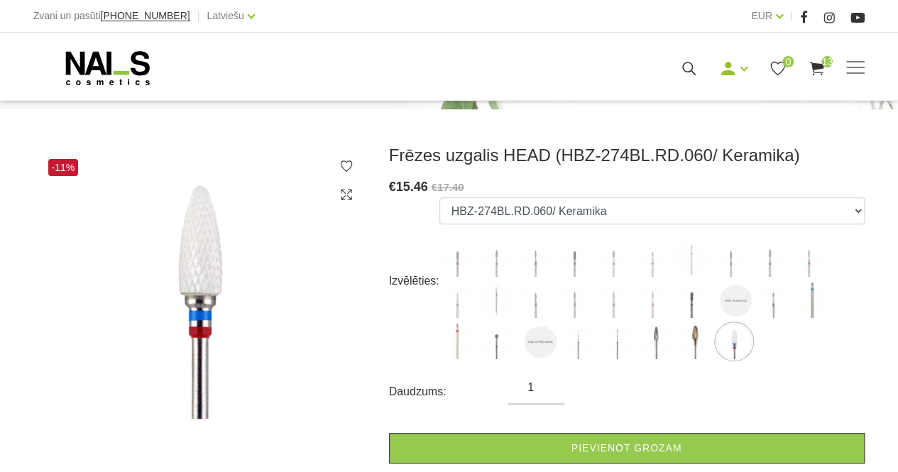
click at [318, 311] on img at bounding box center [200, 282] width 333 height 274
click at [465, 339] on img at bounding box center [456, 341] width 35 height 35
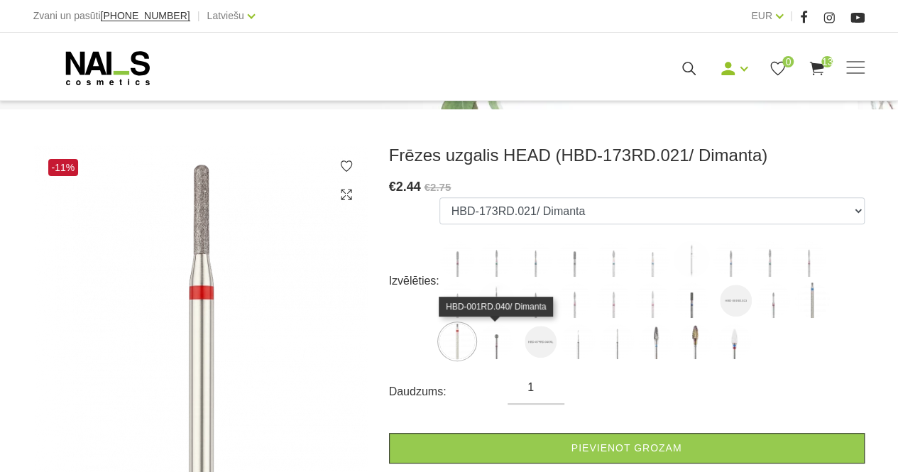
click at [495, 343] on img at bounding box center [495, 341] width 35 height 35
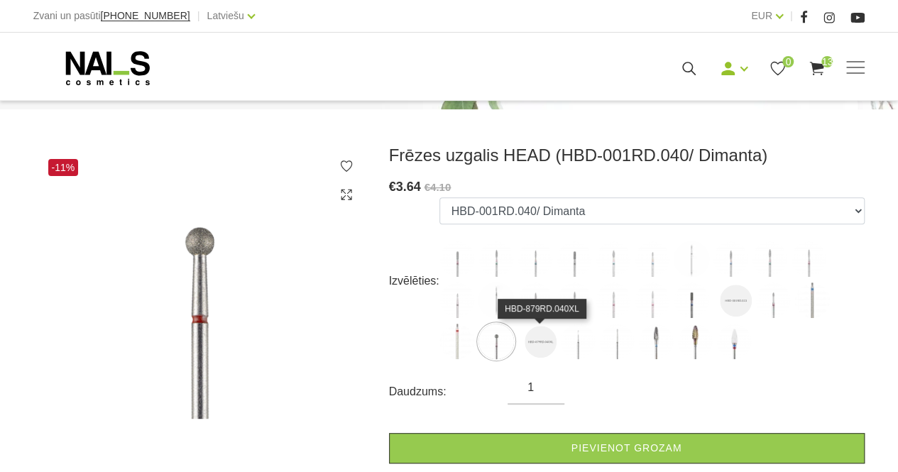
click at [546, 337] on img at bounding box center [540, 342] width 32 height 32
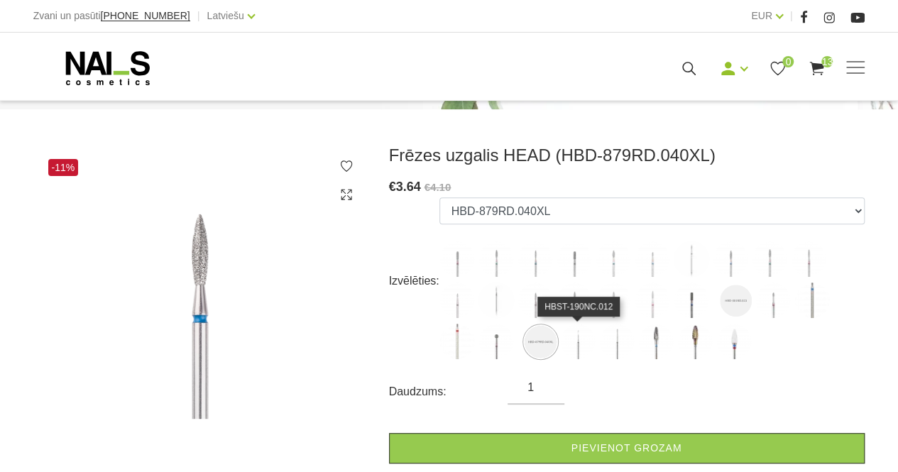
click at [577, 342] on img at bounding box center [577, 341] width 35 height 35
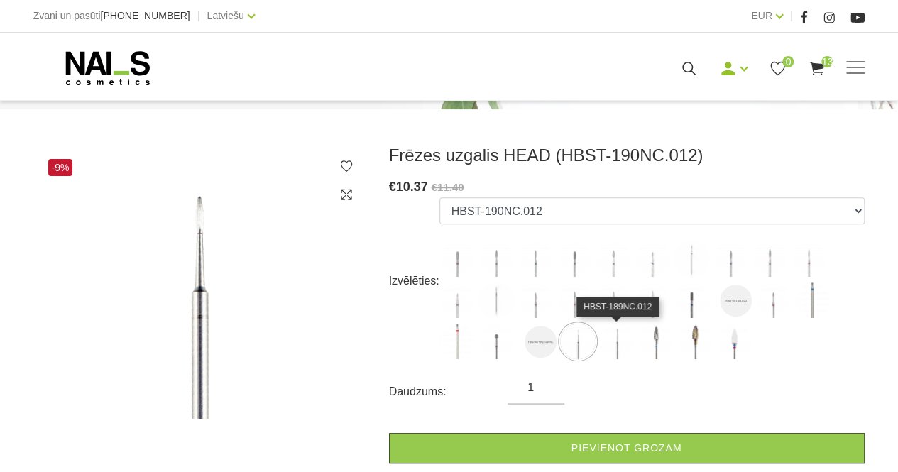
click at [620, 350] on img at bounding box center [616, 341] width 35 height 35
click at [579, 341] on img at bounding box center [577, 341] width 35 height 35
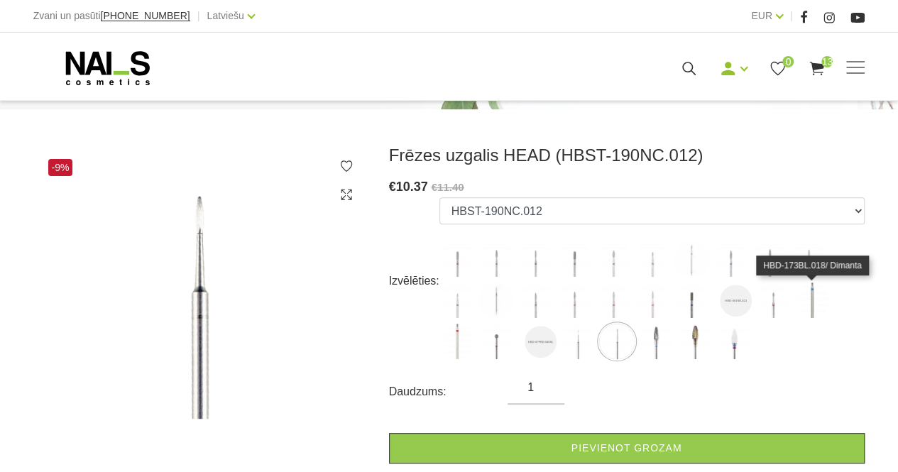
click at [807, 302] on img at bounding box center [811, 299] width 35 height 35
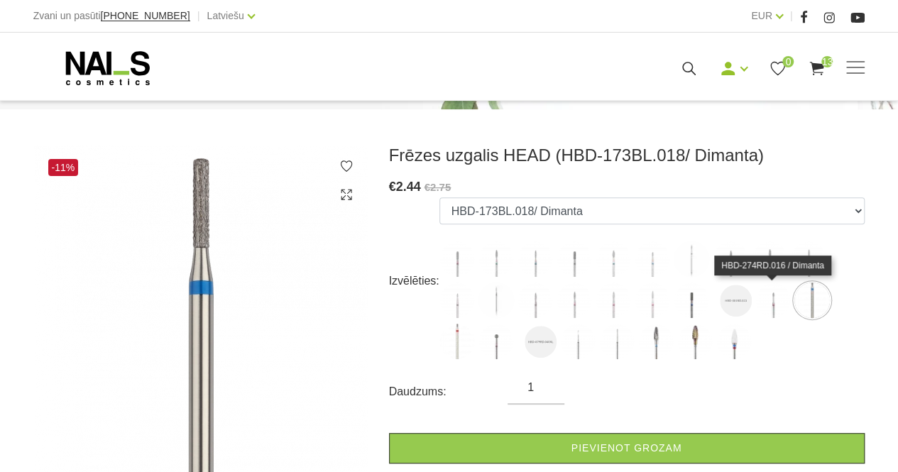
click at [765, 295] on img at bounding box center [772, 299] width 35 height 35
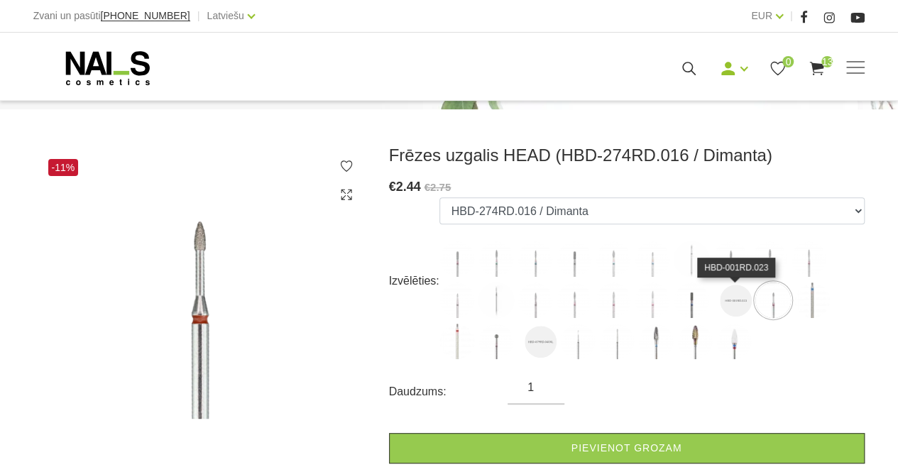
click at [723, 308] on img at bounding box center [735, 301] width 32 height 32
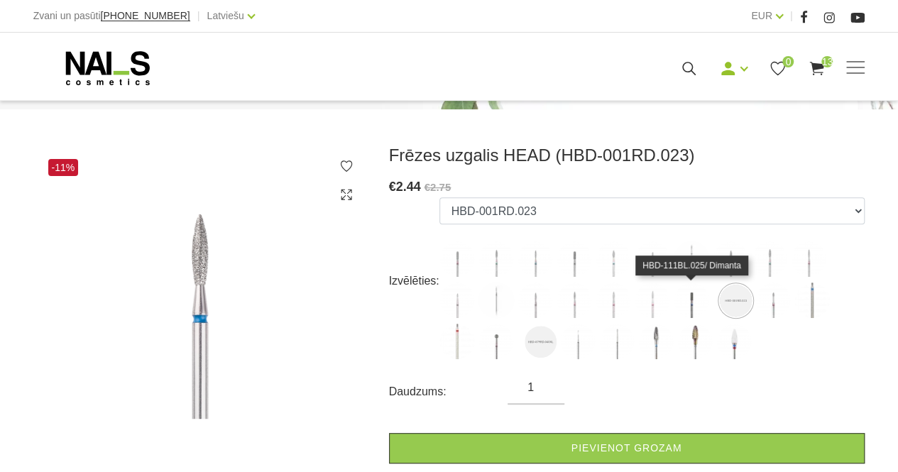
click at [695, 300] on img at bounding box center [690, 299] width 35 height 35
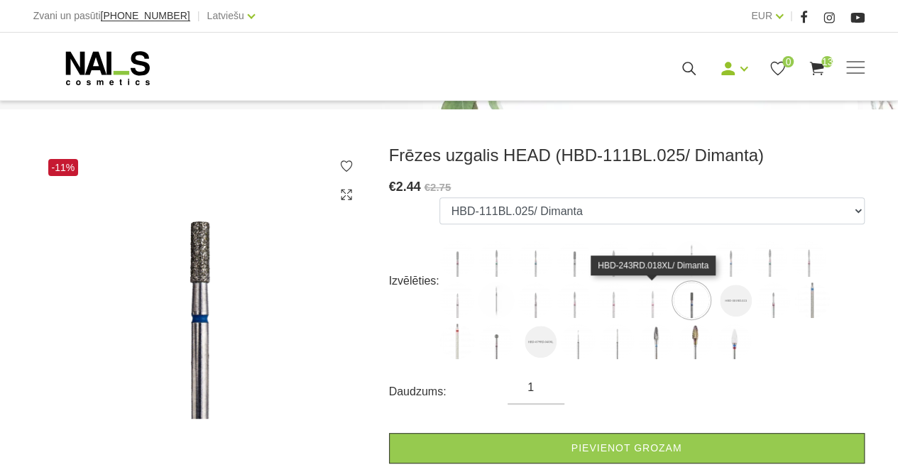
click at [652, 292] on img at bounding box center [651, 299] width 35 height 35
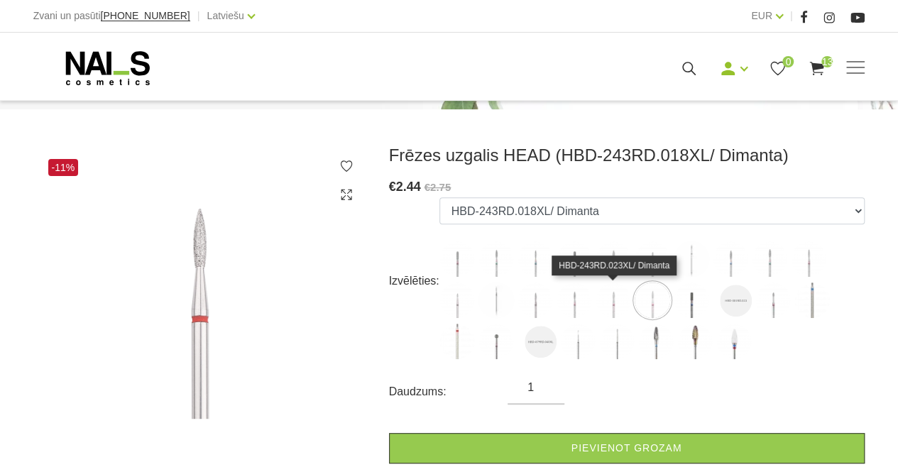
click at [612, 295] on img at bounding box center [612, 299] width 35 height 35
click at [571, 297] on img at bounding box center [573, 299] width 35 height 35
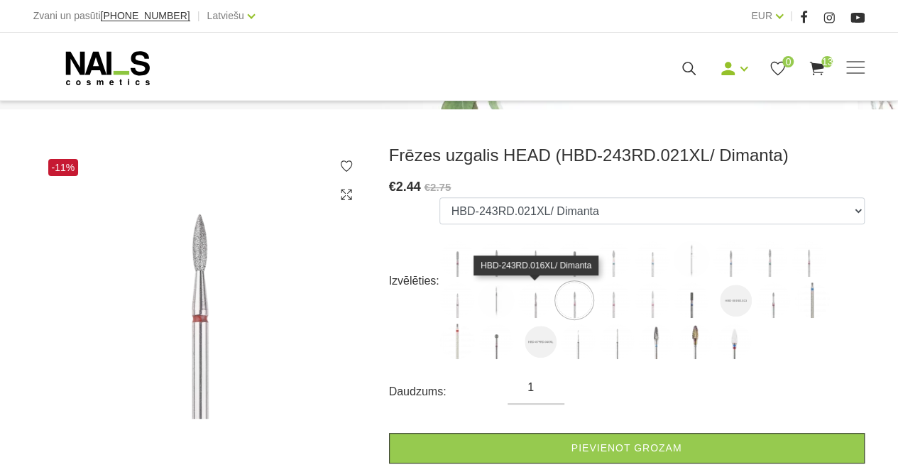
click at [537, 304] on img at bounding box center [534, 299] width 35 height 35
click at [499, 303] on img at bounding box center [495, 299] width 35 height 35
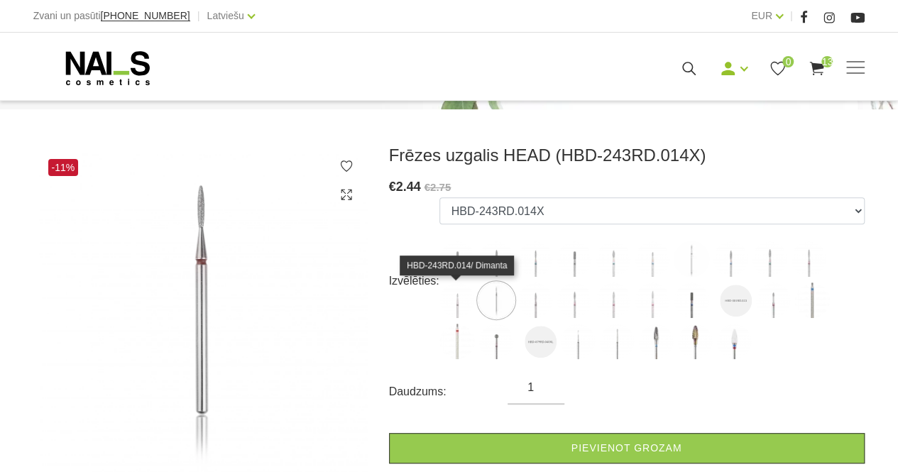
click at [461, 304] on img at bounding box center [456, 299] width 35 height 35
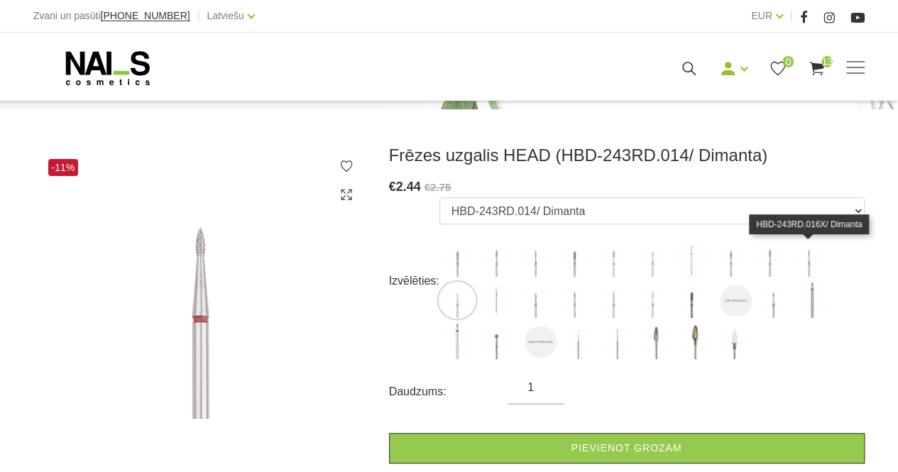
click at [805, 250] on img at bounding box center [807, 258] width 35 height 35
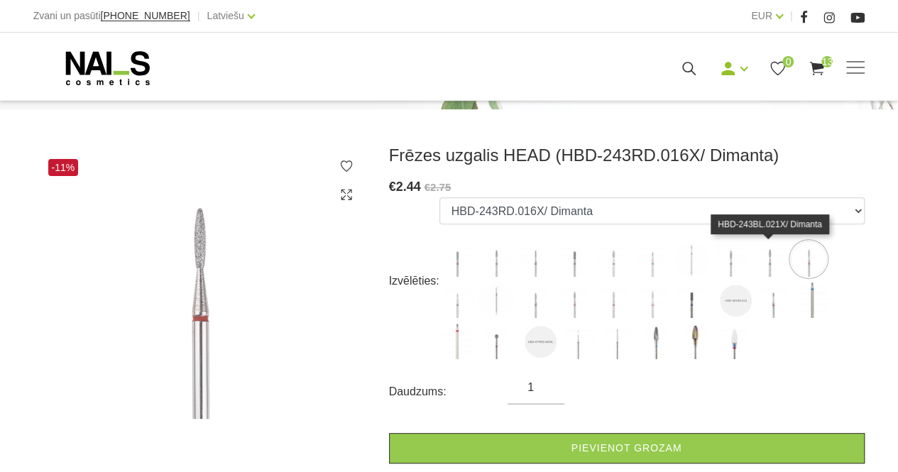
click at [770, 259] on img at bounding box center [768, 258] width 35 height 35
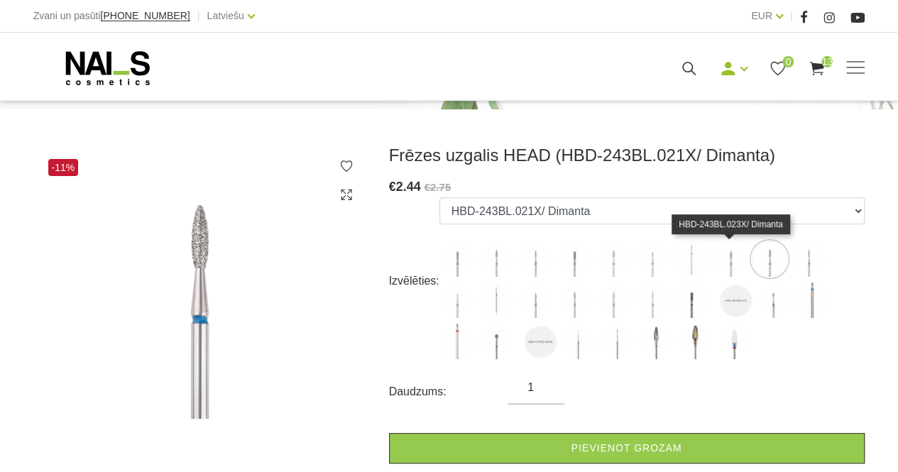
click at [719, 255] on img at bounding box center [729, 258] width 35 height 35
click at [692, 255] on img at bounding box center [690, 258] width 35 height 35
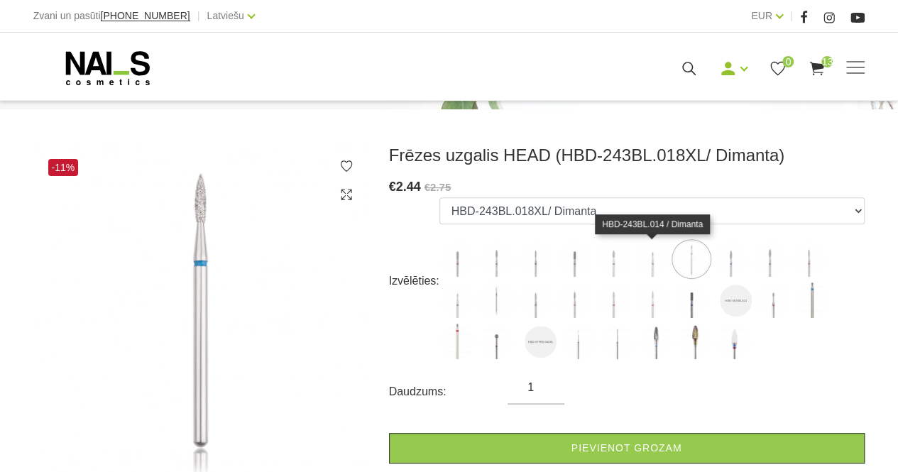
click at [658, 255] on img at bounding box center [651, 258] width 35 height 35
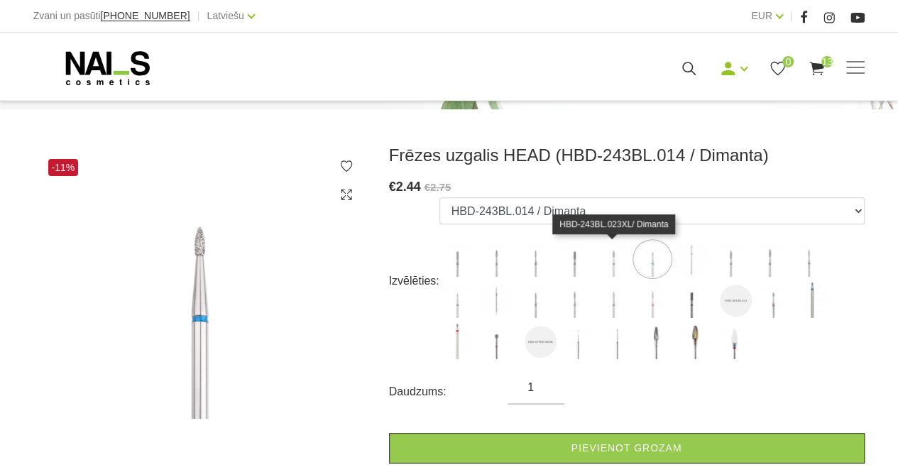
click at [602, 260] on img at bounding box center [612, 258] width 35 height 35
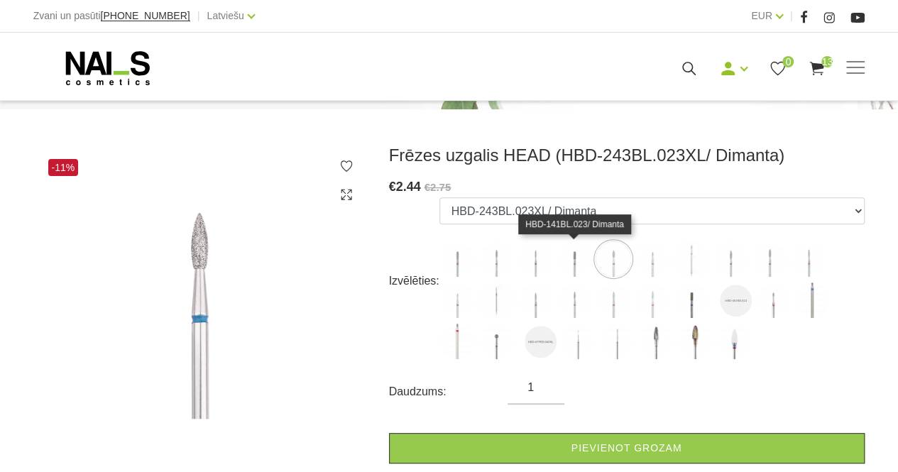
click at [573, 258] on img at bounding box center [573, 258] width 35 height 35
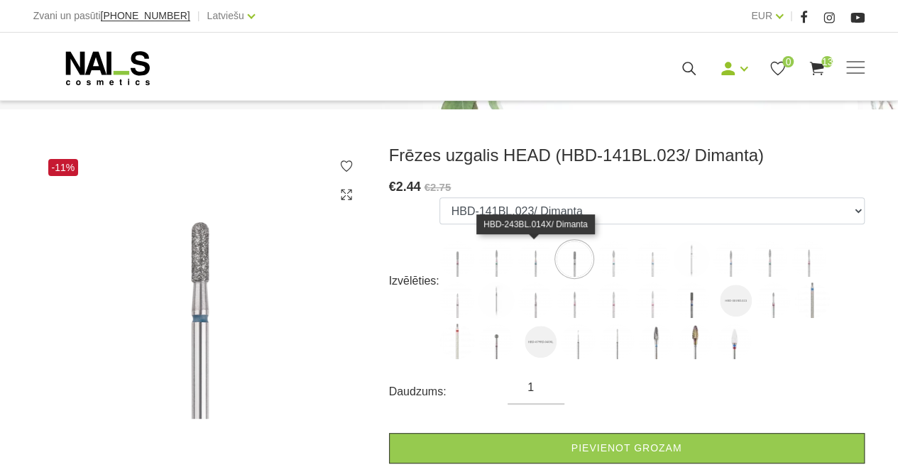
click at [537, 258] on img at bounding box center [534, 258] width 35 height 35
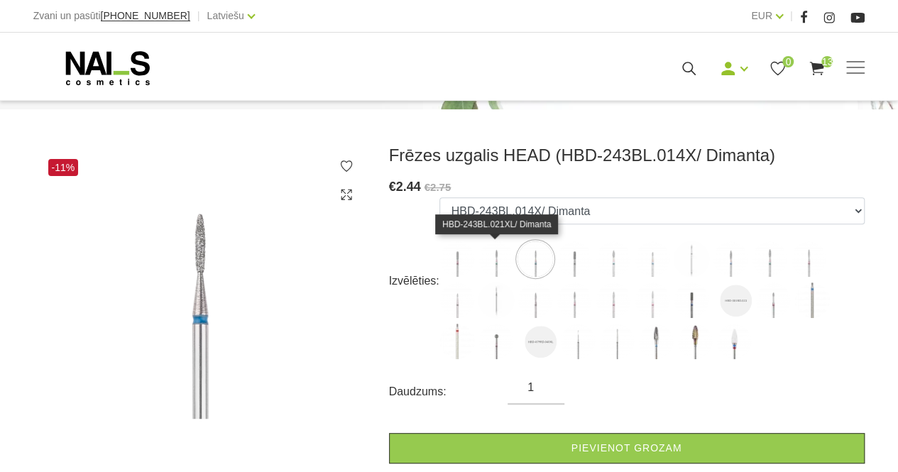
click at [501, 258] on img at bounding box center [495, 258] width 35 height 35
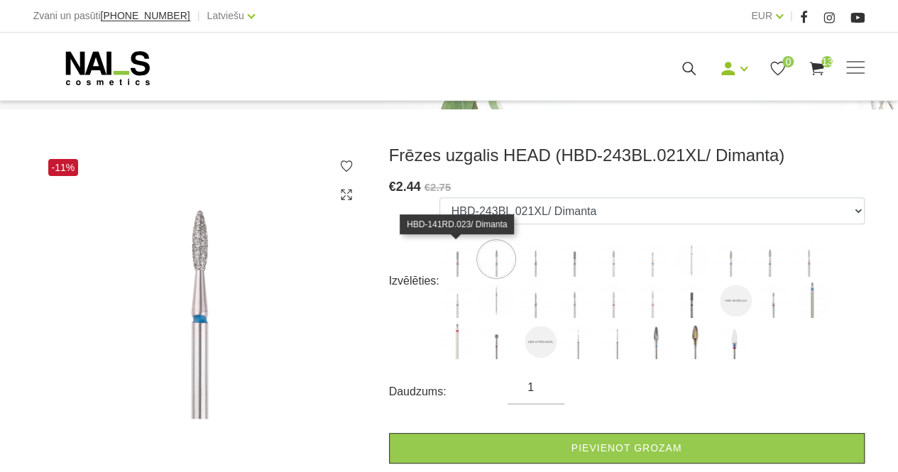
click at [457, 260] on img at bounding box center [456, 258] width 35 height 35
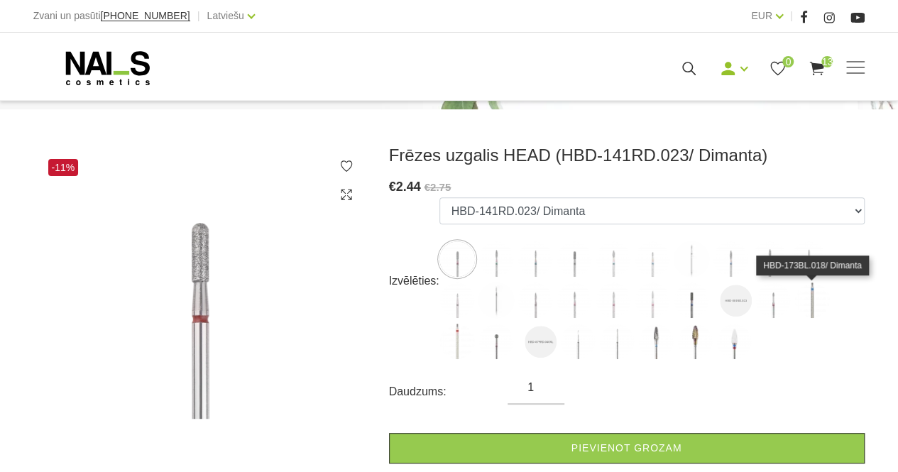
click at [800, 299] on img at bounding box center [811, 299] width 35 height 35
select select "6505"
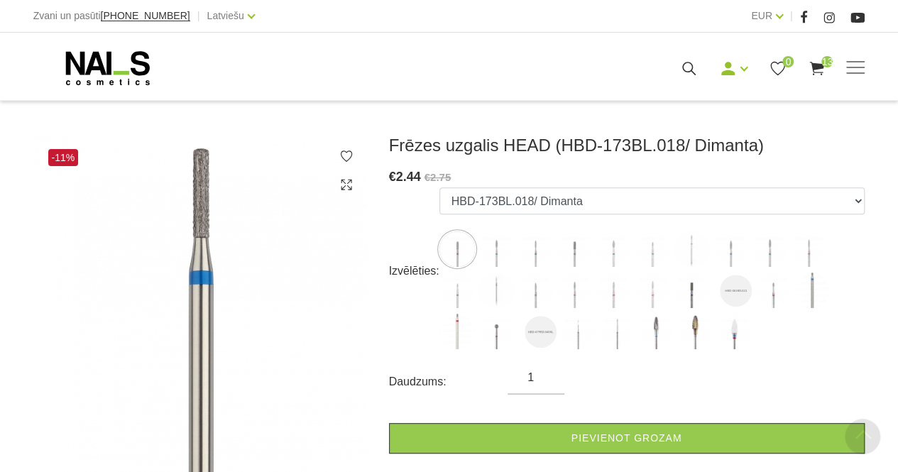
scroll to position [164, 0]
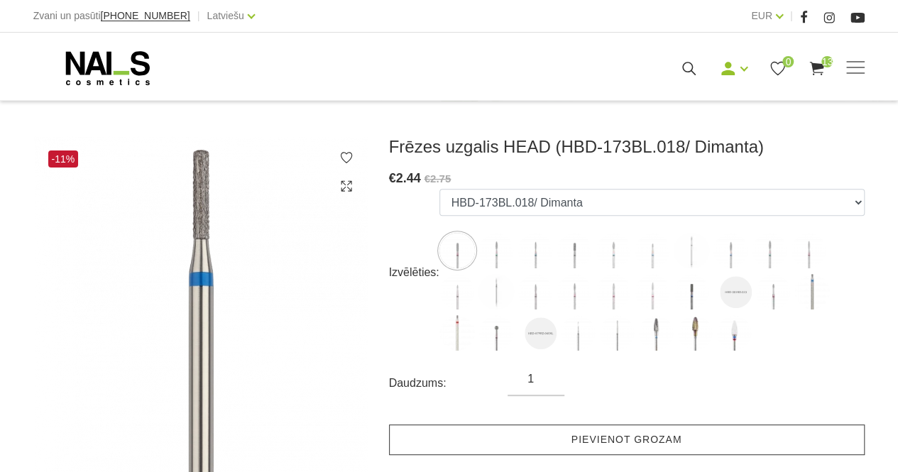
click at [713, 430] on link "Pievienot grozam" at bounding box center [626, 439] width 475 height 31
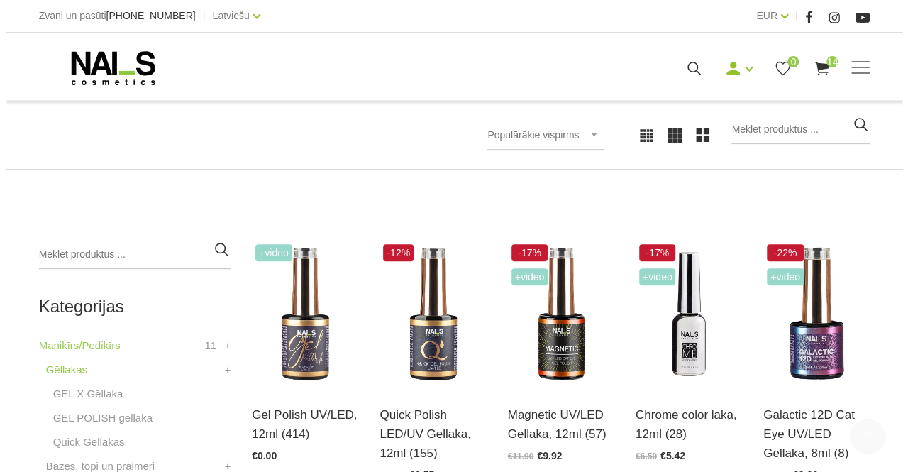
scroll to position [197, 0]
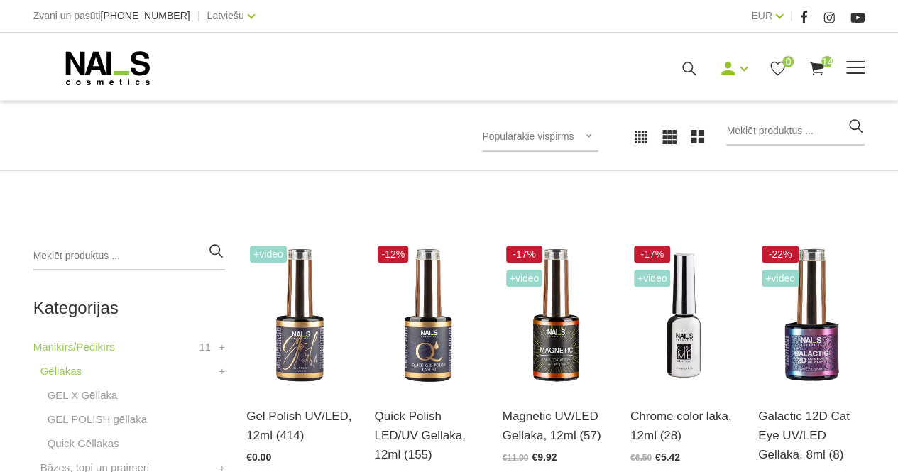
click at [816, 64] on use at bounding box center [817, 68] width 14 height 13
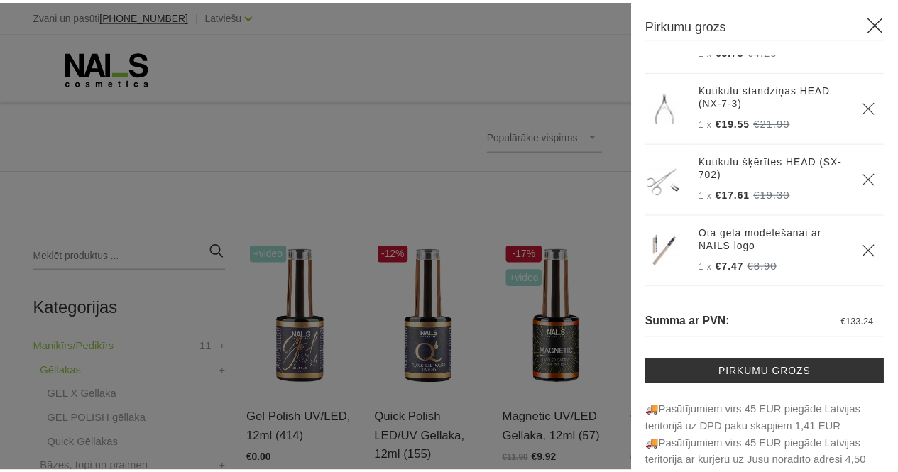
scroll to position [509, 0]
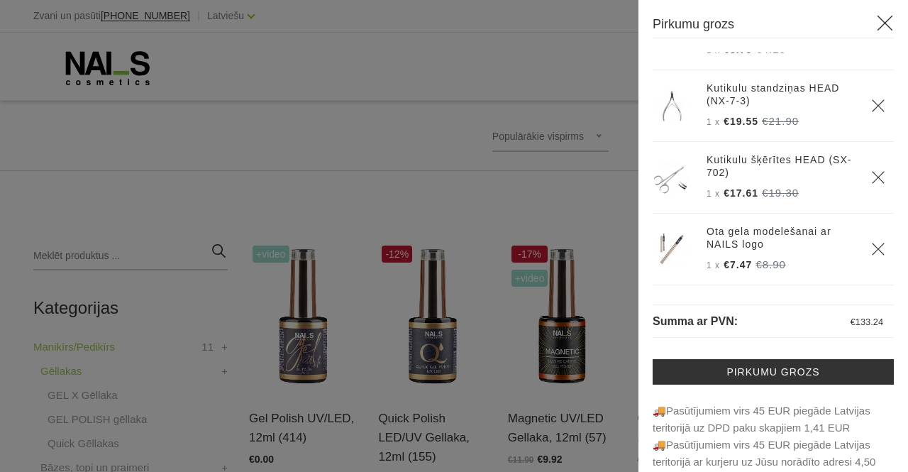
click at [444, 99] on div at bounding box center [454, 236] width 908 height 472
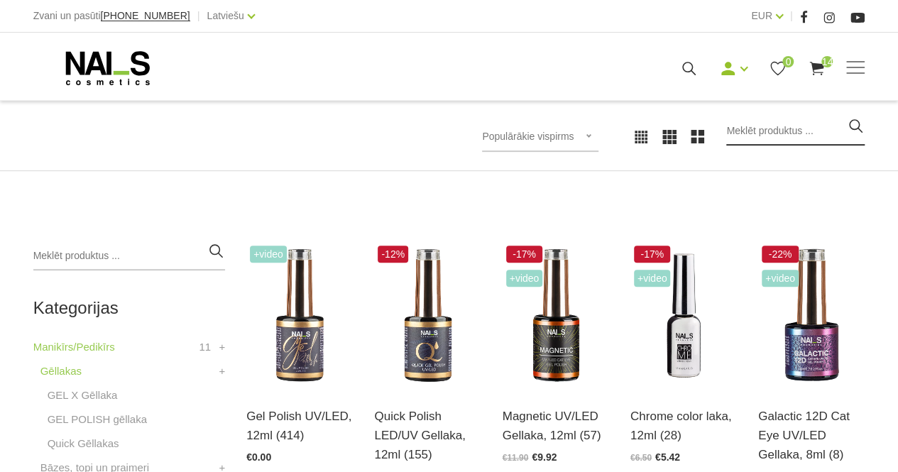
click at [788, 126] on input "search" at bounding box center [795, 131] width 138 height 28
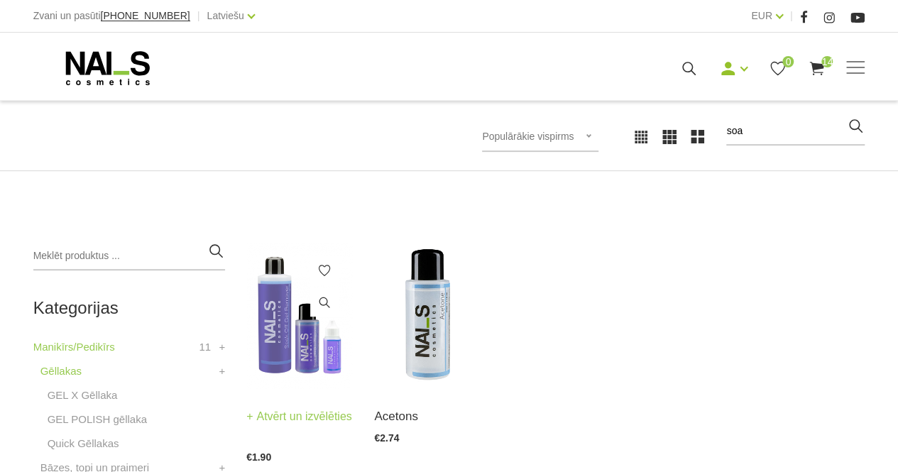
type input "soa"
click at [289, 306] on img at bounding box center [299, 315] width 106 height 147
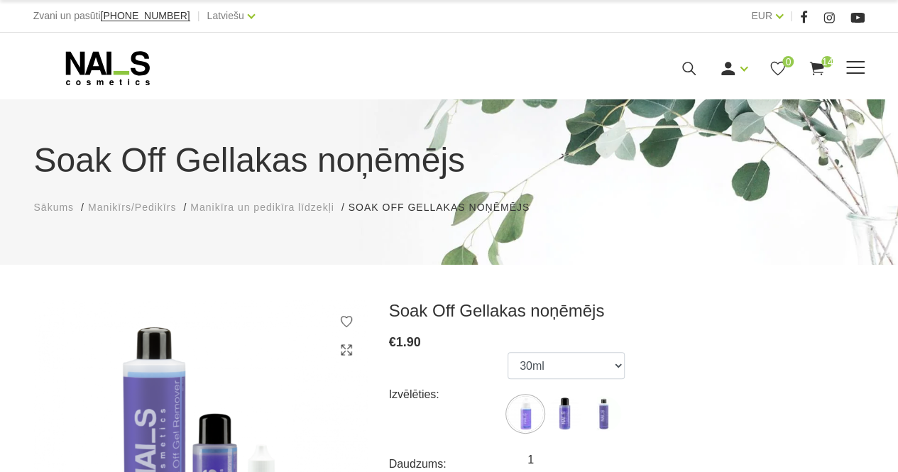
click at [688, 66] on icon at bounding box center [689, 69] width 18 height 18
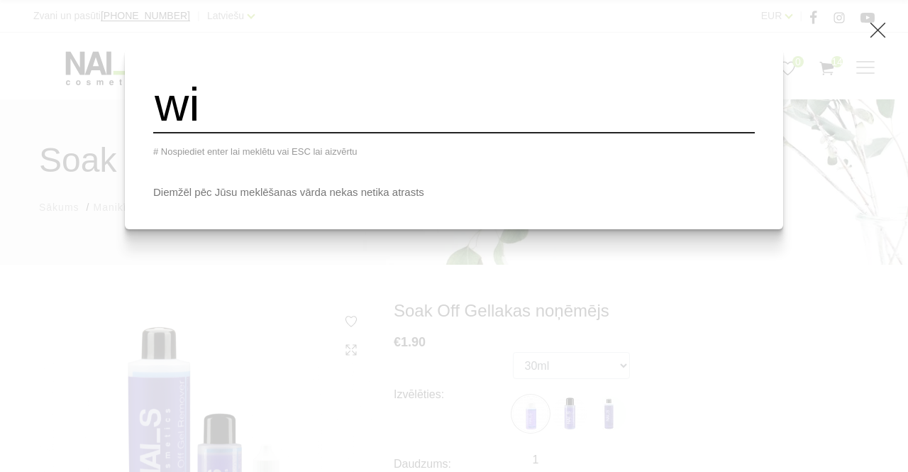
type input "w"
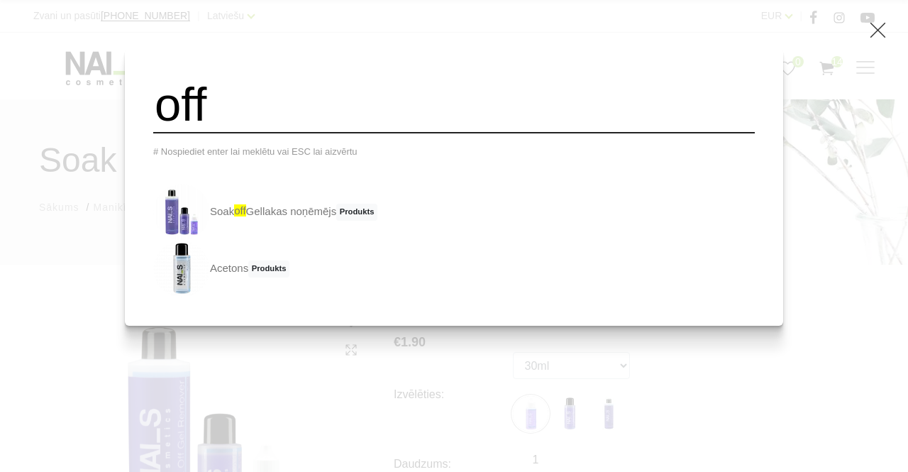
click at [890, 296] on div "off # Nospiediet enter lai meklētu vai ESC lai aizvērtu Soak off Gellakas noņēm…" at bounding box center [454, 236] width 908 height 472
click at [548, 127] on input "off" at bounding box center [454, 104] width 602 height 57
type input "o"
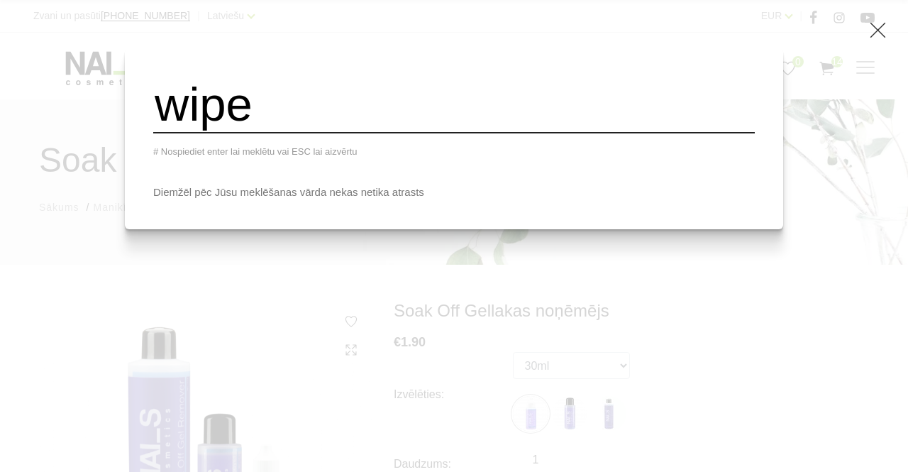
type input "wipe"
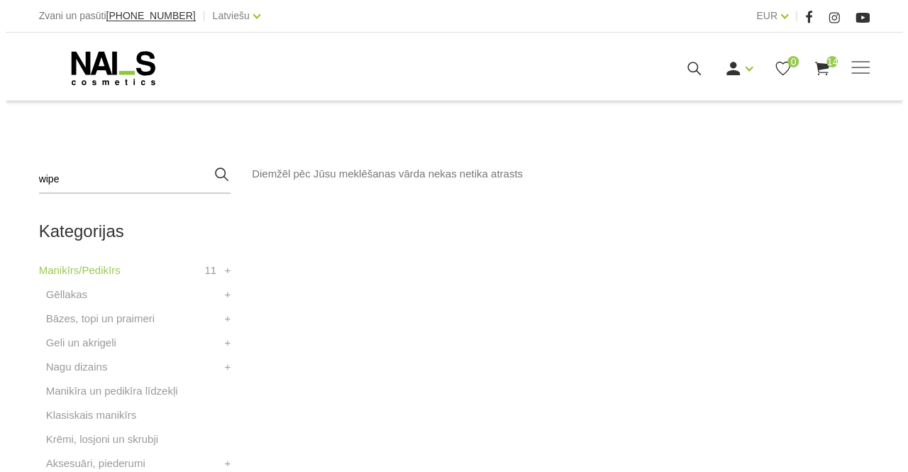
scroll to position [292, 0]
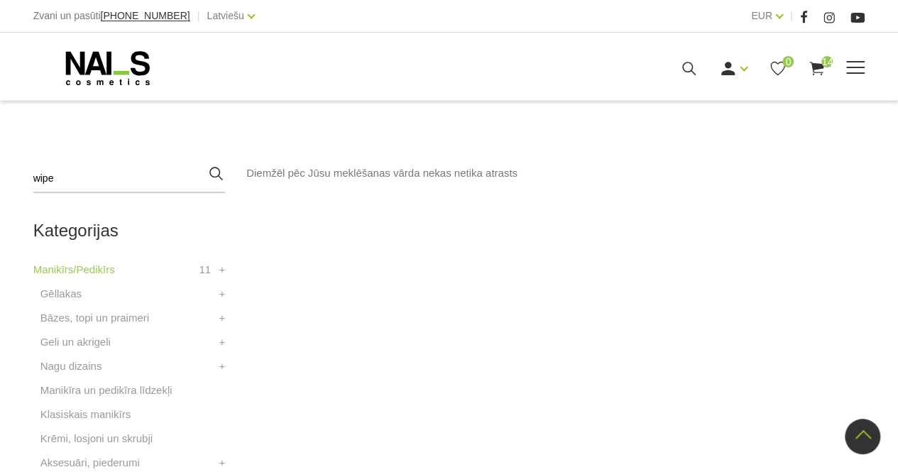
click at [813, 71] on use at bounding box center [817, 68] width 14 height 13
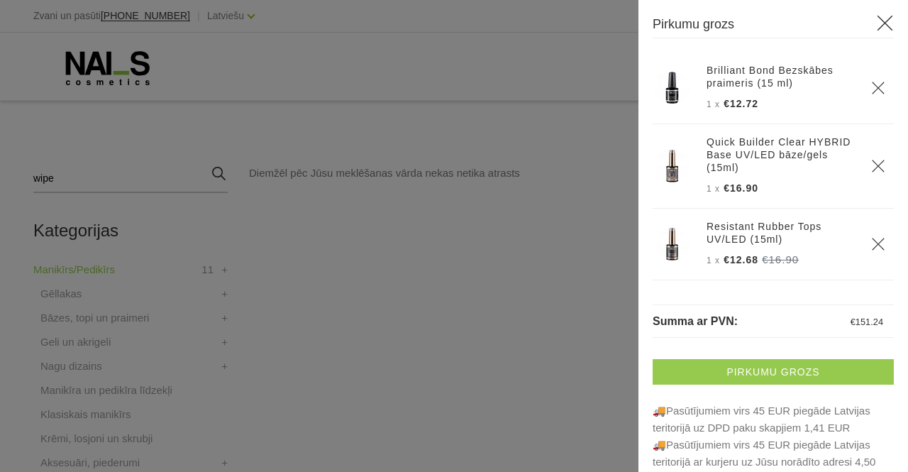
click at [724, 372] on link "Pirkumu grozs" at bounding box center [773, 372] width 241 height 26
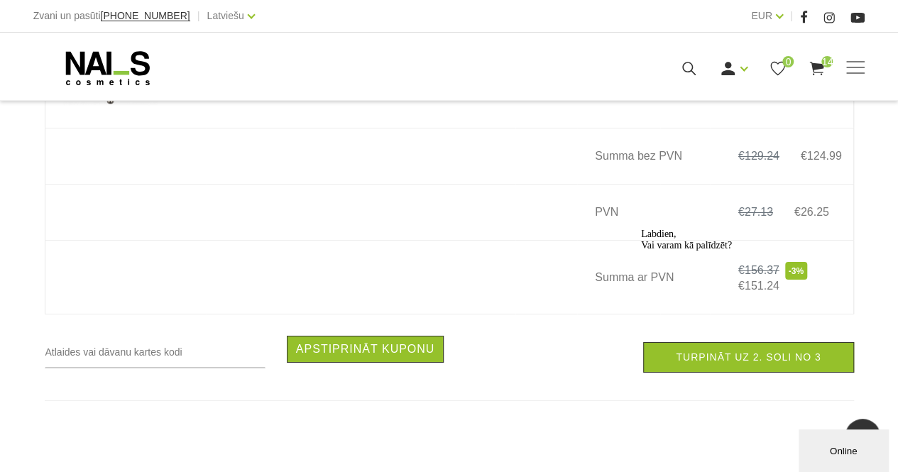
scroll to position [2471, 0]
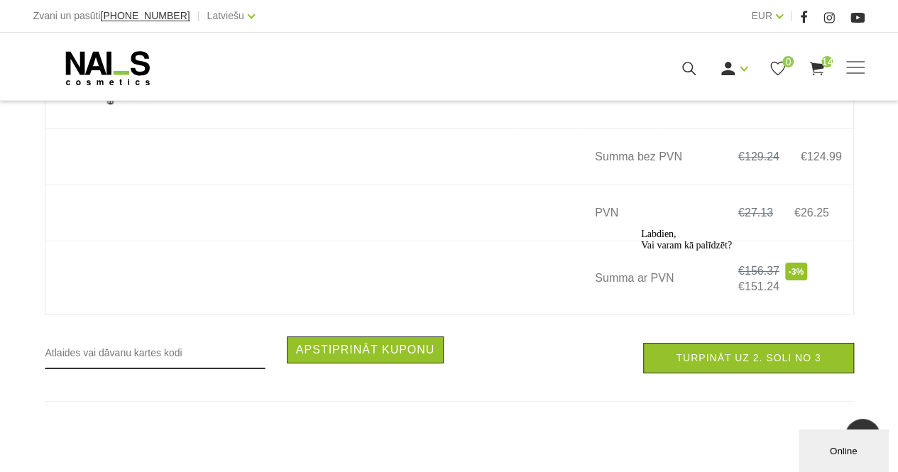
click at [126, 365] on input "text" at bounding box center [155, 352] width 221 height 33
drag, startPoint x: 92, startPoint y: 357, endPoint x: 21, endPoint y: 348, distance: 71.5
type input "Tālberga"
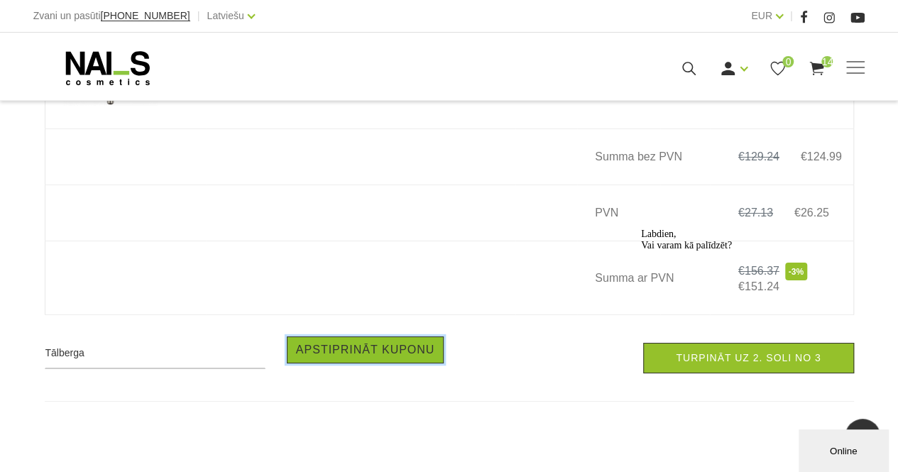
click at [387, 360] on button "Apstiprināt kuponu" at bounding box center [366, 349] width 158 height 27
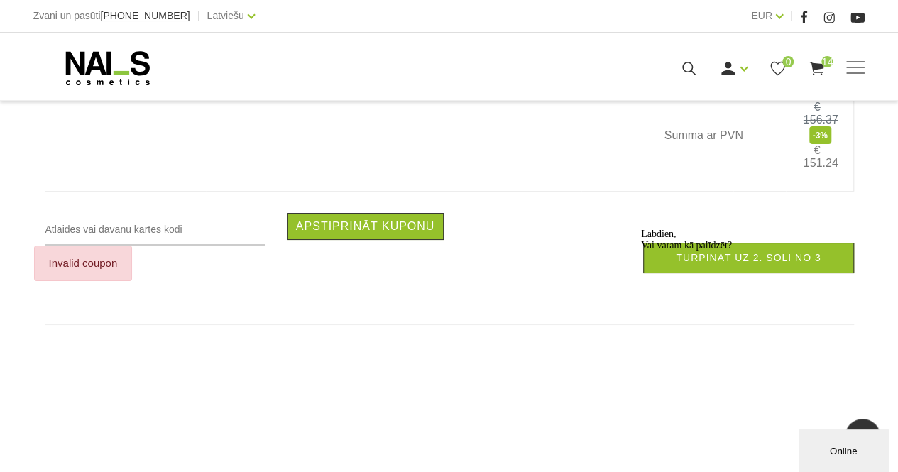
scroll to position [2651, 0]
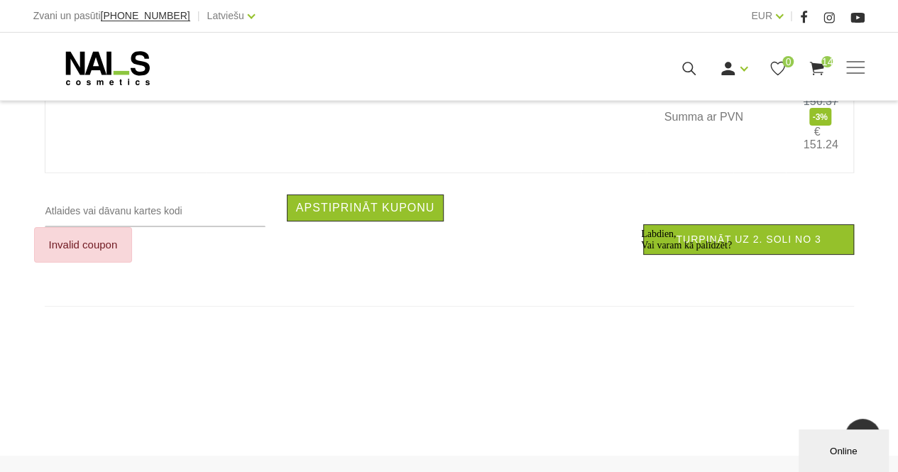
click at [706, 250] on div "Labdien, Vai varam kā palīdzēt?" at bounding box center [768, 239] width 255 height 23
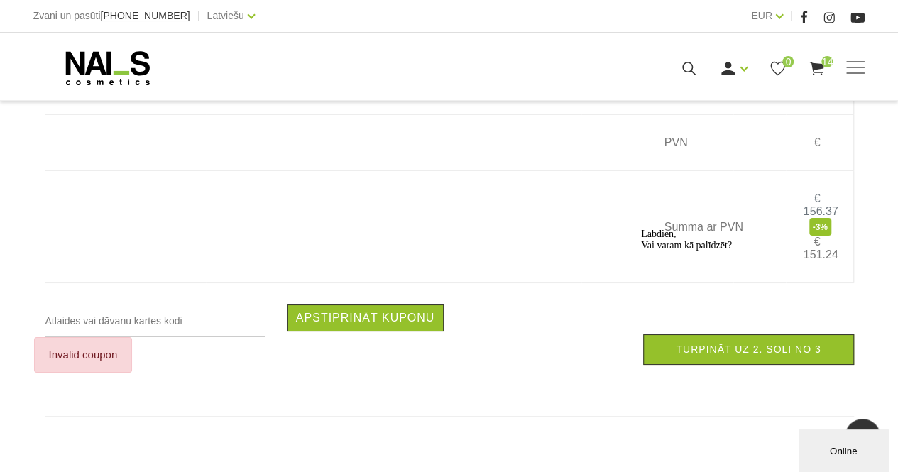
scroll to position [2649, 0]
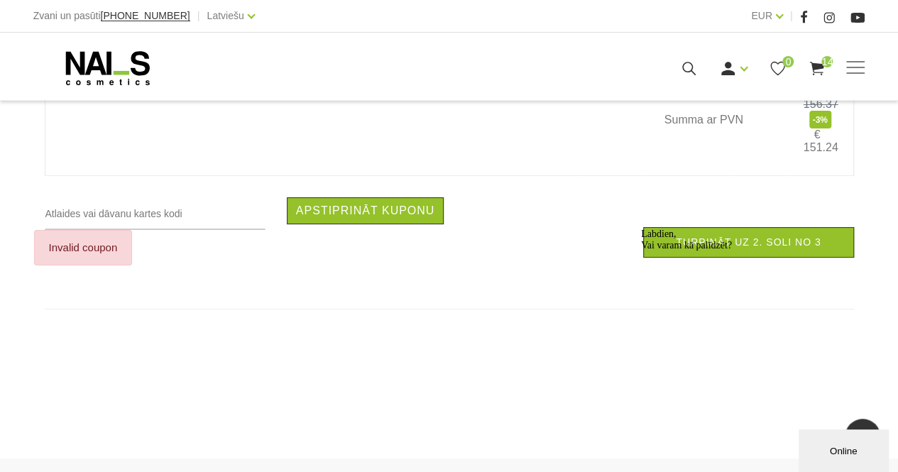
click at [717, 251] on div "Labdien, Vai varam kā palīdzēt?" at bounding box center [768, 239] width 255 height 23
click at [641, 228] on icon "Logrīka uzmanības tvērējs" at bounding box center [641, 228] width 0 height 0
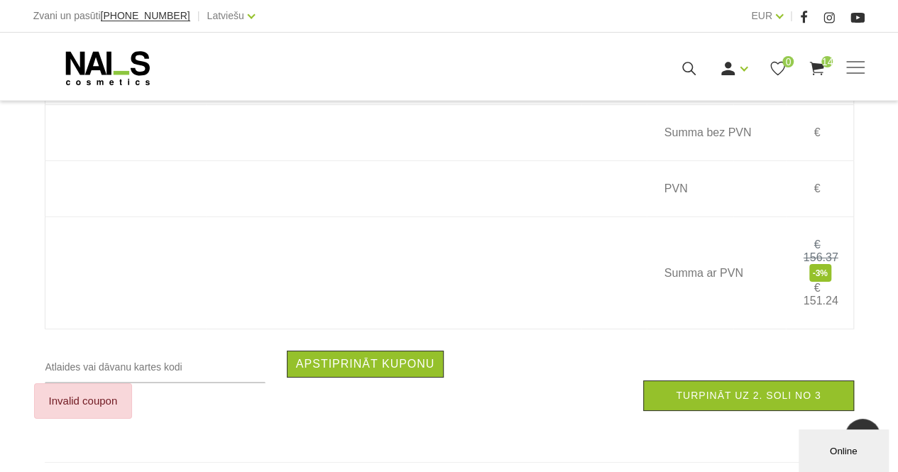
scroll to position [2539, 0]
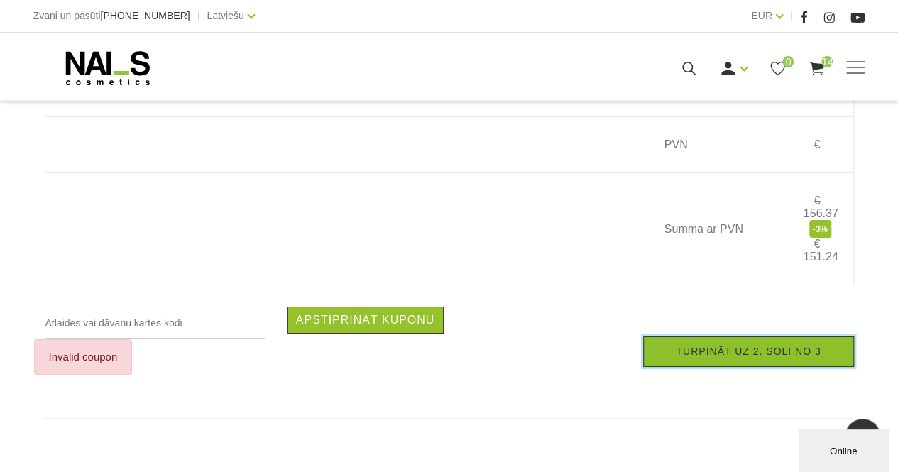
click at [716, 351] on link "Turpināt uz 2. soli no 3" at bounding box center [748, 351] width 210 height 31
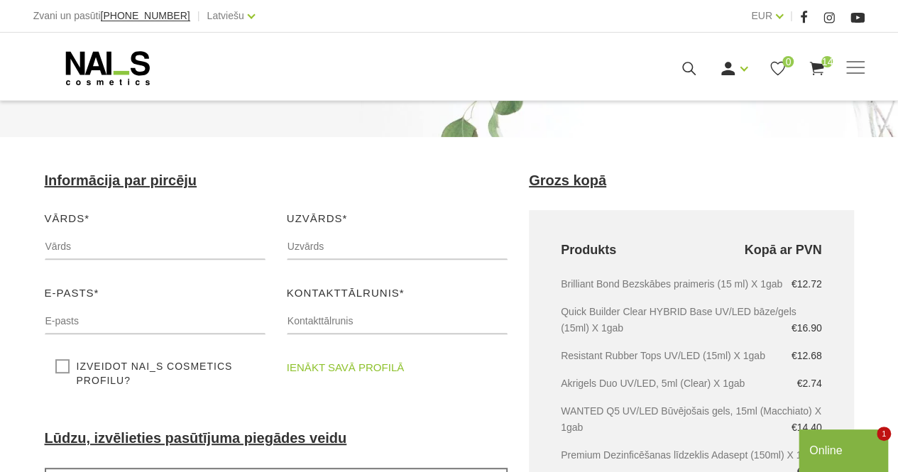
scroll to position [127, 0]
click at [342, 364] on link "ienākt savā profilā" at bounding box center [345, 368] width 117 height 17
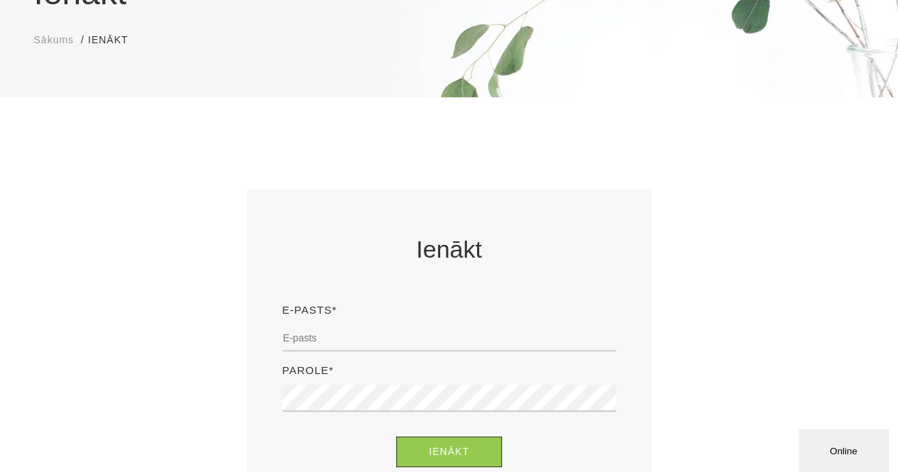
scroll to position [209, 0]
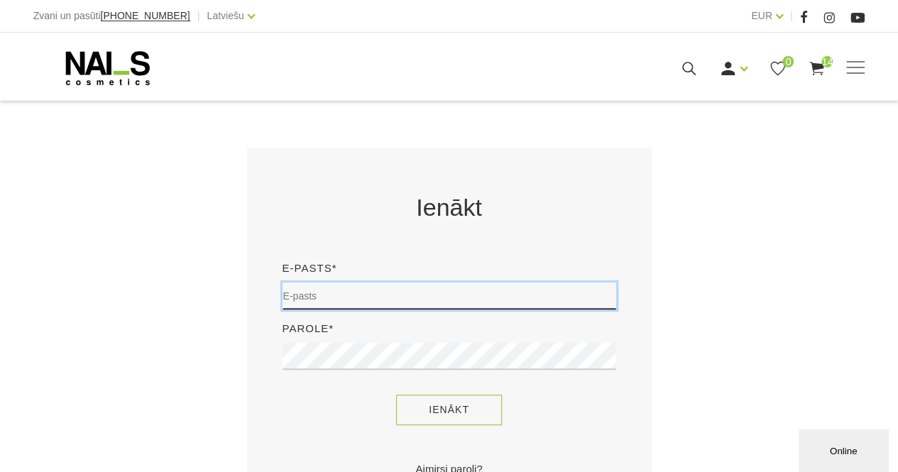
type input "[EMAIL_ADDRESS][DOMAIN_NAME]"
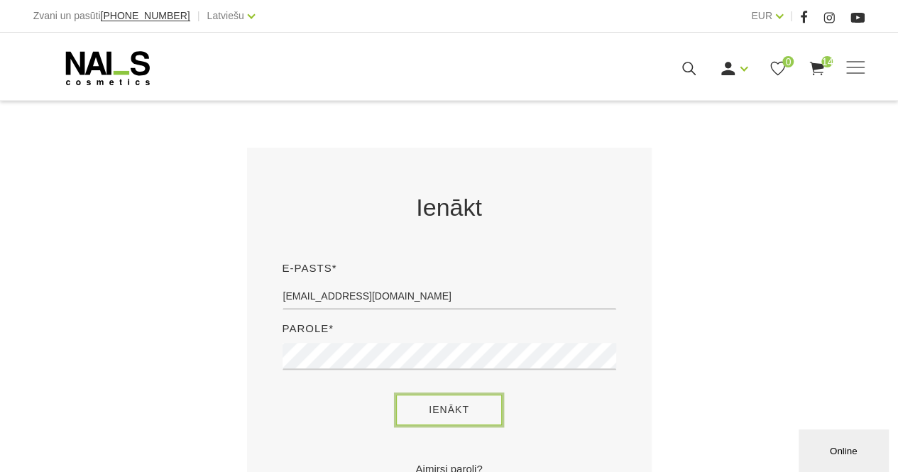
click at [441, 408] on button "Ienākt" at bounding box center [449, 409] width 106 height 31
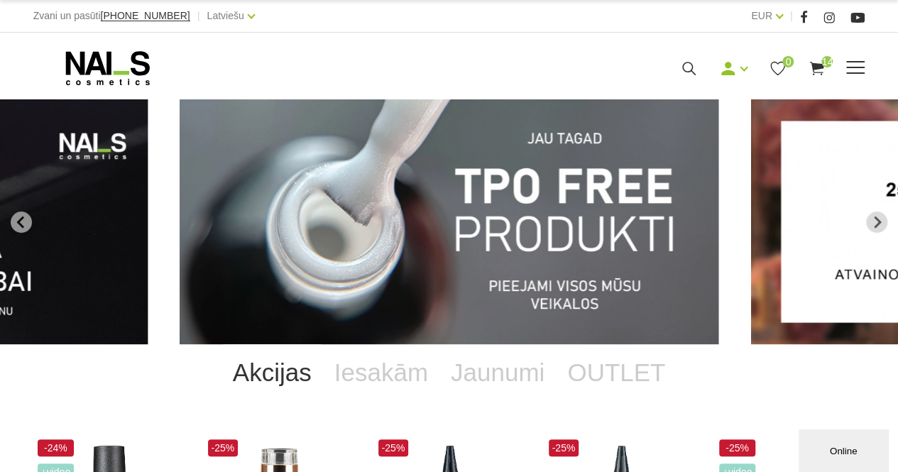
click at [813, 60] on icon at bounding box center [816, 69] width 18 height 18
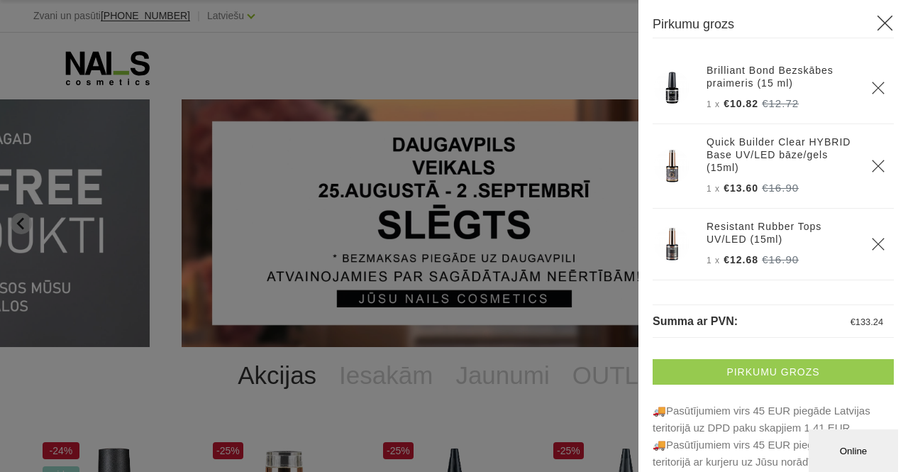
click at [731, 372] on link "Pirkumu grozs" at bounding box center [773, 372] width 241 height 26
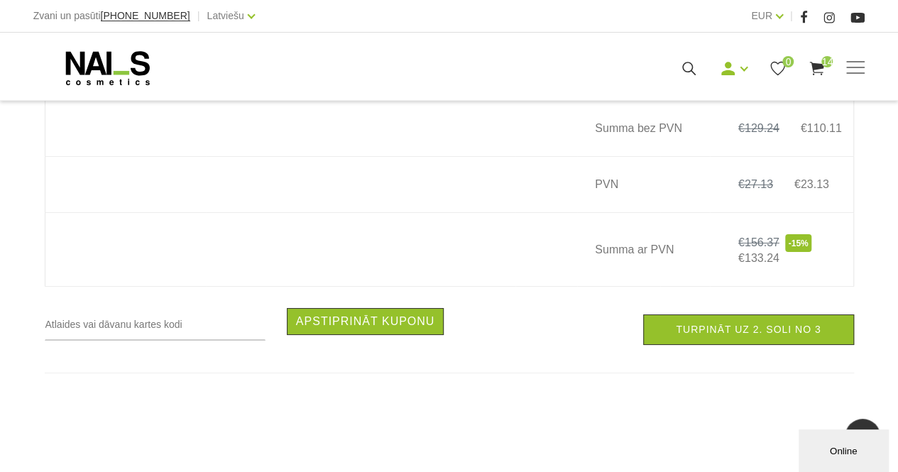
scroll to position [2501, 0]
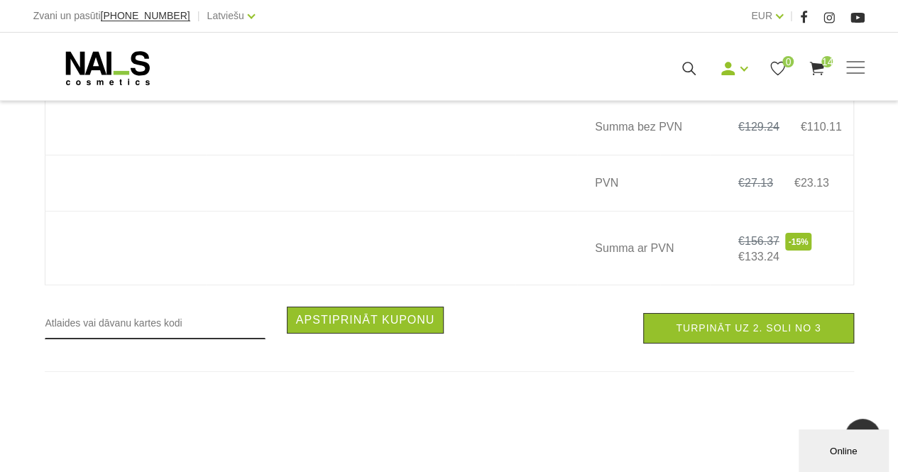
click at [126, 321] on input "text" at bounding box center [155, 322] width 221 height 33
type input "Kerija/Tālberga"
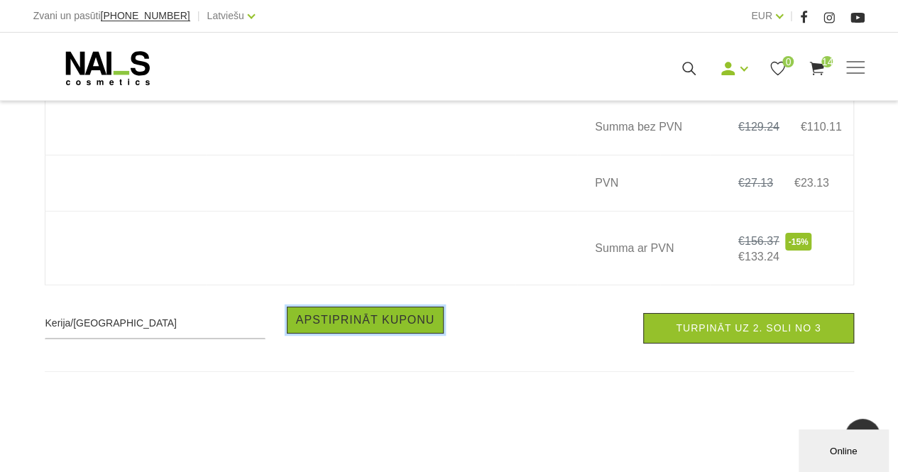
click at [332, 320] on button "Apstiprināt kuponu" at bounding box center [366, 319] width 158 height 27
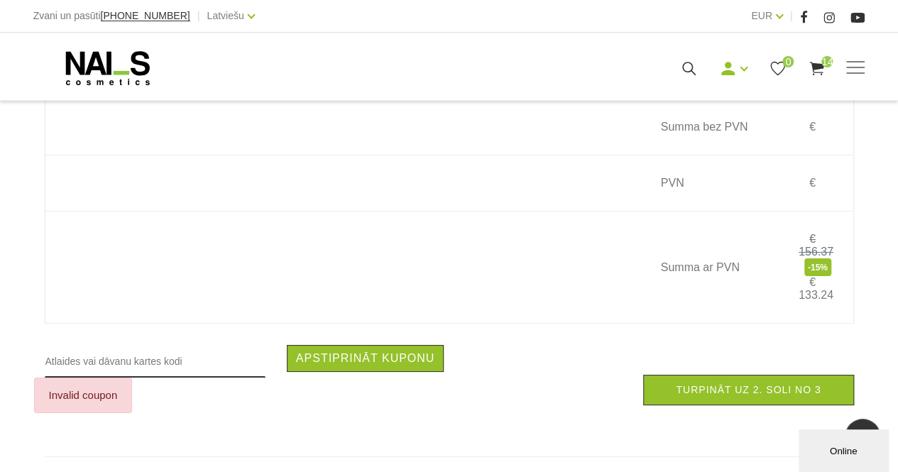
click at [166, 348] on input "text" at bounding box center [155, 361] width 221 height 33
type input "KerijaKate/Tālberga"
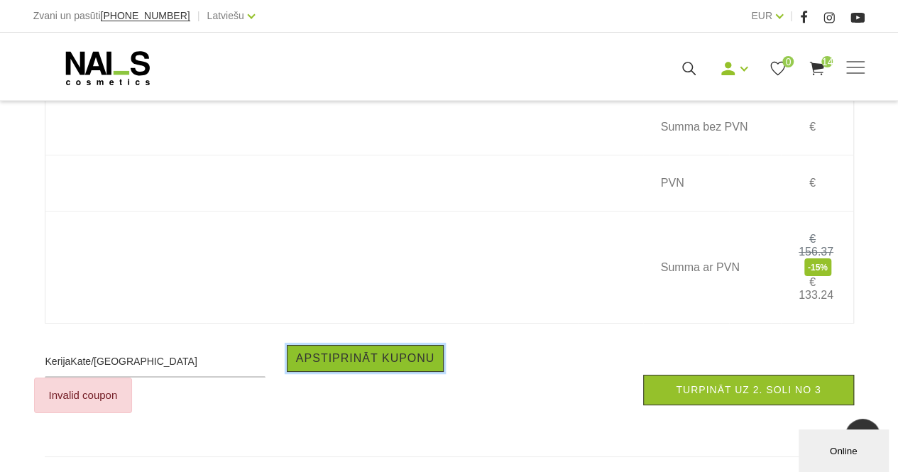
click at [297, 358] on button "Apstiprināt kuponu" at bounding box center [366, 358] width 158 height 27
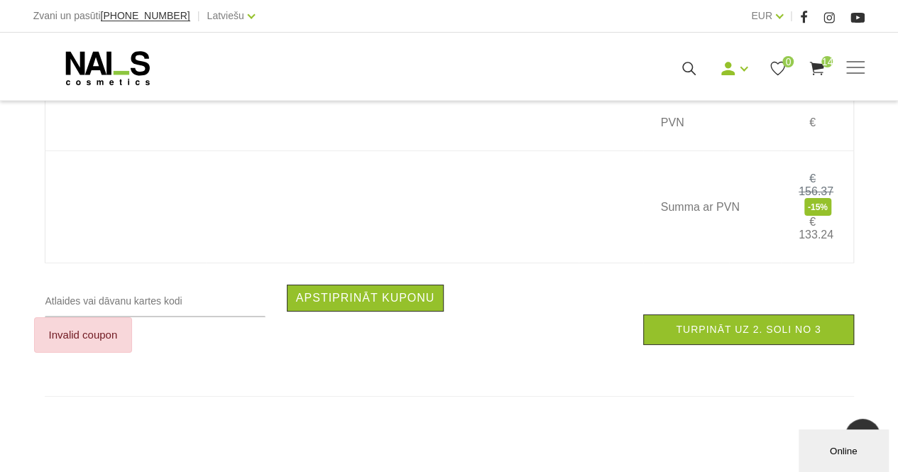
scroll to position [2563, 0]
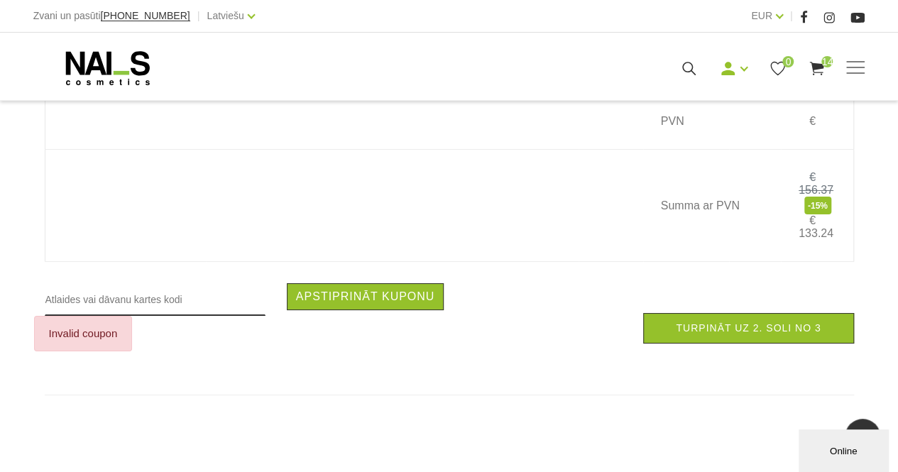
click at [118, 294] on input "text" at bounding box center [155, 299] width 221 height 33
click at [302, 358] on div "Apstiprināt kuponu Atcelt kuponu Invalid coupon" at bounding box center [241, 328] width 415 height 90
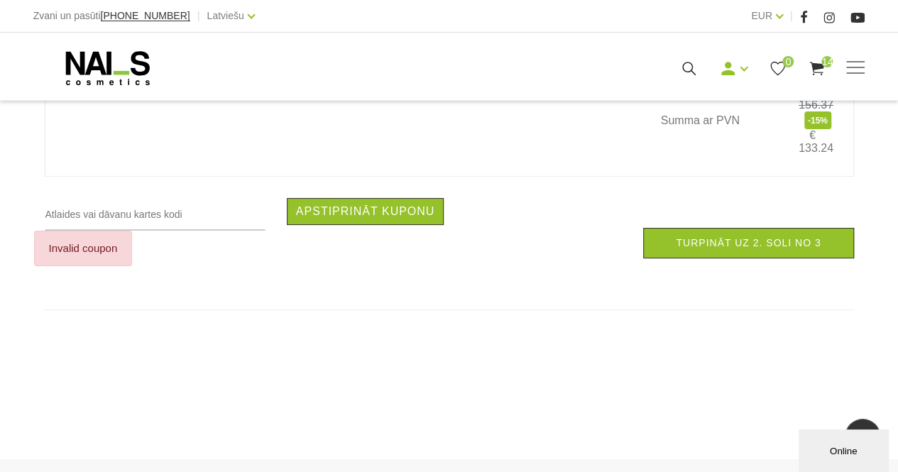
scroll to position [2651, 0]
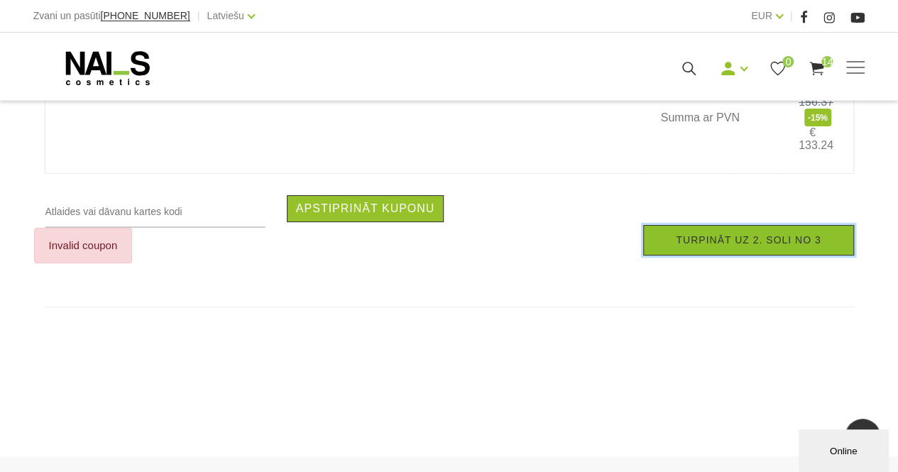
click at [687, 231] on link "Turpināt uz 2. soli no 3" at bounding box center [748, 240] width 210 height 31
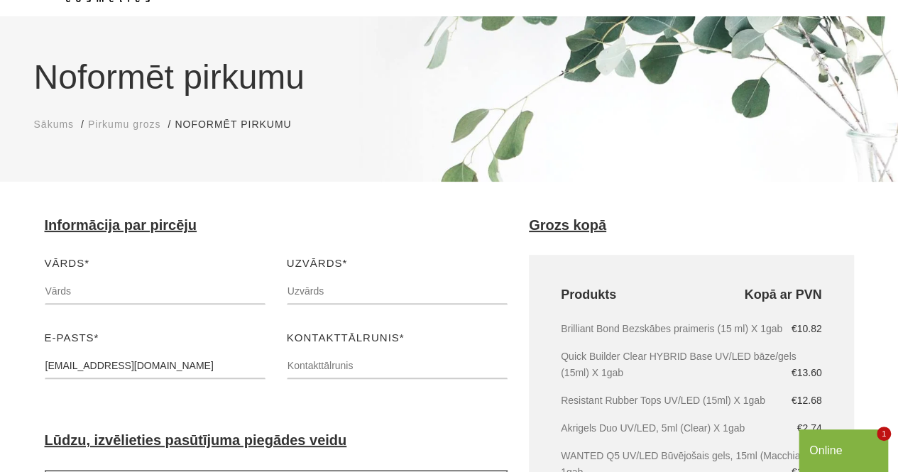
scroll to position [69, 0]
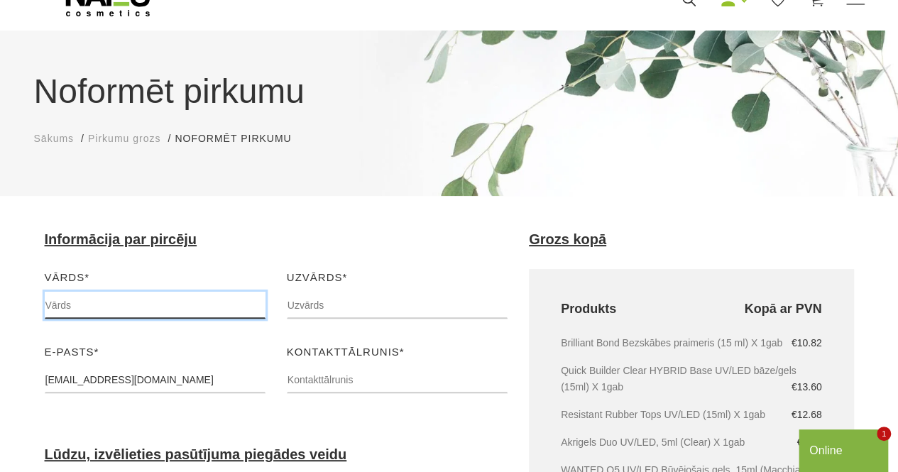
click at [72, 302] on input "text" at bounding box center [155, 305] width 221 height 27
type input "[PERSON_NAME]"
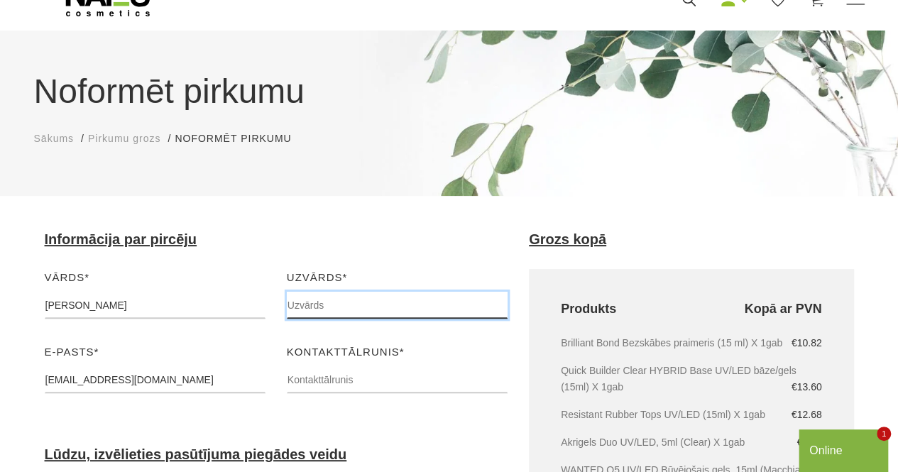
click at [391, 311] on input "text" at bounding box center [397, 305] width 221 height 27
type input "Tālberga"
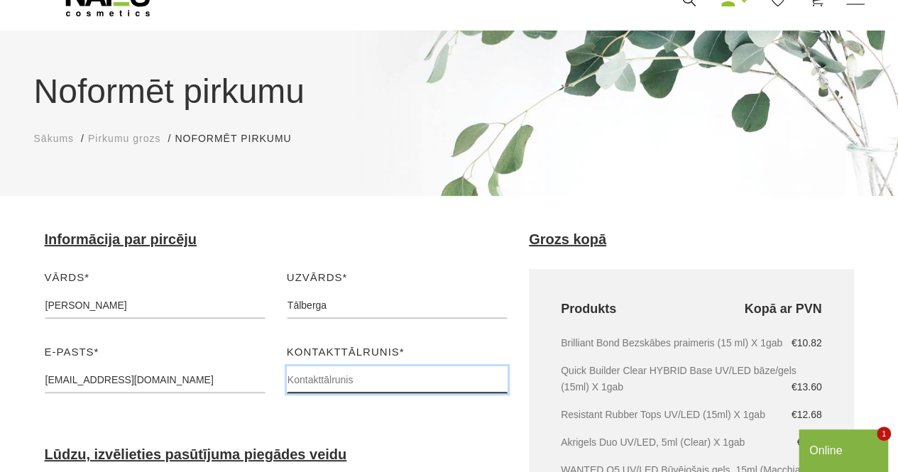
click at [377, 377] on input "text" at bounding box center [397, 379] width 221 height 27
type input "25713544"
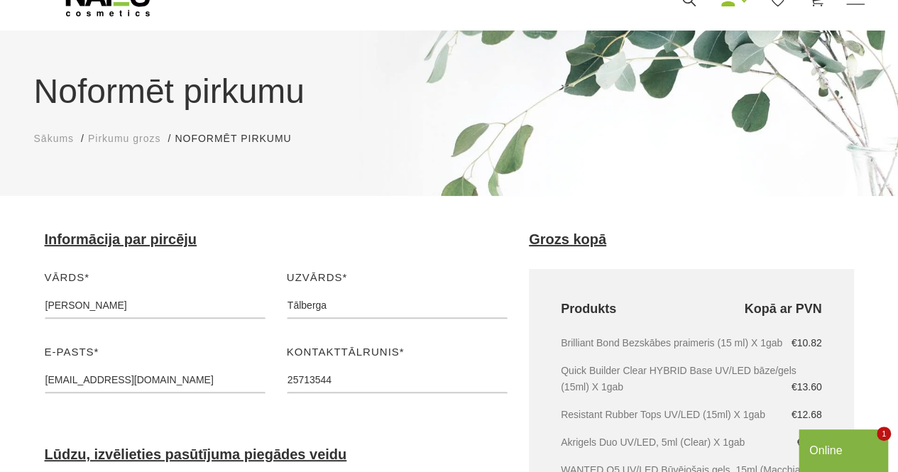
click at [326, 414] on div "Vārds* Kerija Kate Lūdzu, ievadiet savu vārdu Uzvārds* Tālberga Lūdzu, ievadiet…" at bounding box center [276, 343] width 485 height 149
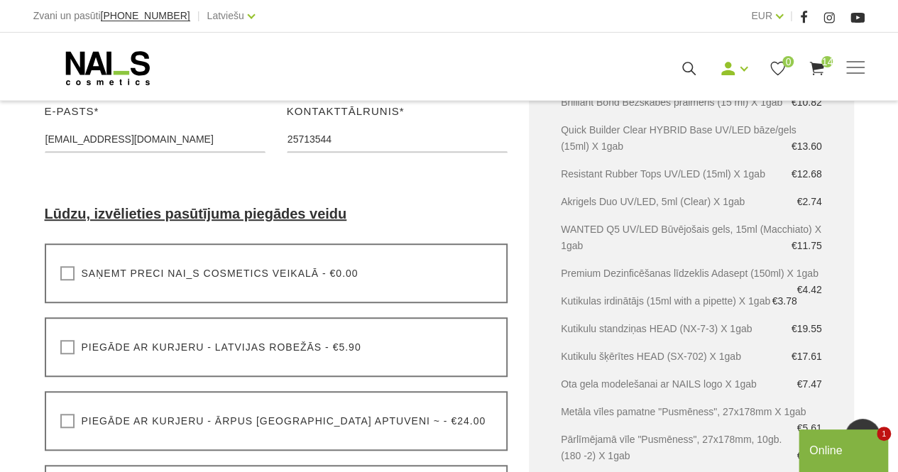
scroll to position [310, 0]
click at [263, 350] on label "Piegāde ar kurjeru - Latvijas robežās - €5.90" at bounding box center [210, 346] width 301 height 14
click at [0, 0] on input "Piegāde ar kurjeru - Latvijas robežās - €5.90" at bounding box center [0, 0] width 0 height 0
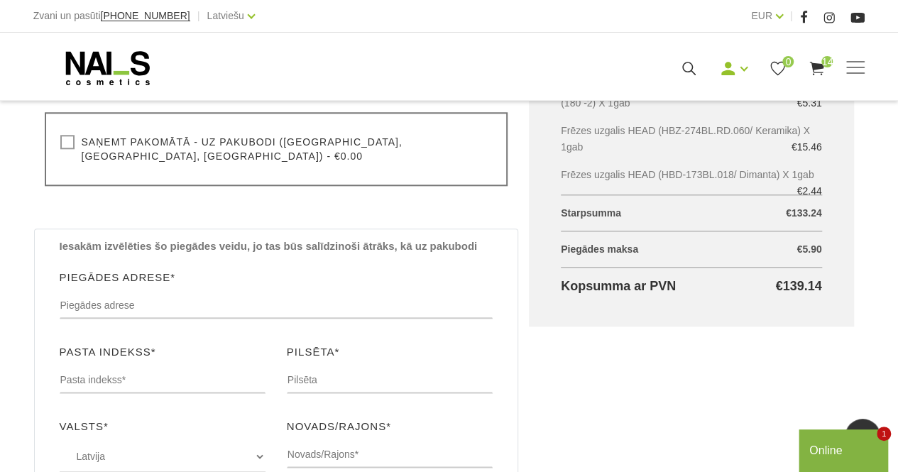
scroll to position [660, 0]
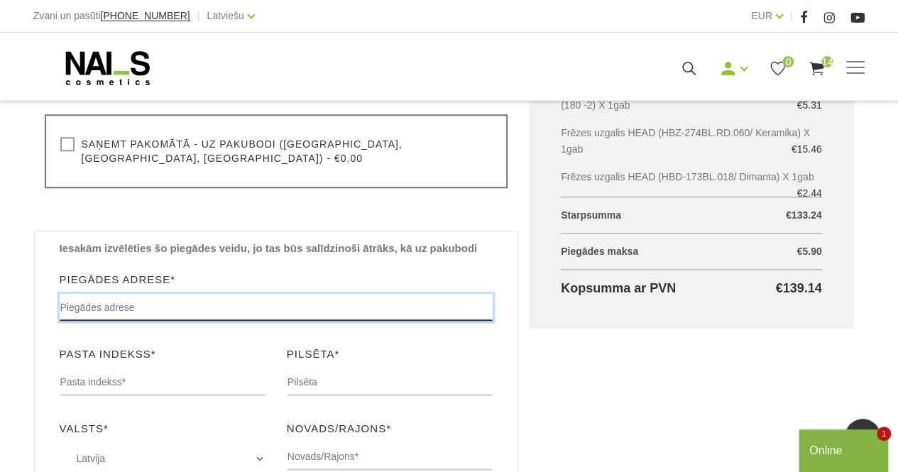
click at [208, 294] on input "text" at bounding box center [276, 307] width 433 height 27
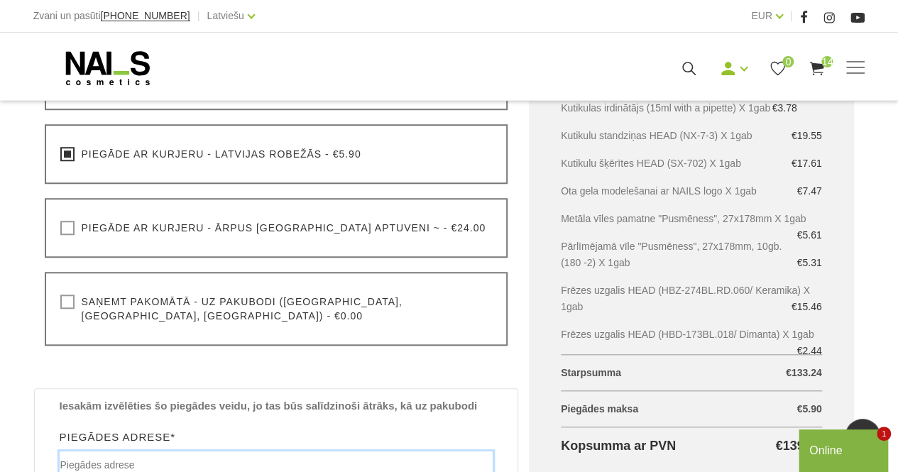
scroll to position [520, 0]
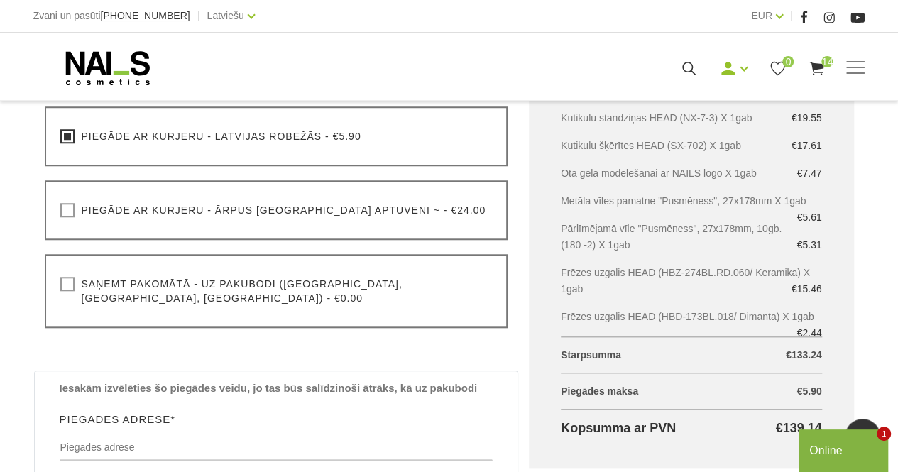
click at [238, 264] on div "Saņemt pakomātā - uz pakubodi (Latvija, Lietuva, Igaunija) - €0.00 Lūdzu, izvēl…" at bounding box center [276, 291] width 463 height 74
click at [82, 287] on label "Saņemt pakomātā - uz pakubodi (Latvija, Lietuva, Igaunija) - €0.00" at bounding box center [276, 291] width 432 height 28
click at [0, 0] on input "Saņemt pakomātā - uz pakubodi (Latvija, Lietuva, Igaunija) - €0.00" at bounding box center [0, 0] width 0 height 0
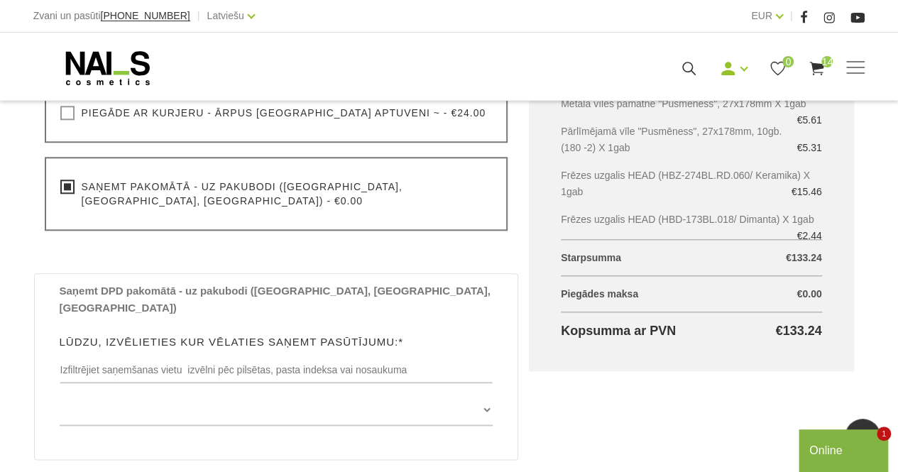
scroll to position [617, 0]
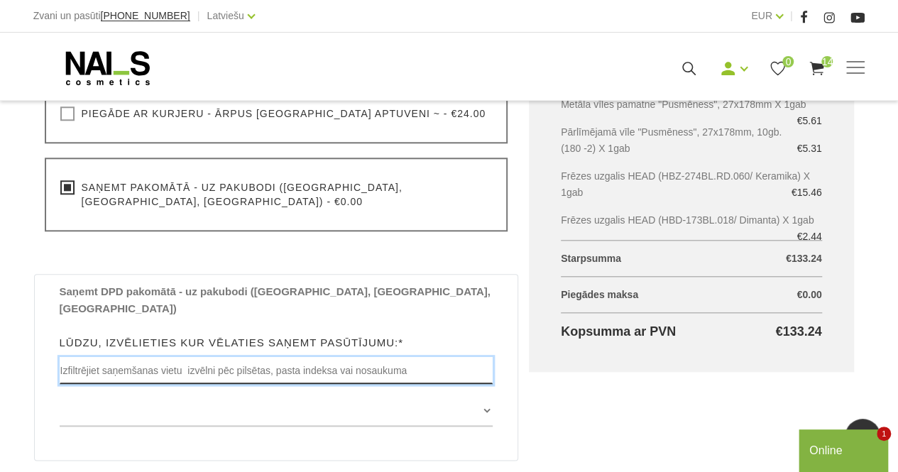
click at [114, 357] on input "text" at bounding box center [276, 370] width 433 height 27
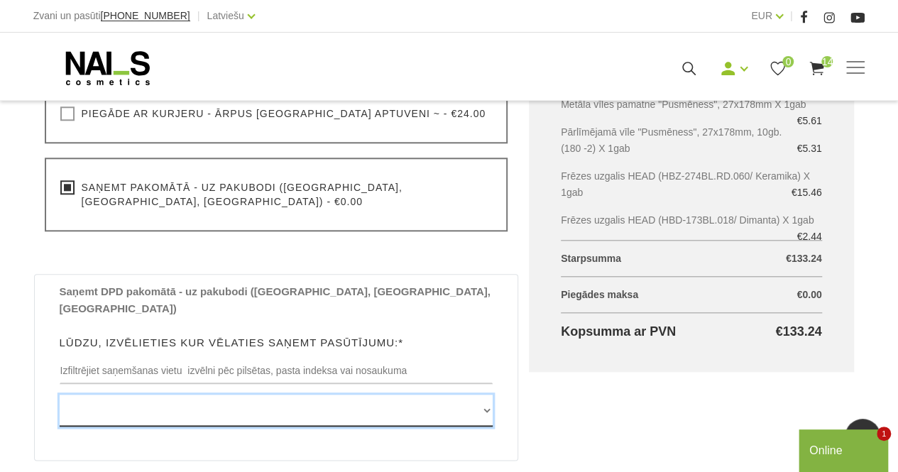
click at [477, 394] on select "Edvarta Virzas iela 2 , IECAVA, LV3913, (Paku Skapis TOP Iecava) Rīgas iela 27 …" at bounding box center [276, 410] width 433 height 32
select select "[PERSON_NAME][STREET_ADDRESS], (Paku Skapis [PERSON_NAME])"
click at [60, 394] on select "Edvarta Virzas iela 2 , IECAVA, LV3913, (Paku Skapis TOP Iecava) Rīgas iela 27 …" at bounding box center [276, 410] width 433 height 32
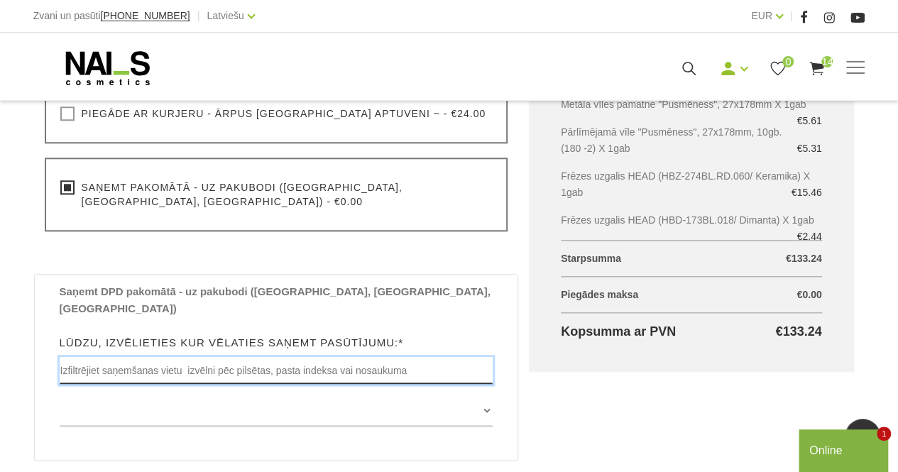
click at [320, 357] on input "text" at bounding box center [276, 370] width 433 height 27
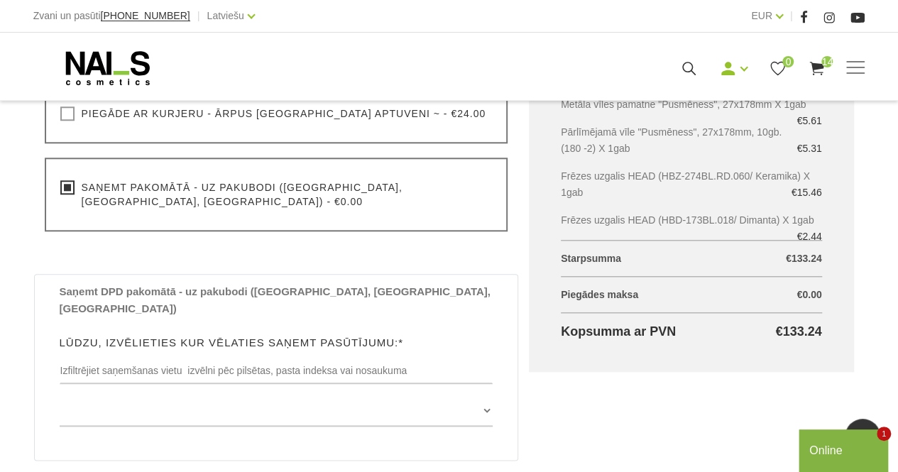
click at [416, 287] on div "Saņemt DPD pakomātā - uz pakubodi (Latvijā, Lietuvā, Igaunijā) Lūdzu, izvēlieti…" at bounding box center [276, 360] width 455 height 154
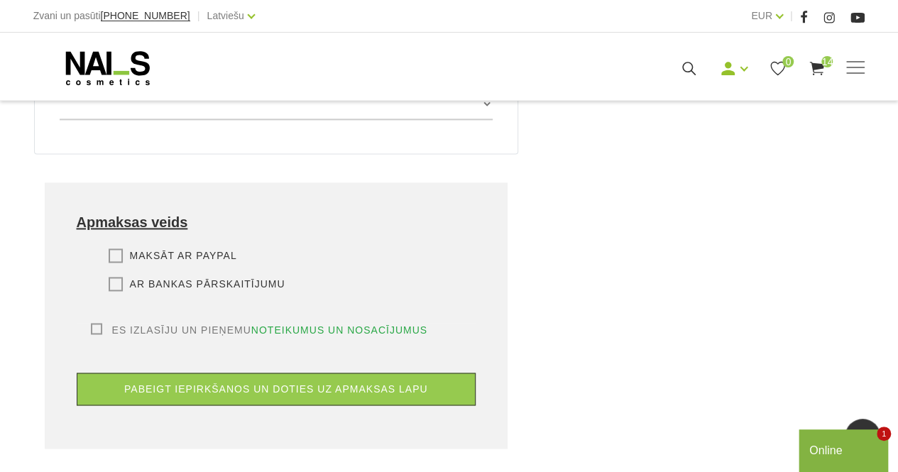
scroll to position [927, 0]
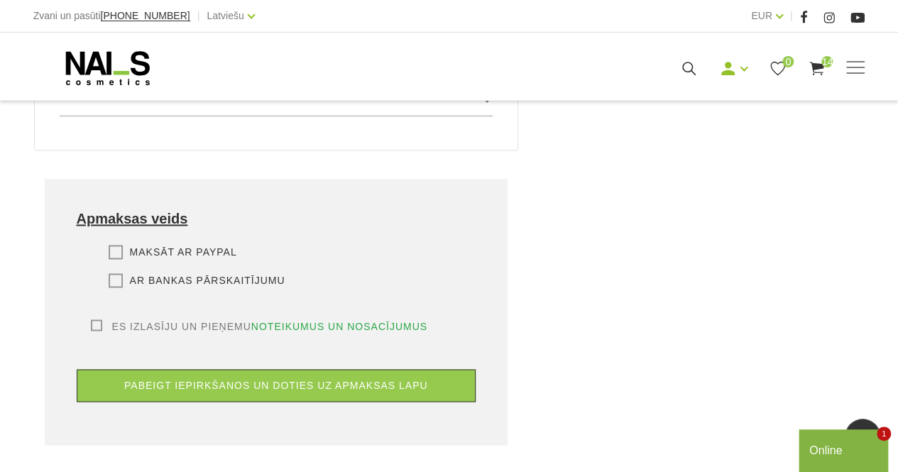
click at [111, 273] on label "Ar bankas pārskaitījumu" at bounding box center [197, 280] width 177 height 14
click at [0, 0] on input "Ar bankas pārskaitījumu" at bounding box center [0, 0] width 0 height 0
click at [95, 319] on label "Es izlasīju un pieņemu noteikumus un nosacījumus" at bounding box center [259, 326] width 337 height 14
click at [0, 0] on input "Es izlasīju un pieņemu noteikumus un nosacījumus" at bounding box center [0, 0] width 0 height 0
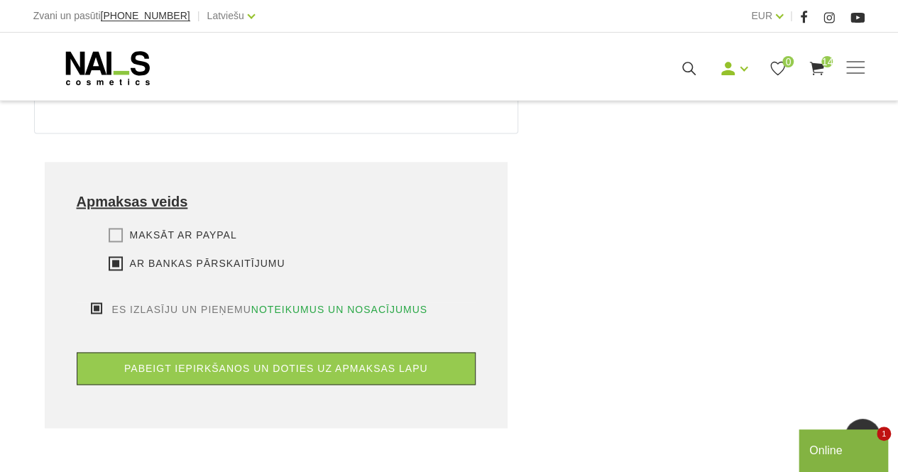
scroll to position [944, 0]
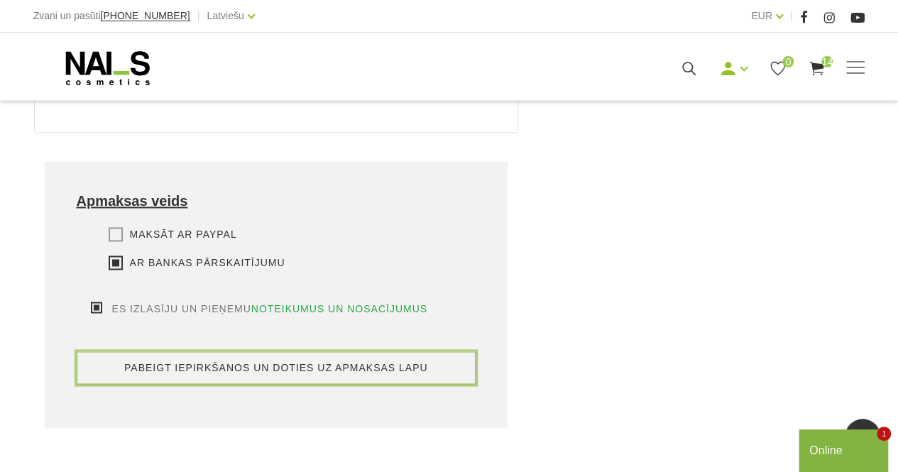
click at [394, 351] on button "pabeigt iepirkšanos un doties uz apmaksas lapu" at bounding box center [276, 367] width 399 height 33
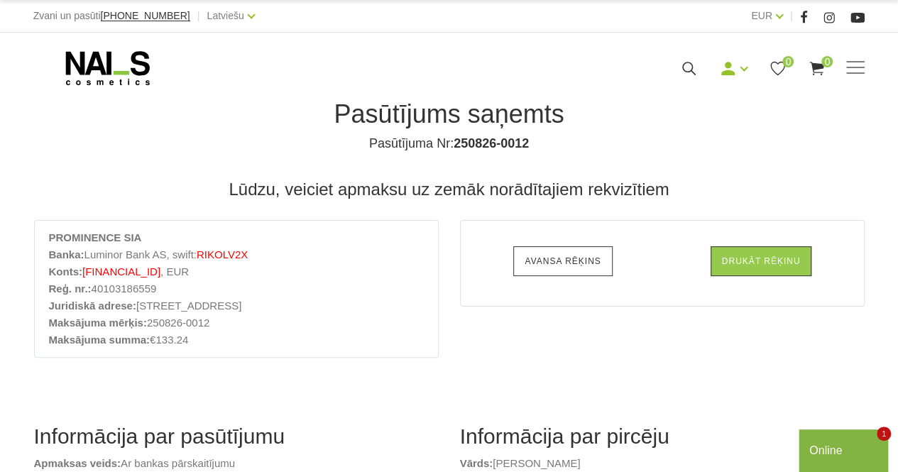
click at [566, 267] on link "Avansa rēķins" at bounding box center [562, 261] width 99 height 30
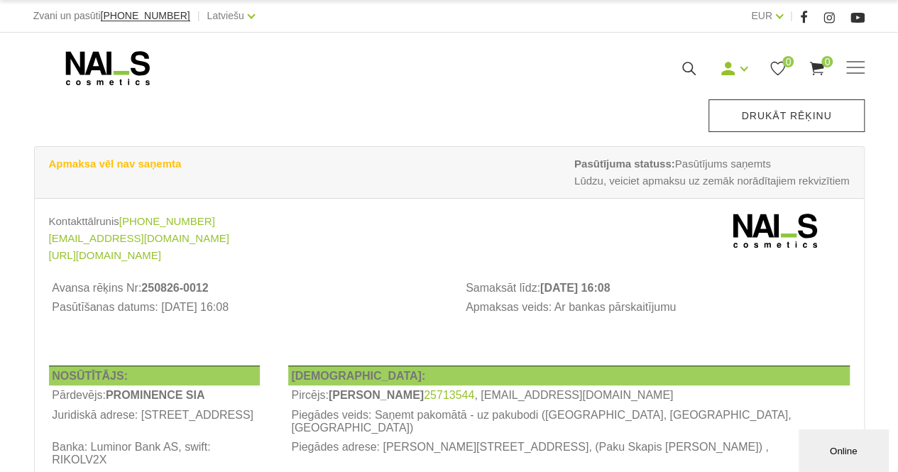
click at [784, 111] on link "Drukāt rēķinu" at bounding box center [785, 115] width 155 height 33
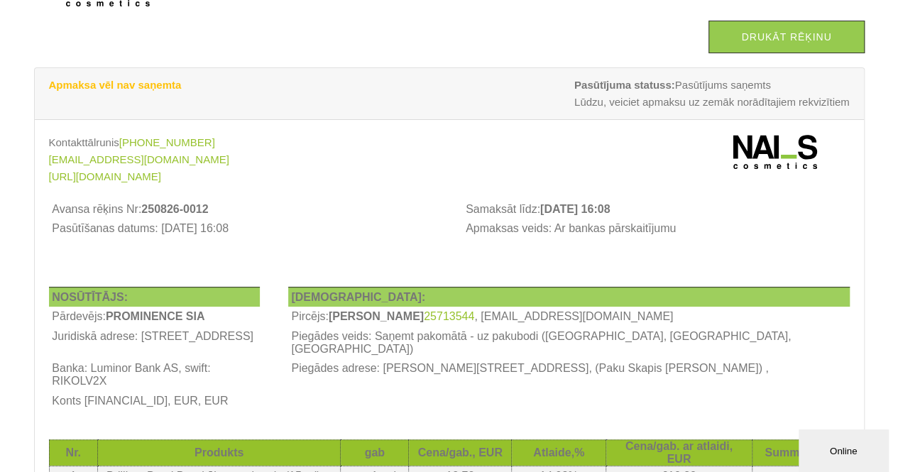
scroll to position [77, 0]
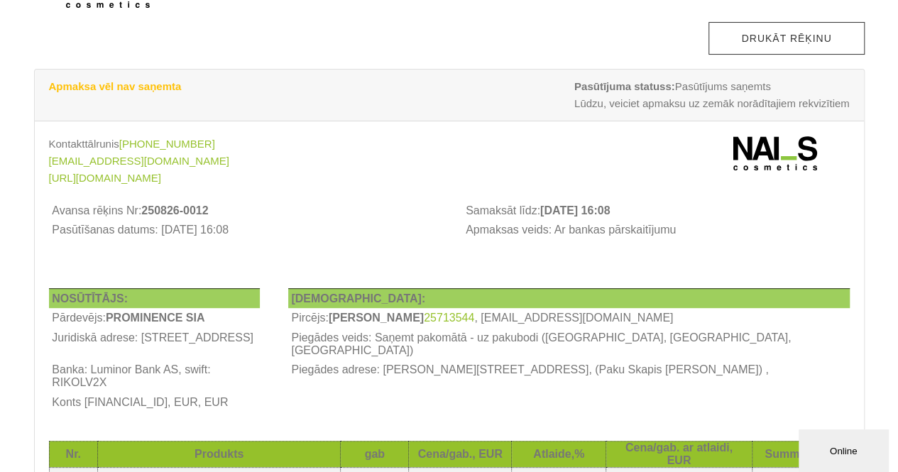
click at [785, 46] on link "Drukāt rēķinu" at bounding box center [785, 38] width 155 height 33
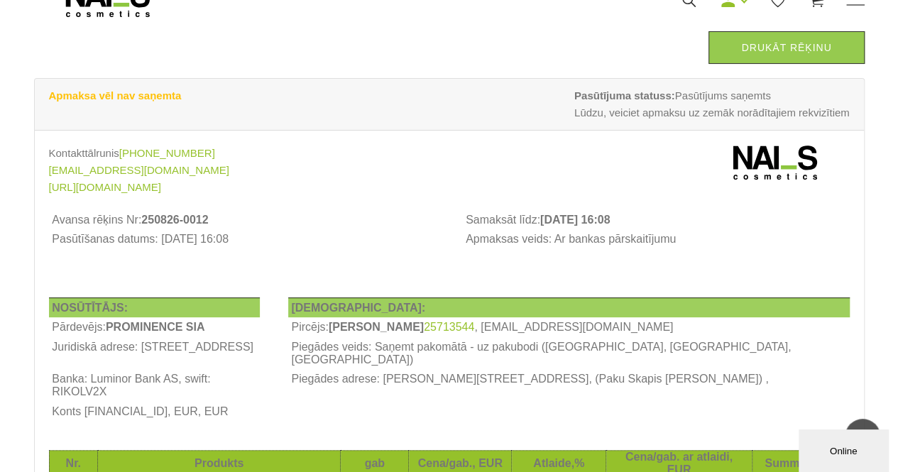
scroll to position [0, 0]
